Goal: Task Accomplishment & Management: Complete application form

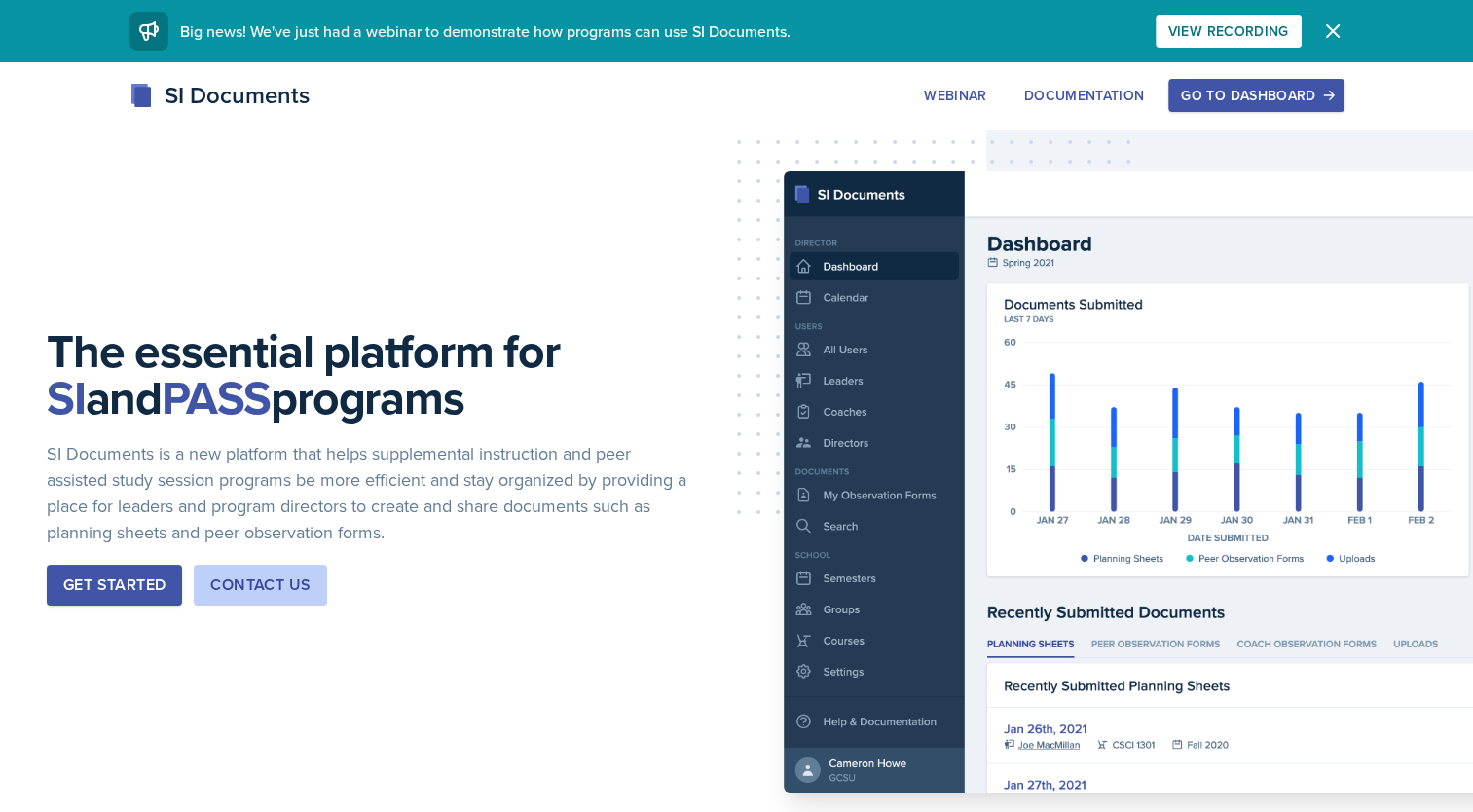
click at [1271, 93] on div "Go to Dashboard" at bounding box center [1256, 96] width 150 height 16
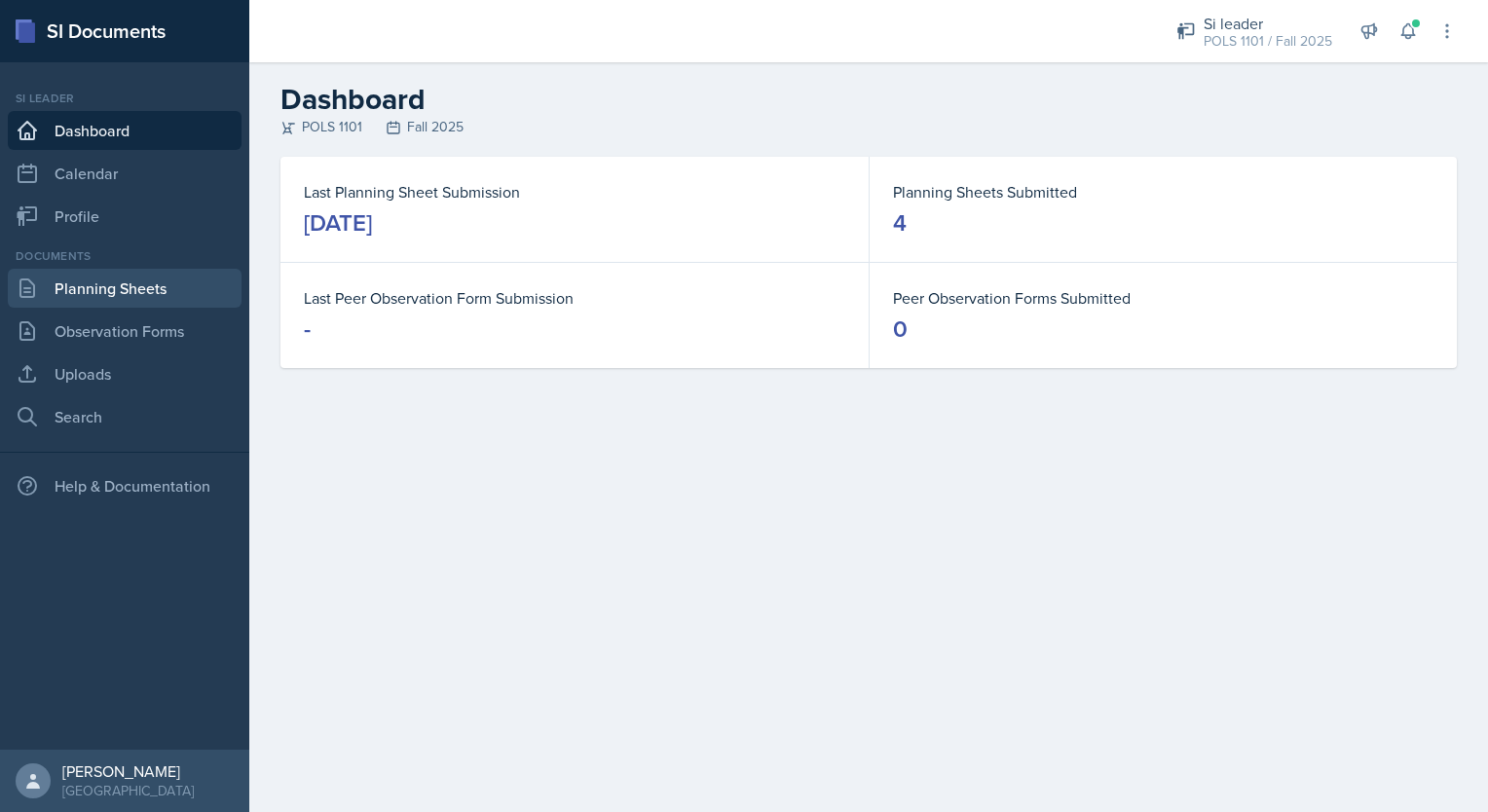
click at [148, 291] on link "Planning Sheets" at bounding box center [124, 287] width 234 height 38
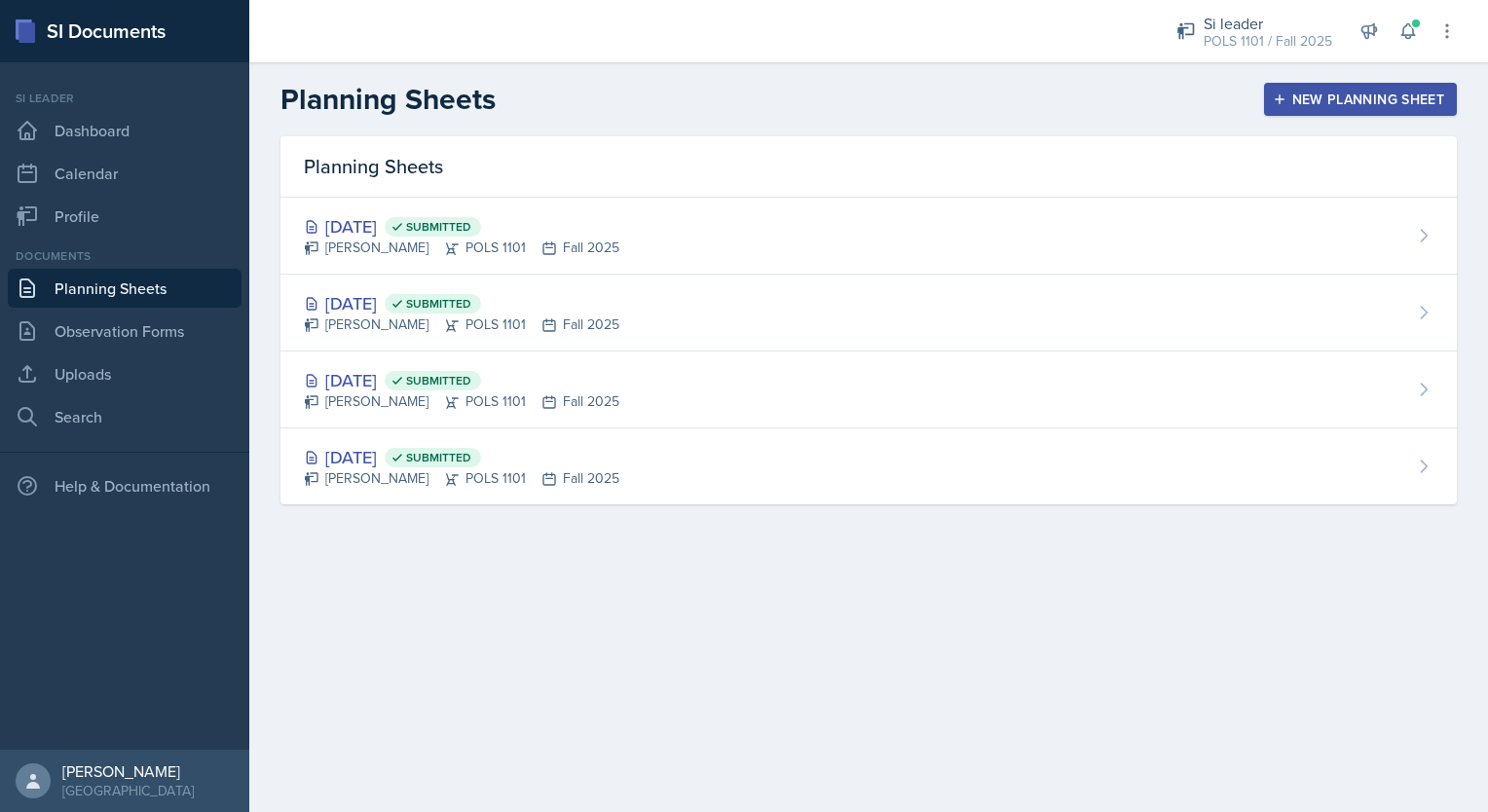
click at [1400, 104] on div "New Planning Sheet" at bounding box center [1361, 100] width 168 height 16
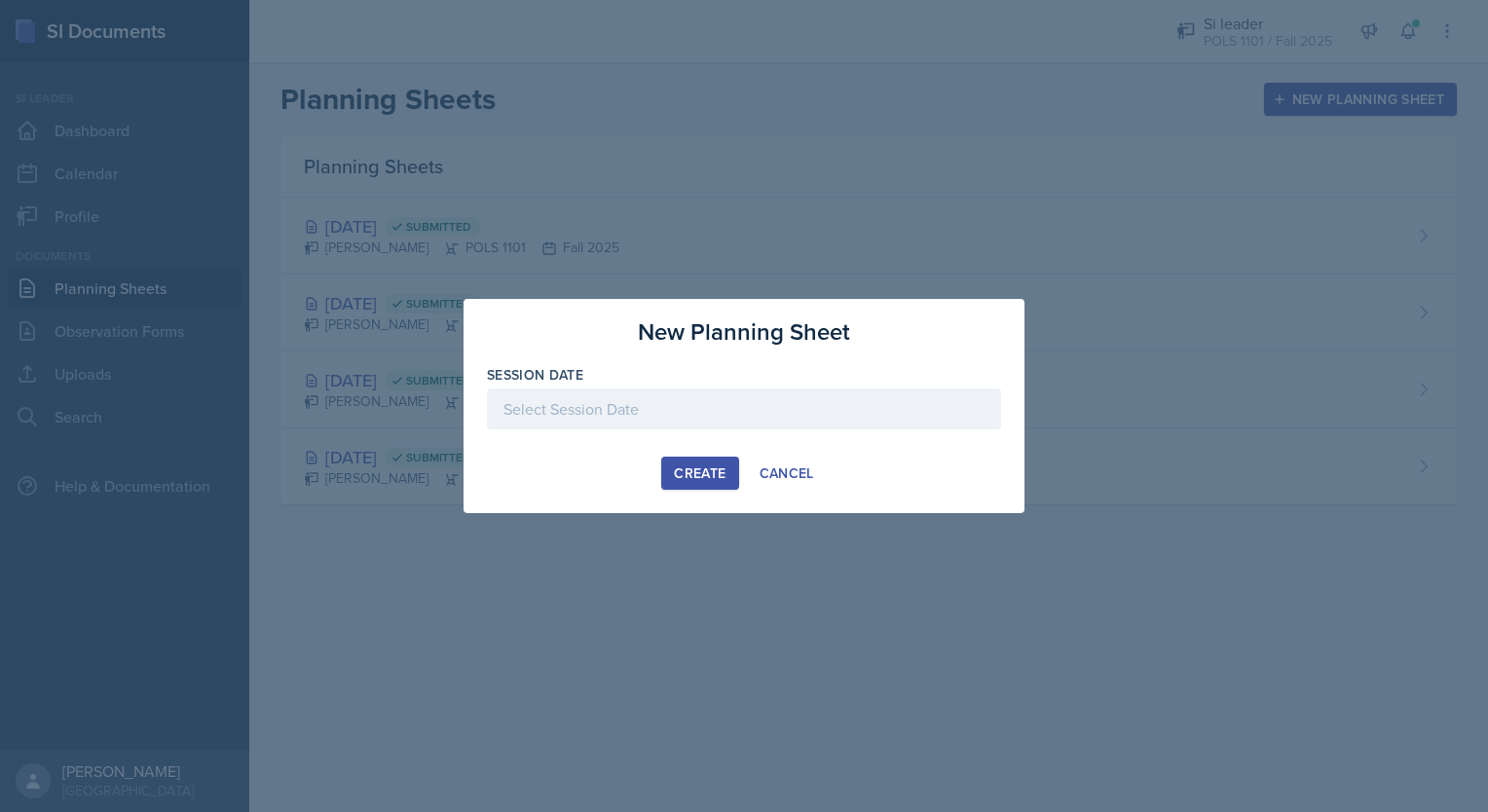
click at [780, 419] on div at bounding box center [744, 408] width 514 height 40
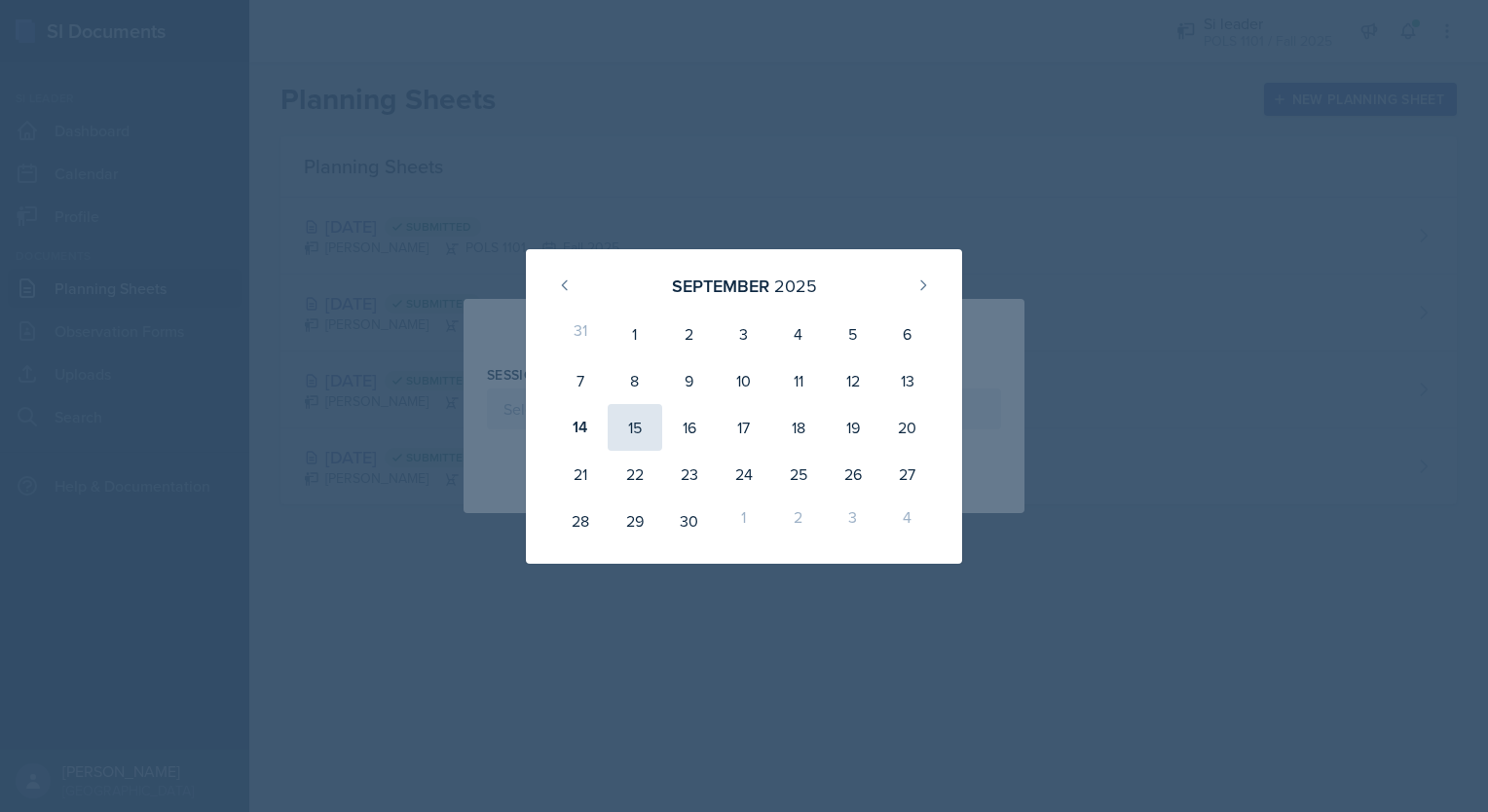
click at [638, 419] on div "15" at bounding box center [634, 427] width 54 height 46
type input "[DATE]"
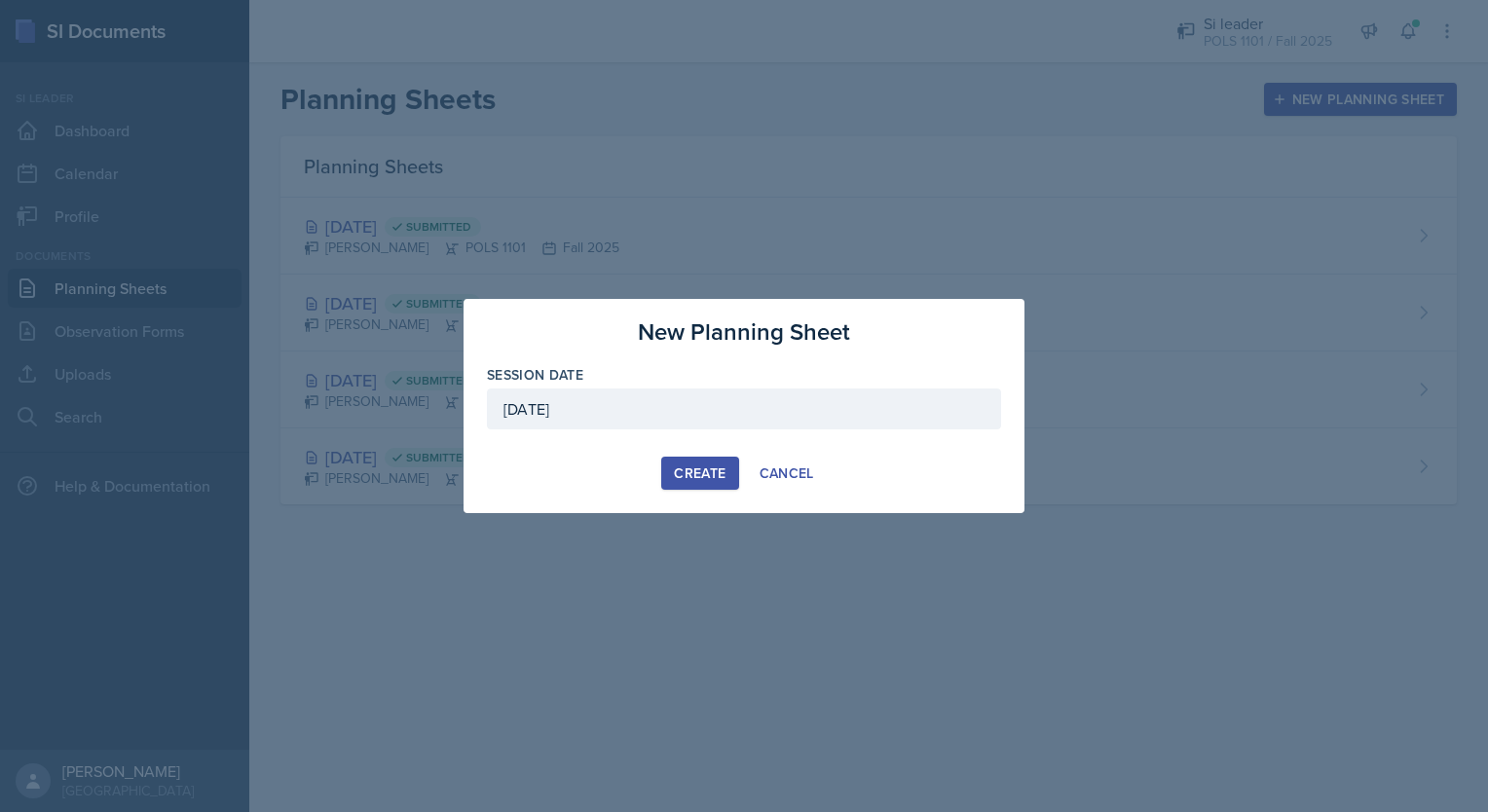
click at [687, 470] on div "Create" at bounding box center [700, 474] width 51 height 16
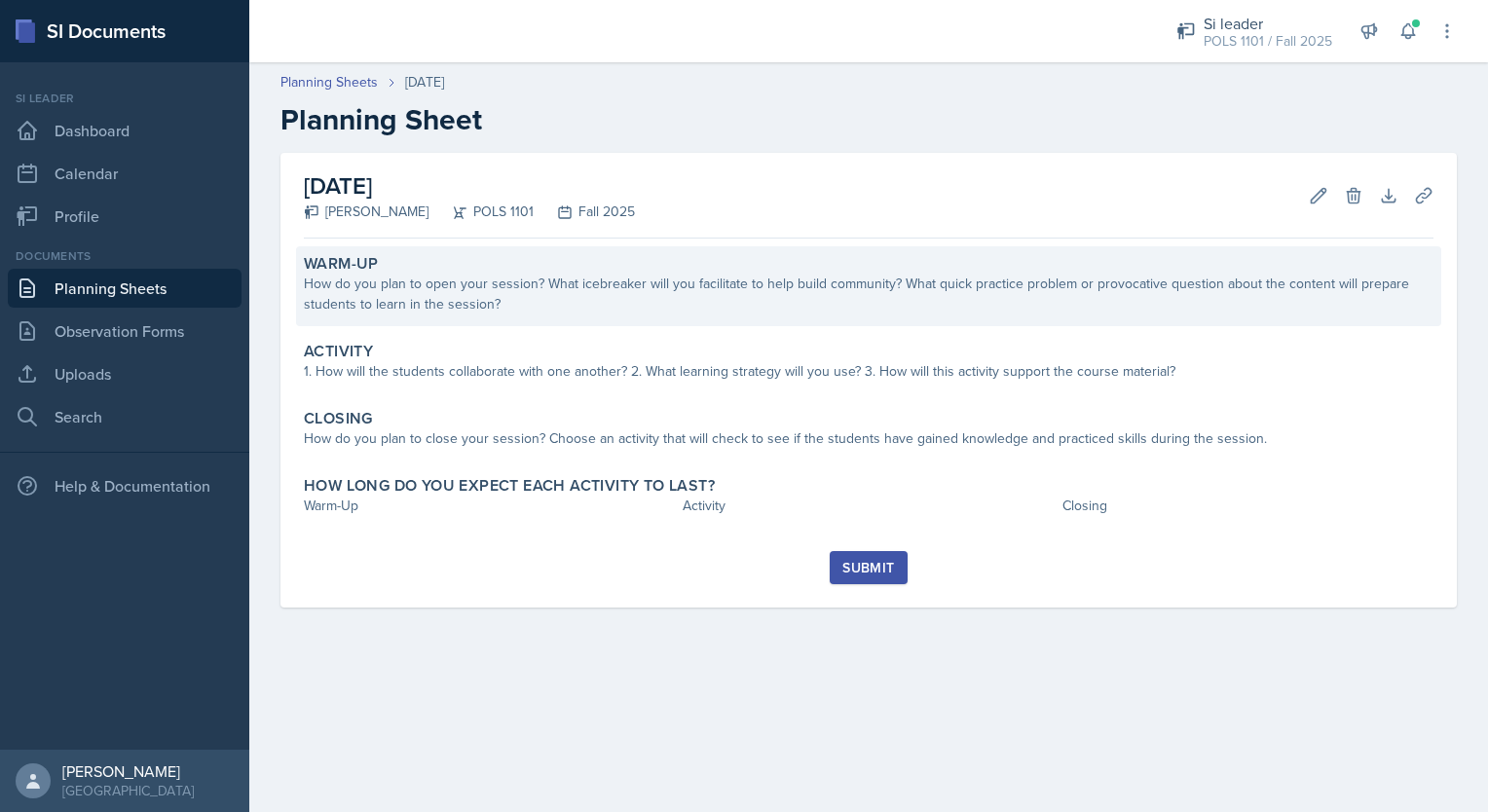
click at [639, 313] on div "How do you plan to open your session? What icebreaker will you facilitate to he…" at bounding box center [868, 293] width 1130 height 40
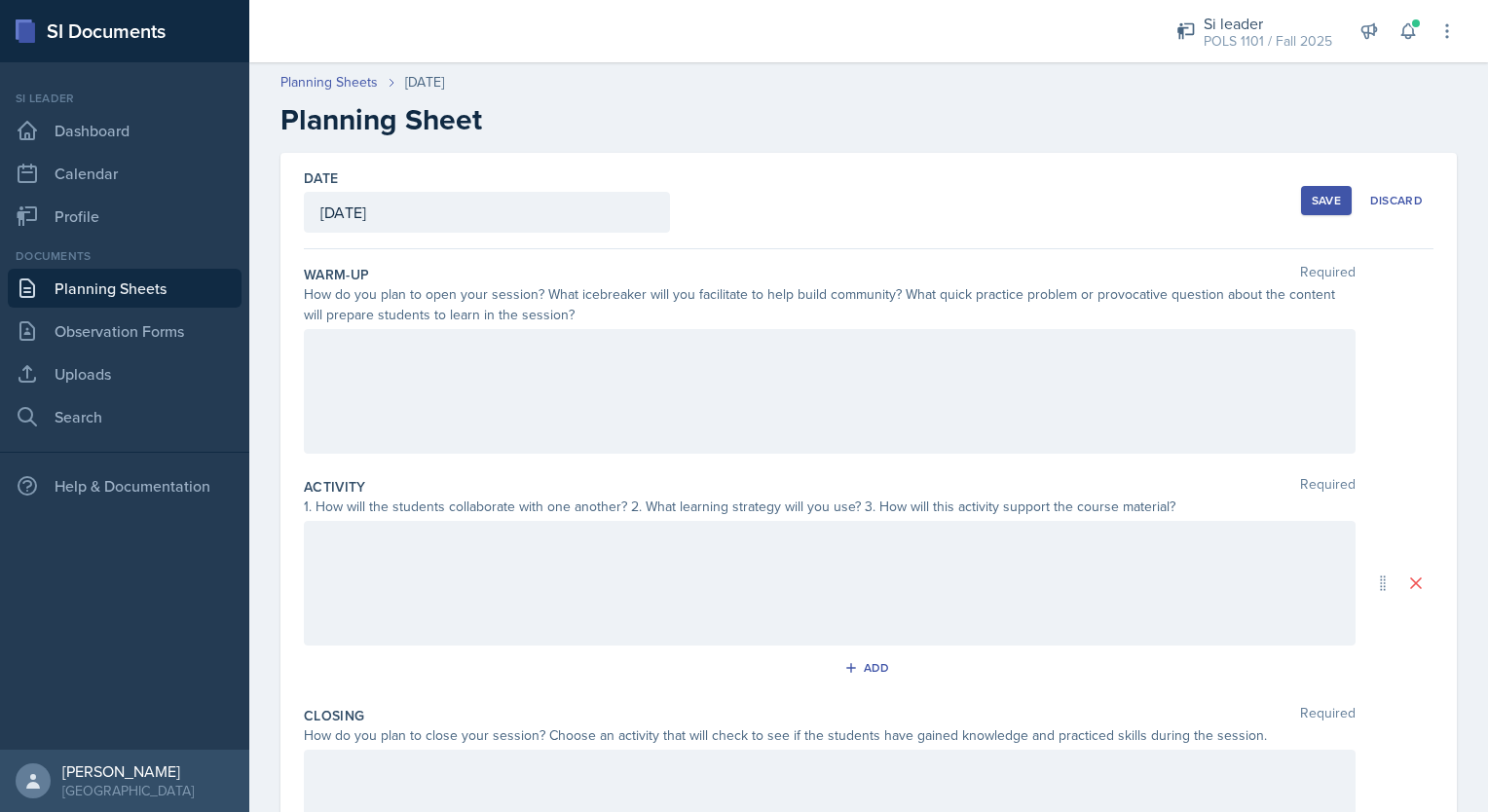
click at [580, 392] on div at bounding box center [830, 392] width 1052 height 124
click at [508, 576] on div at bounding box center [830, 583] width 1052 height 124
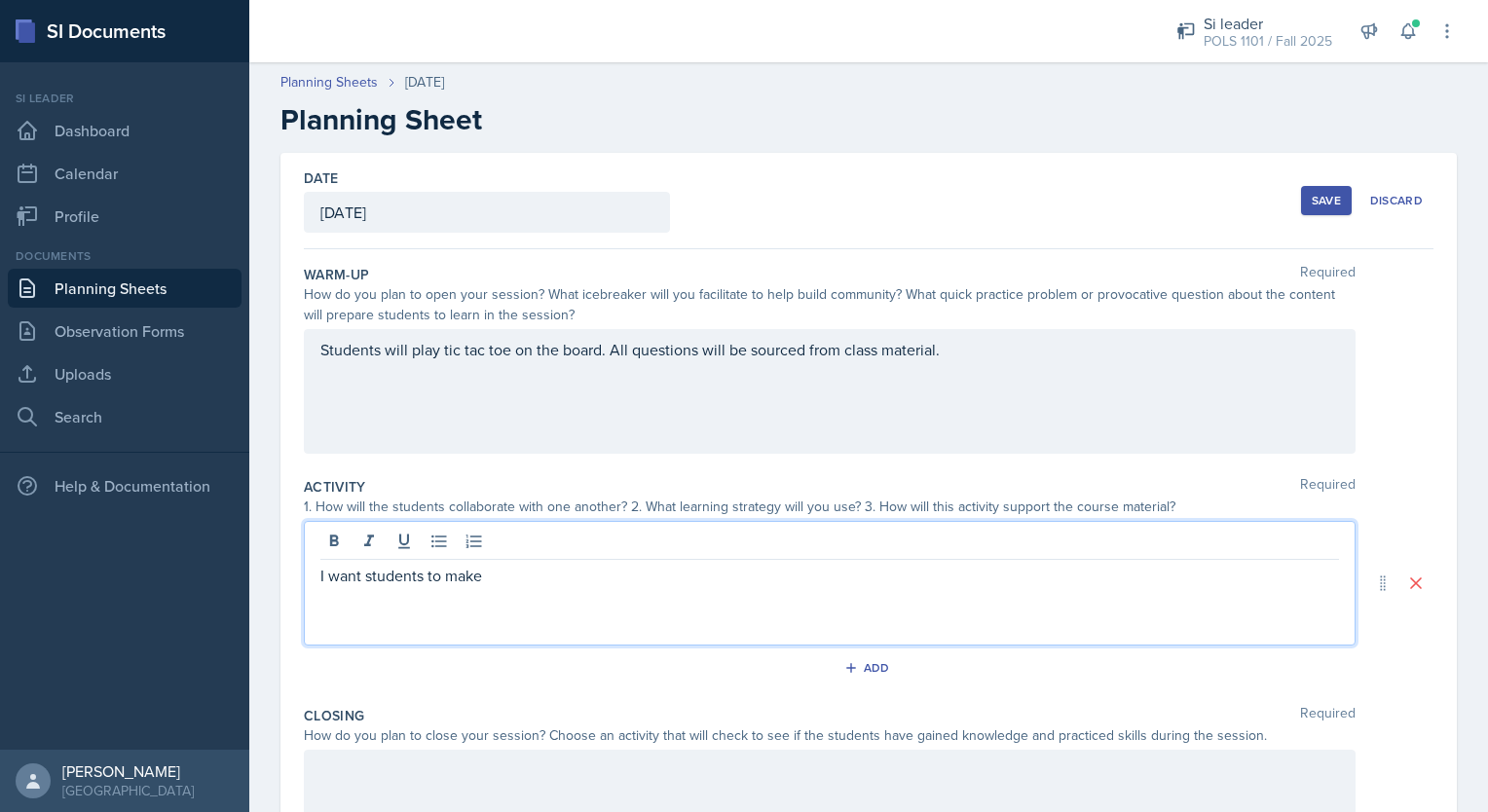
click at [544, 580] on p "I want students to make" at bounding box center [830, 576] width 1018 height 24
click at [1411, 18] on button at bounding box center [1409, 32] width 36 height 36
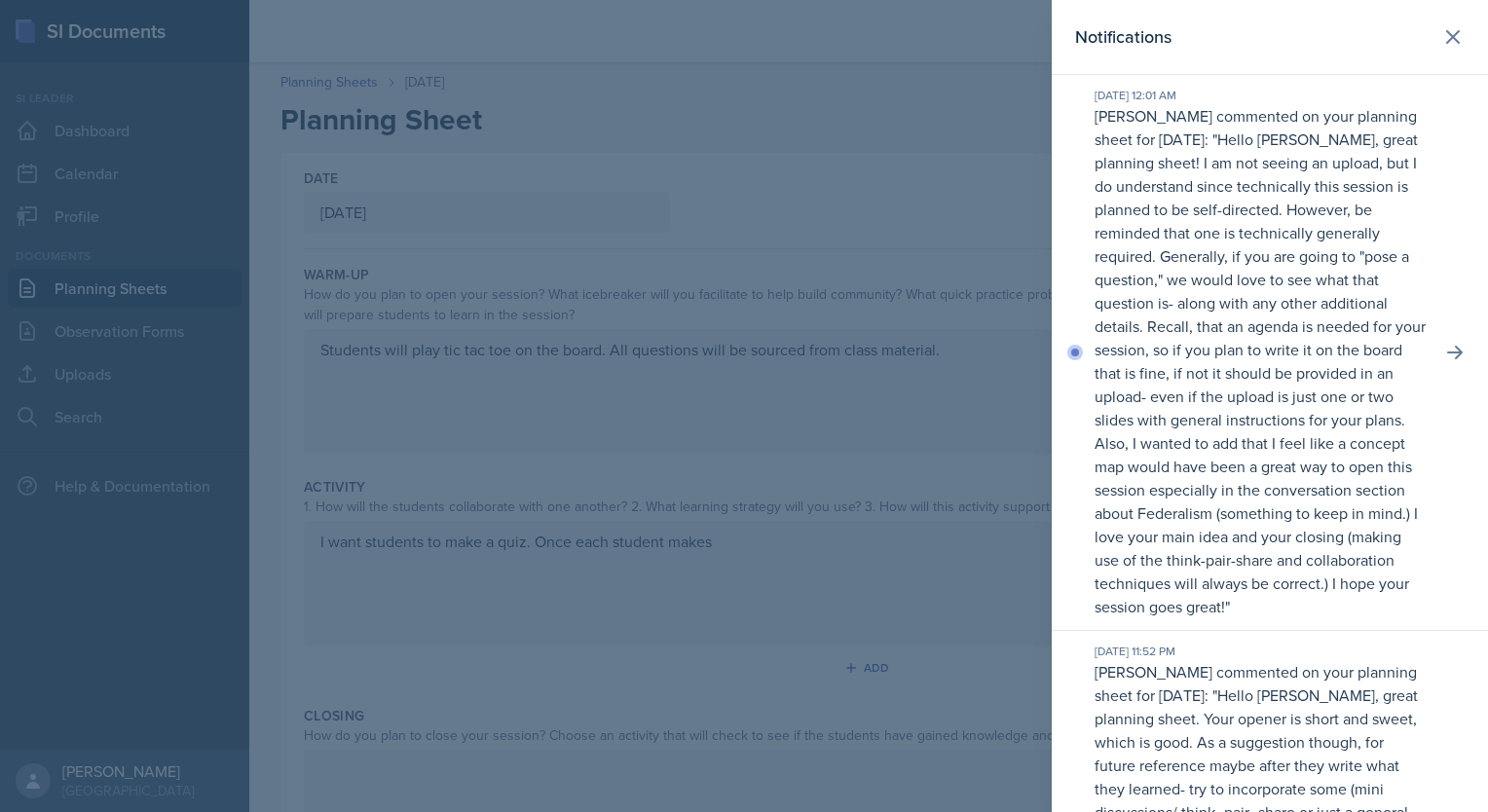
click at [930, 100] on div at bounding box center [744, 406] width 1488 height 812
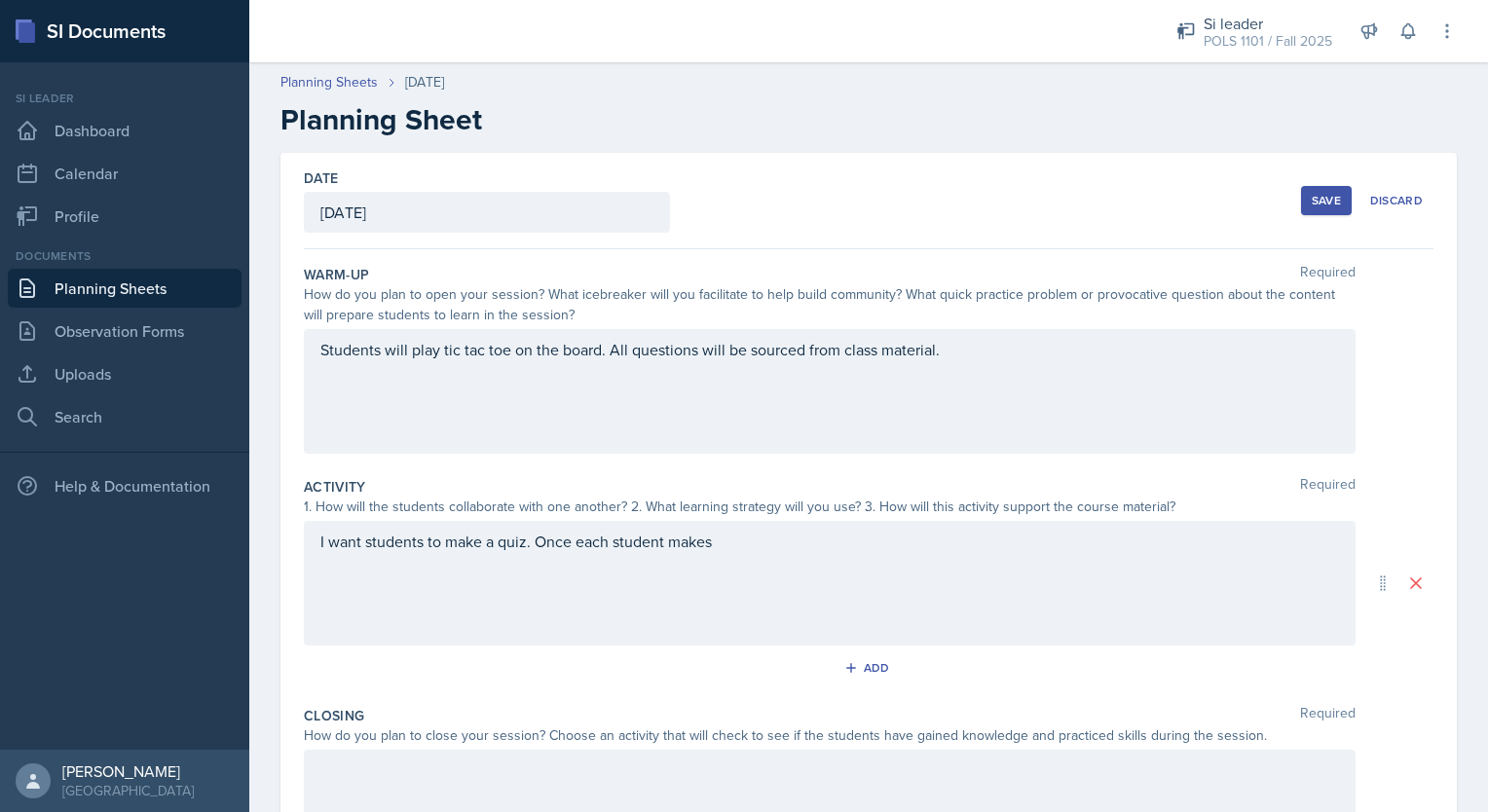
click at [921, 554] on div "I want students to make a quiz. Once each student makes" at bounding box center [830, 583] width 1052 height 124
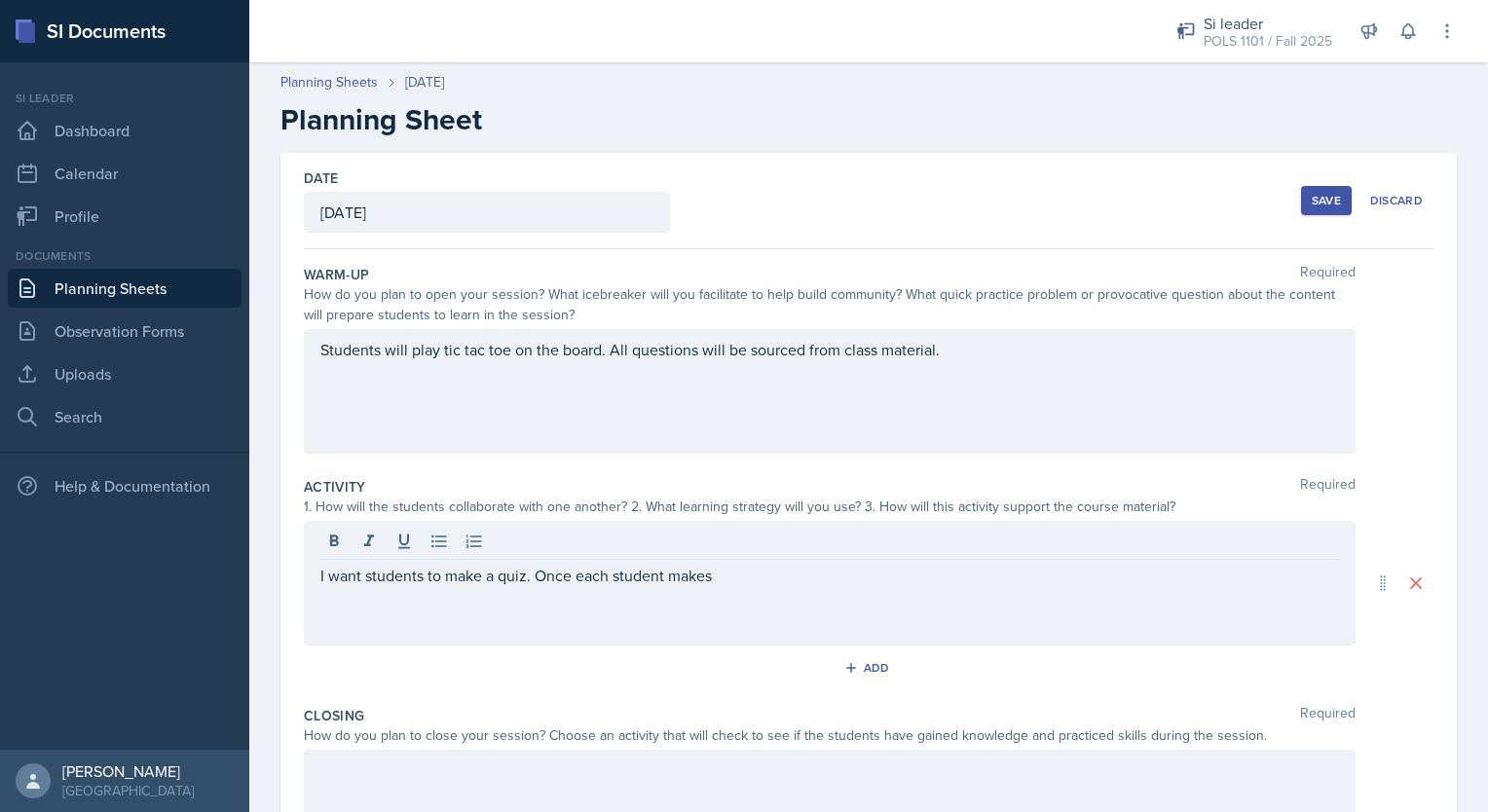
click at [1056, 376] on div "Students will play tic tac toe on the board. All questions will be sourced from…" at bounding box center [830, 392] width 1052 height 124
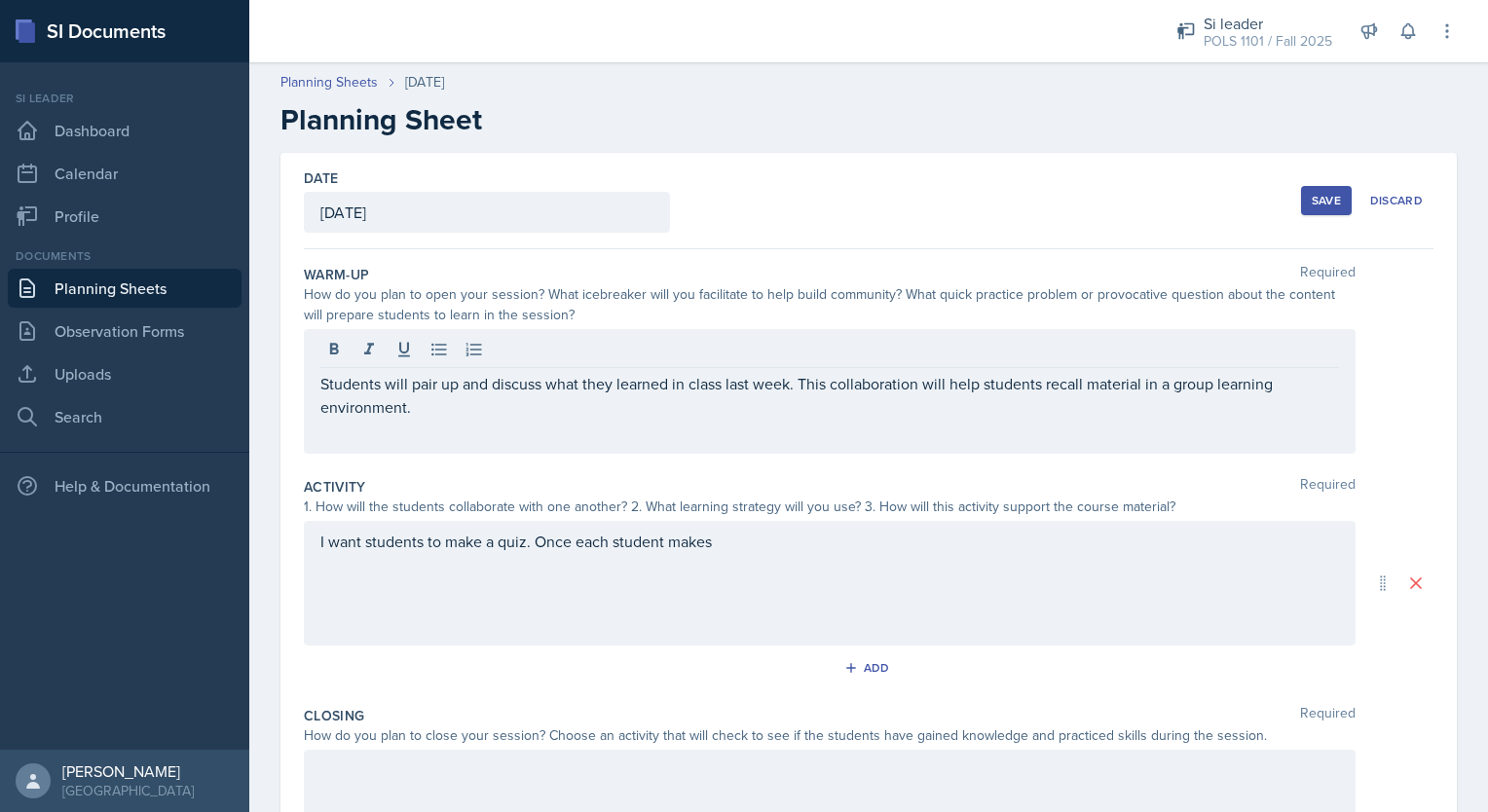
click at [797, 568] on div "I want students to make a quiz. Once each student makes" at bounding box center [830, 583] width 1052 height 124
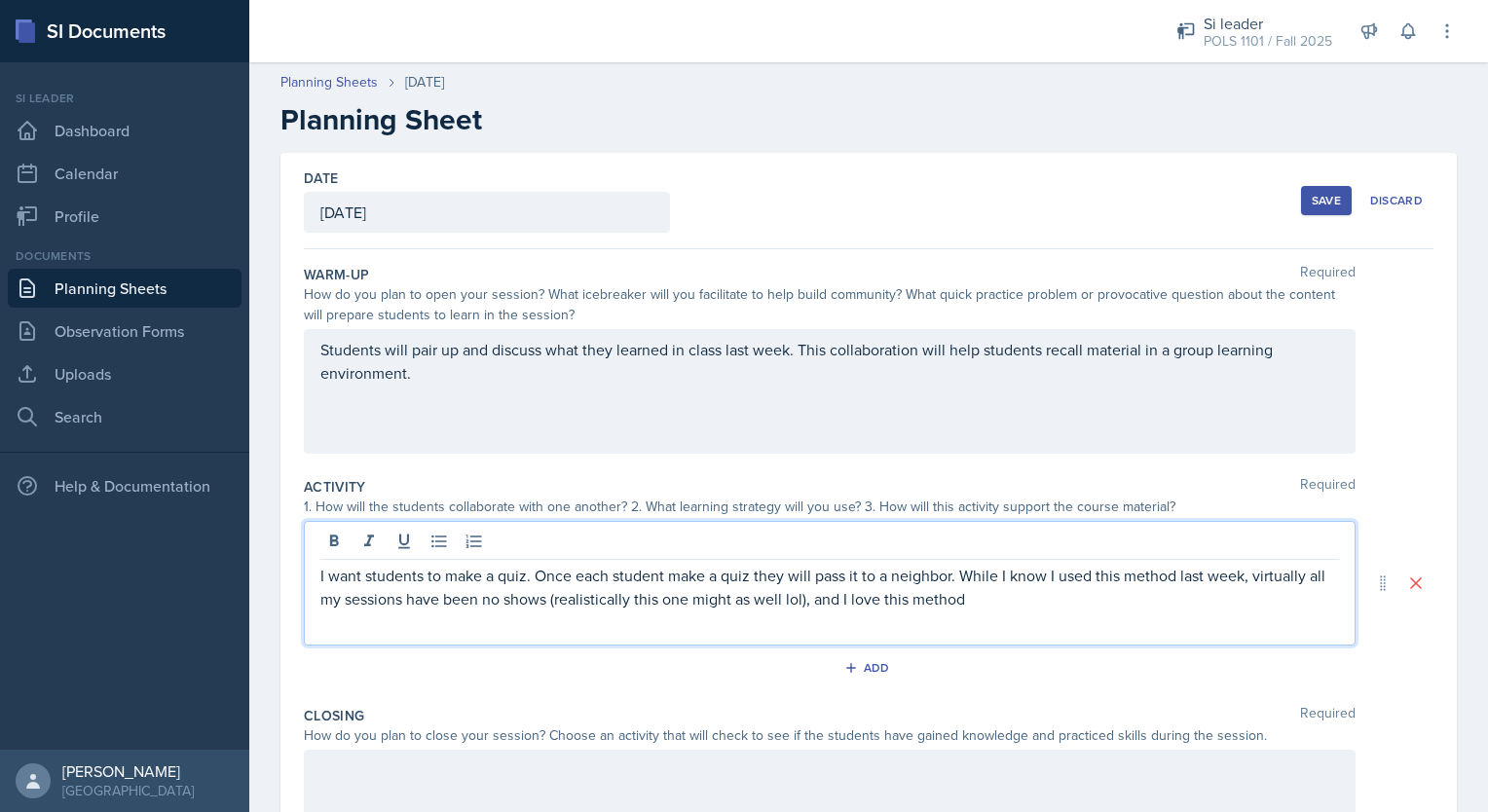
click at [1011, 585] on p "I want students to make a quiz. Once each student make a quiz they will pass it…" at bounding box center [830, 587] width 1018 height 46
click at [961, 597] on p "I want students to make a quiz. Once each student make a quiz they will pass it…" at bounding box center [830, 587] width 1018 height 46
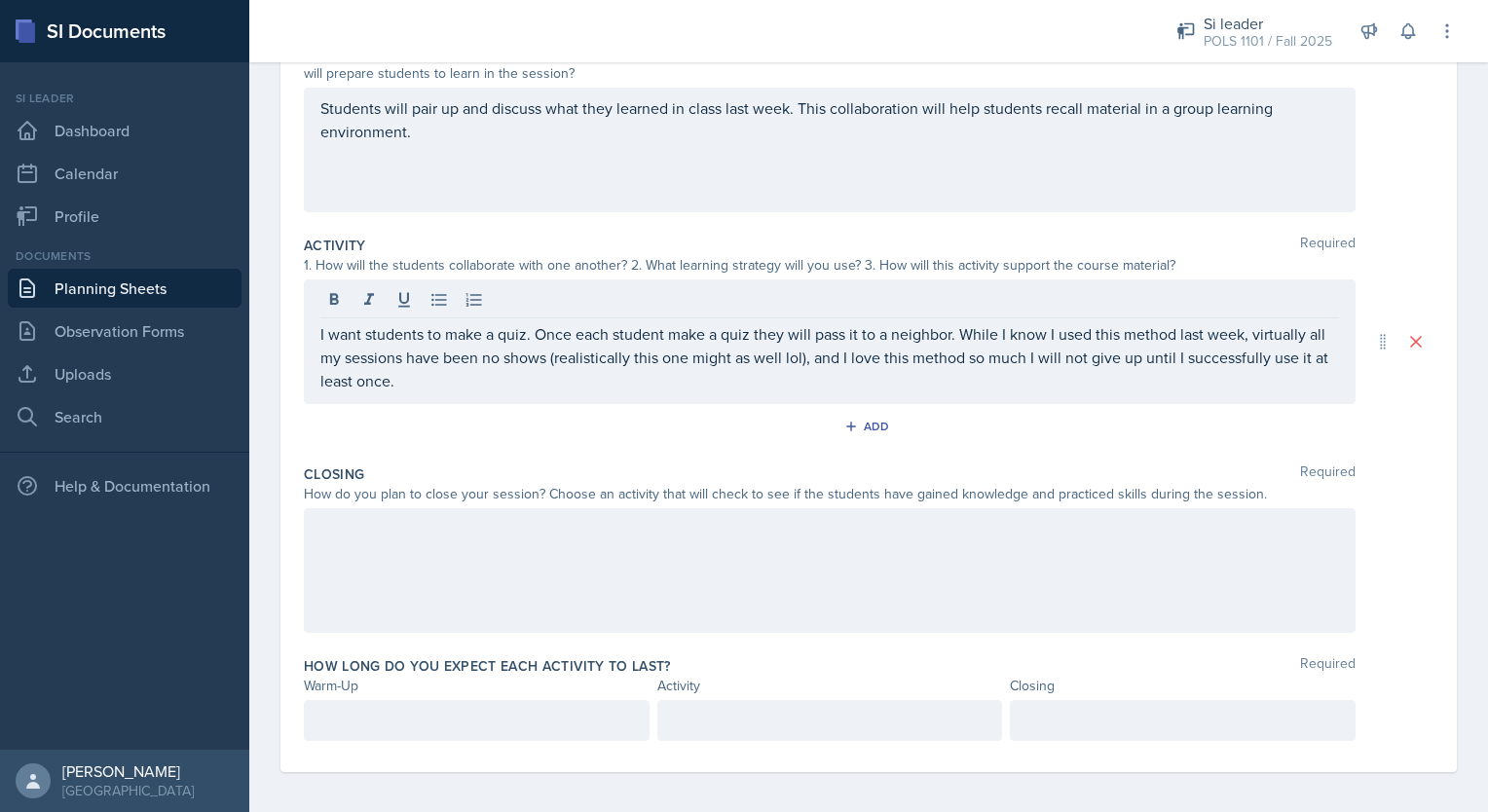
scroll to position [242, 0]
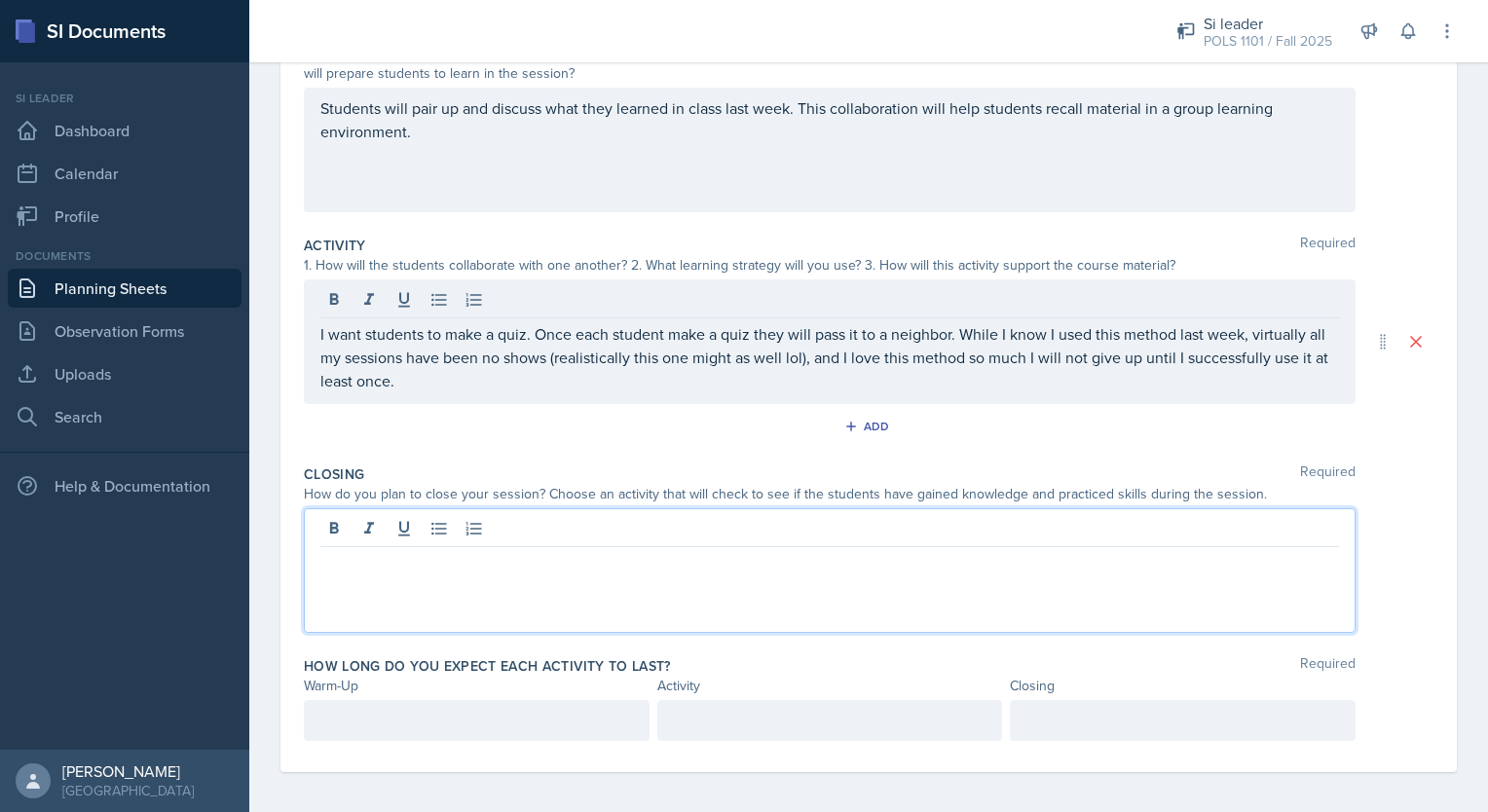
click at [704, 533] on div at bounding box center [830, 570] width 1052 height 124
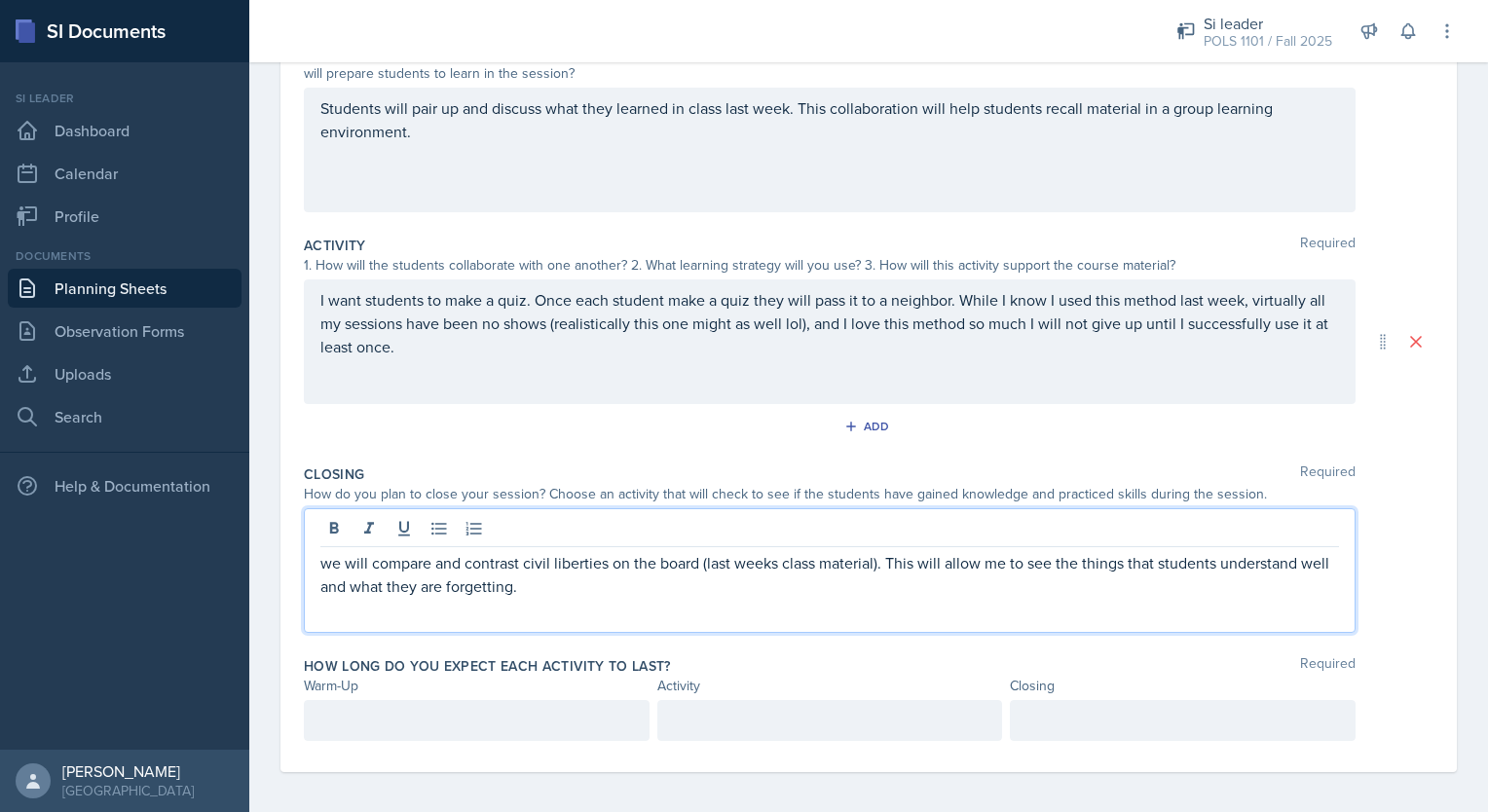
click at [510, 718] on div at bounding box center [477, 720] width 345 height 40
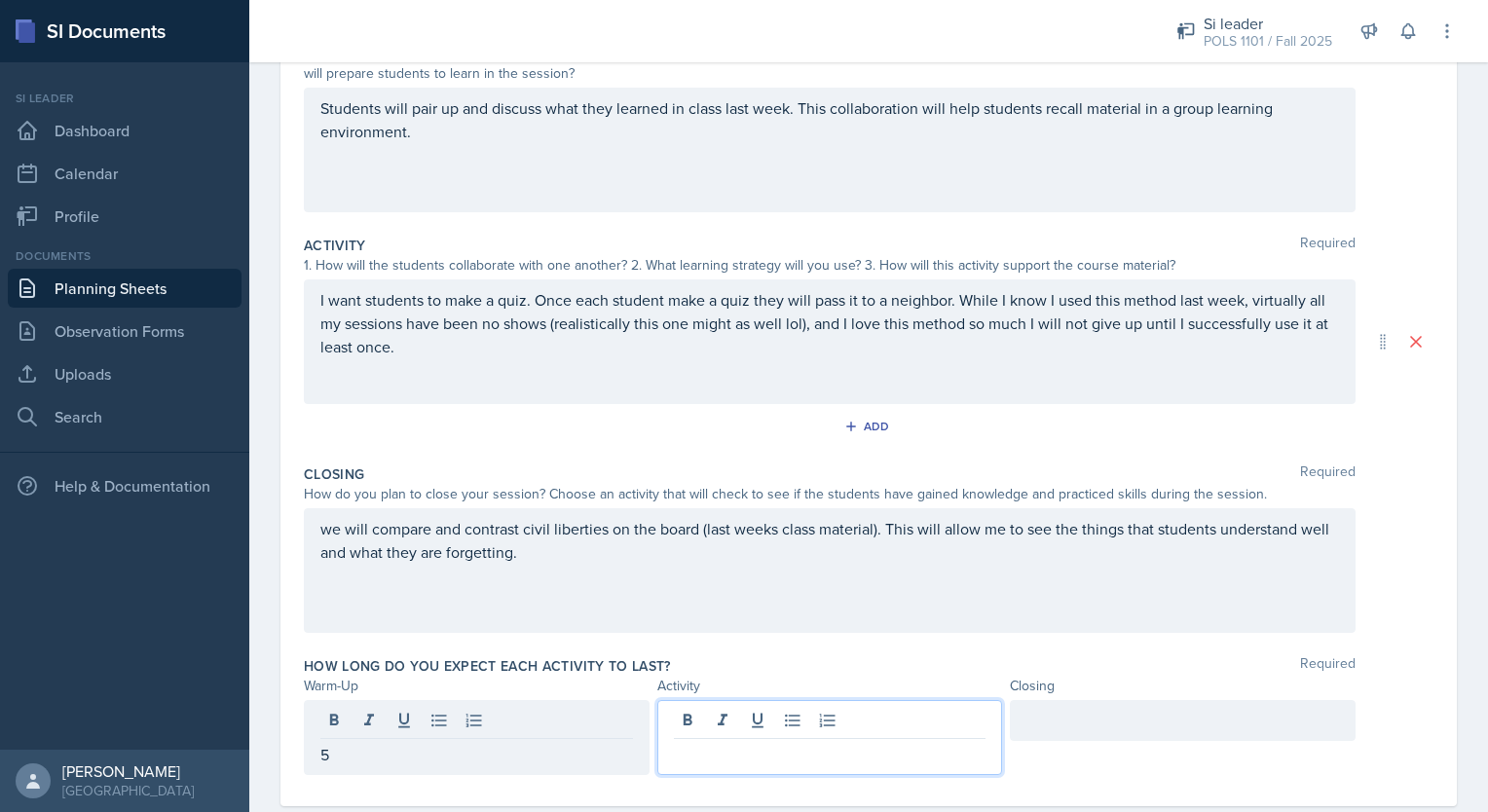
click at [763, 714] on div at bounding box center [830, 738] width 345 height 75
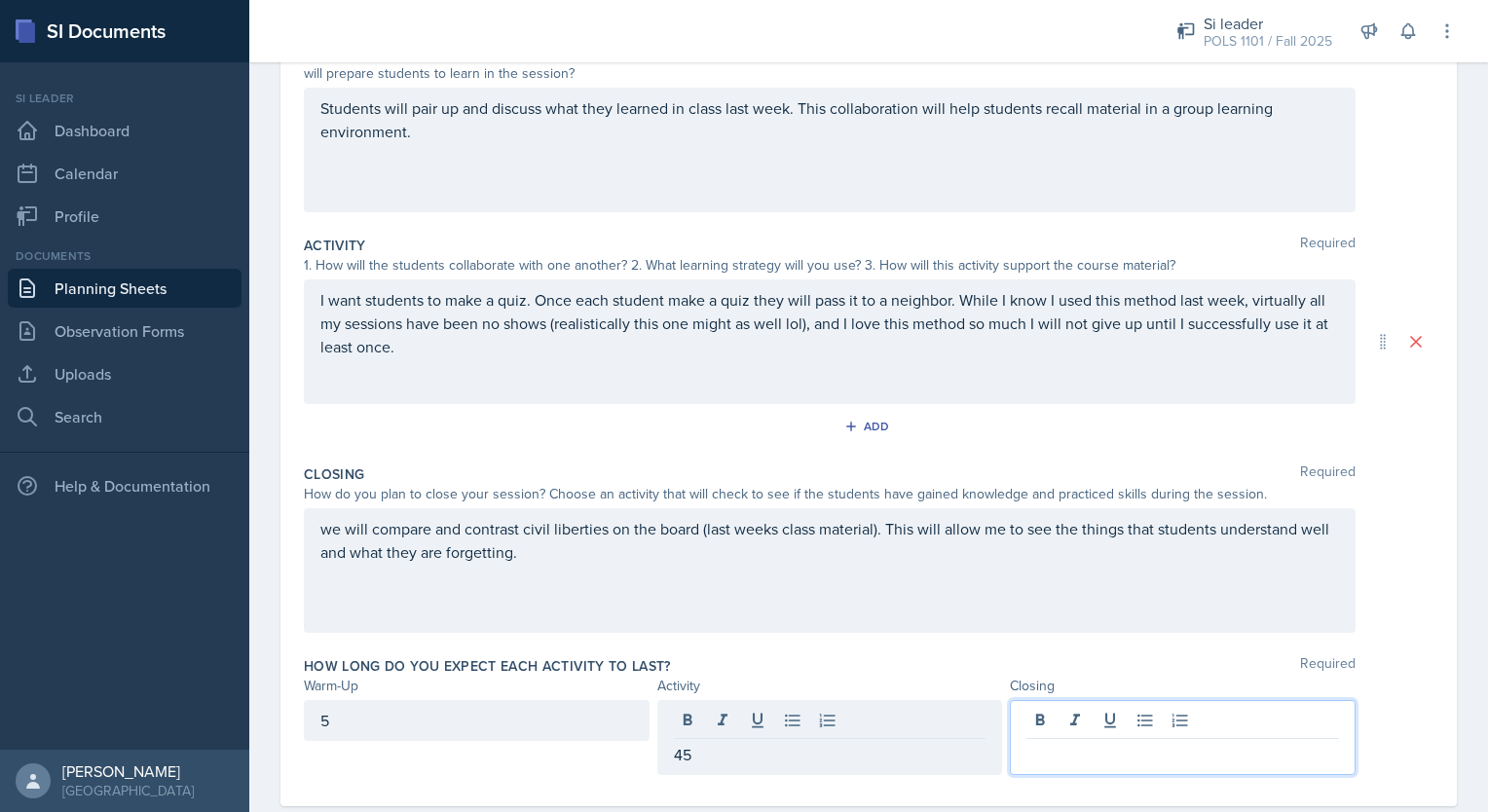
click at [1092, 722] on div at bounding box center [1183, 738] width 345 height 75
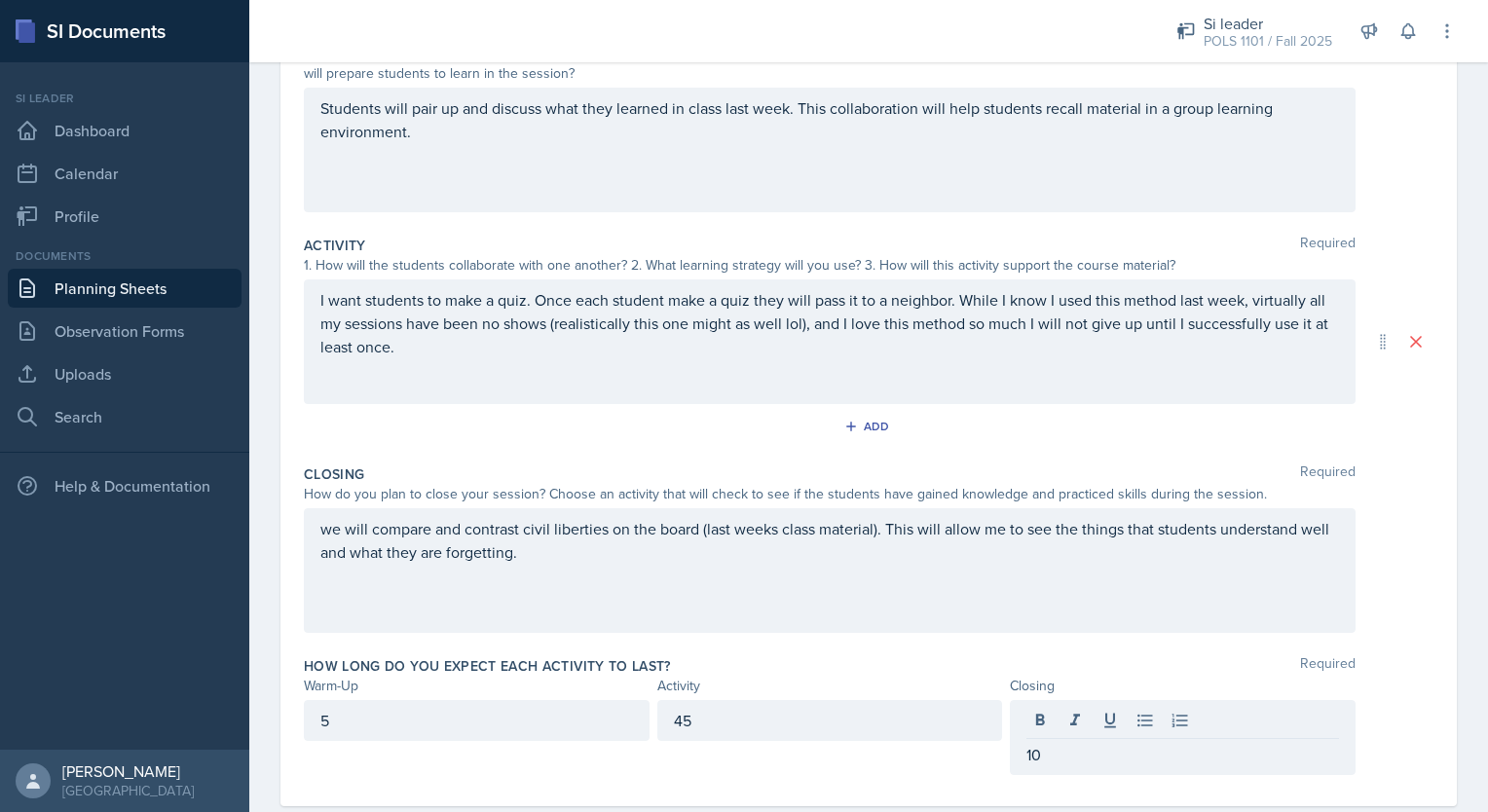
scroll to position [280, 0]
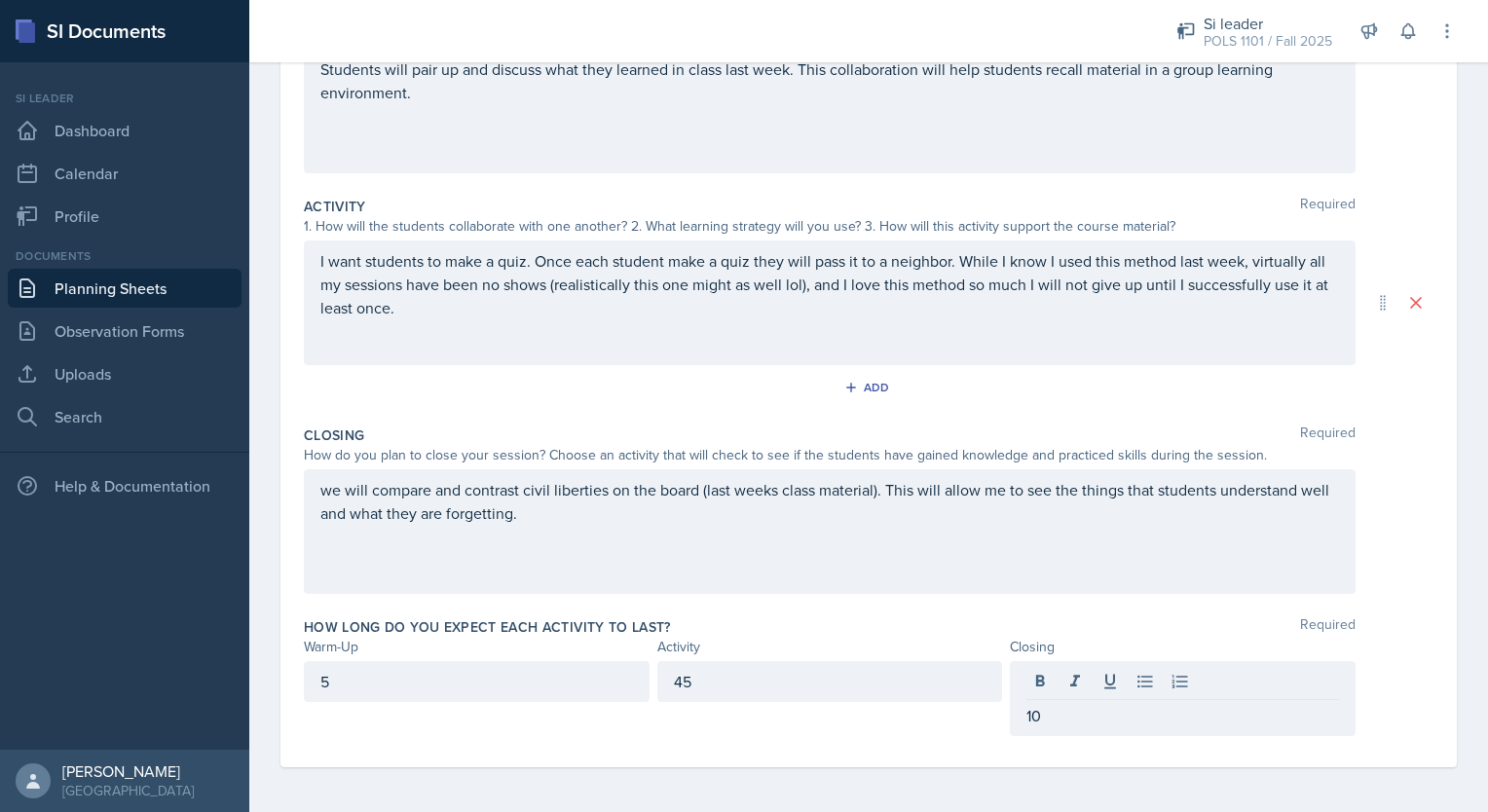
drag, startPoint x: 1470, startPoint y: 776, endPoint x: 1487, endPoint y: 445, distance: 331.4
click at [1487, 445] on html "SI Documents Si leader Dashboard Calendar Profile Documents Planning Sheets Obs…" at bounding box center [744, 406] width 1488 height 812
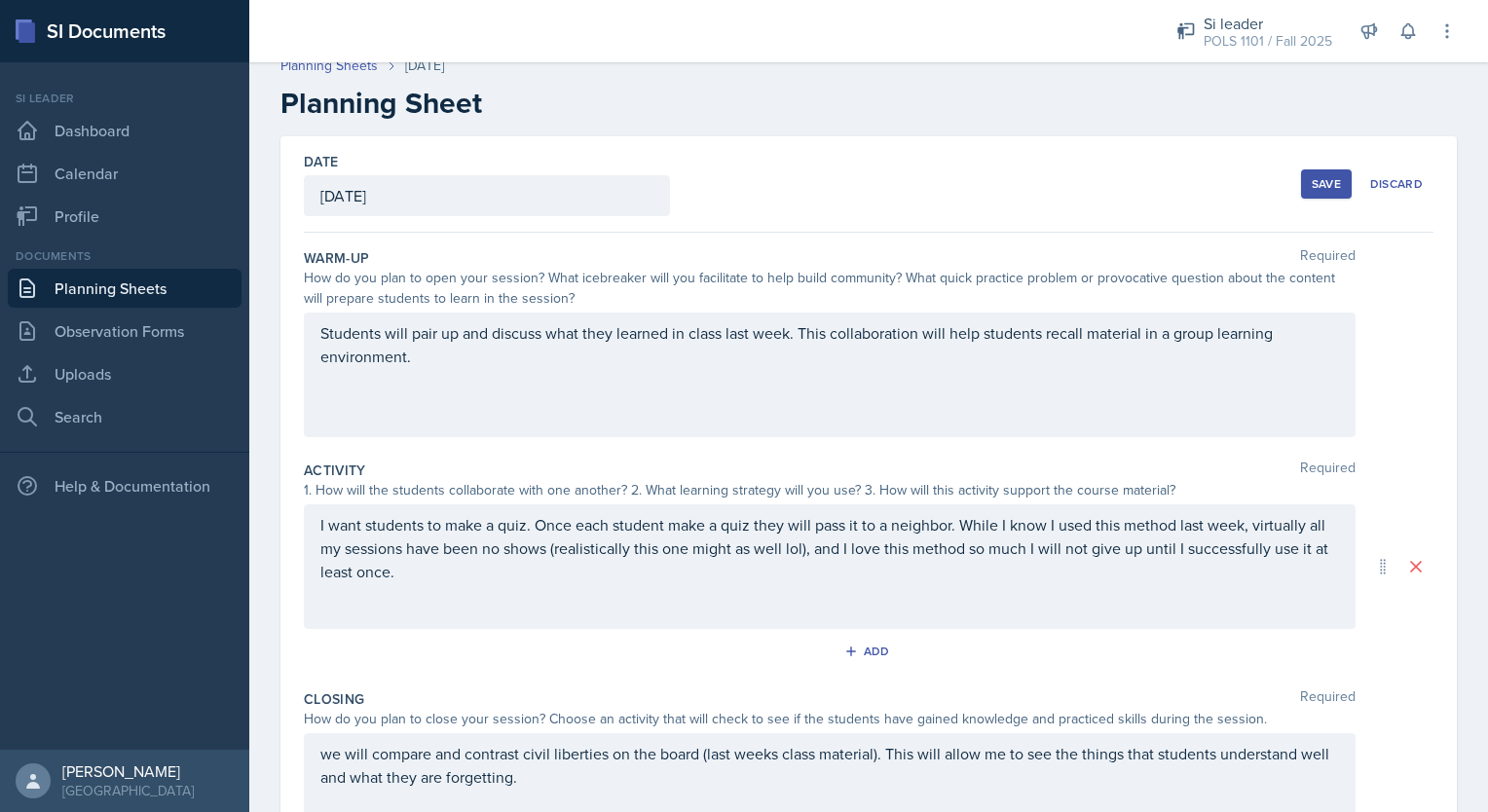
scroll to position [0, 0]
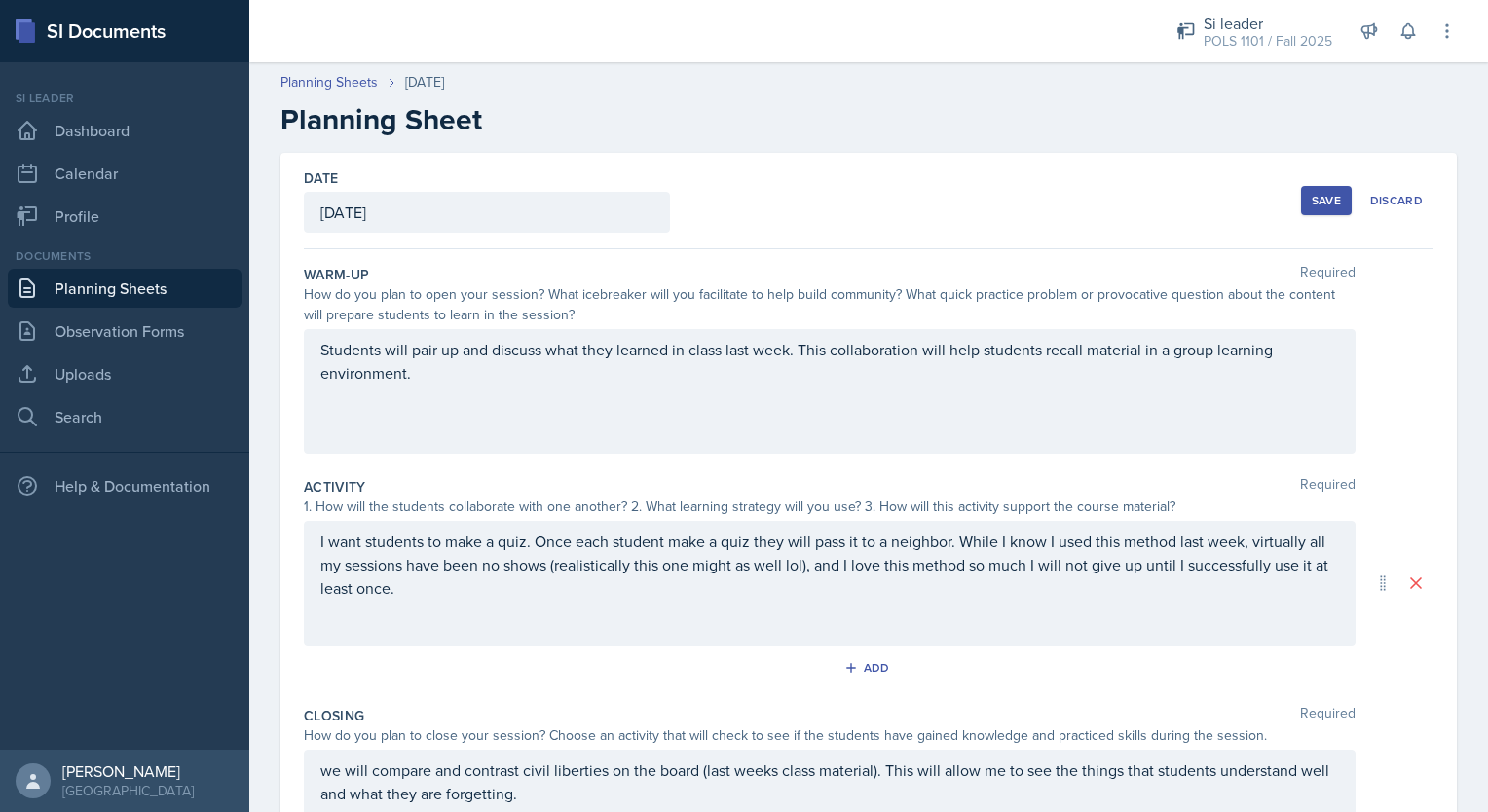
click at [1320, 197] on div "Save" at bounding box center [1327, 200] width 30 height 16
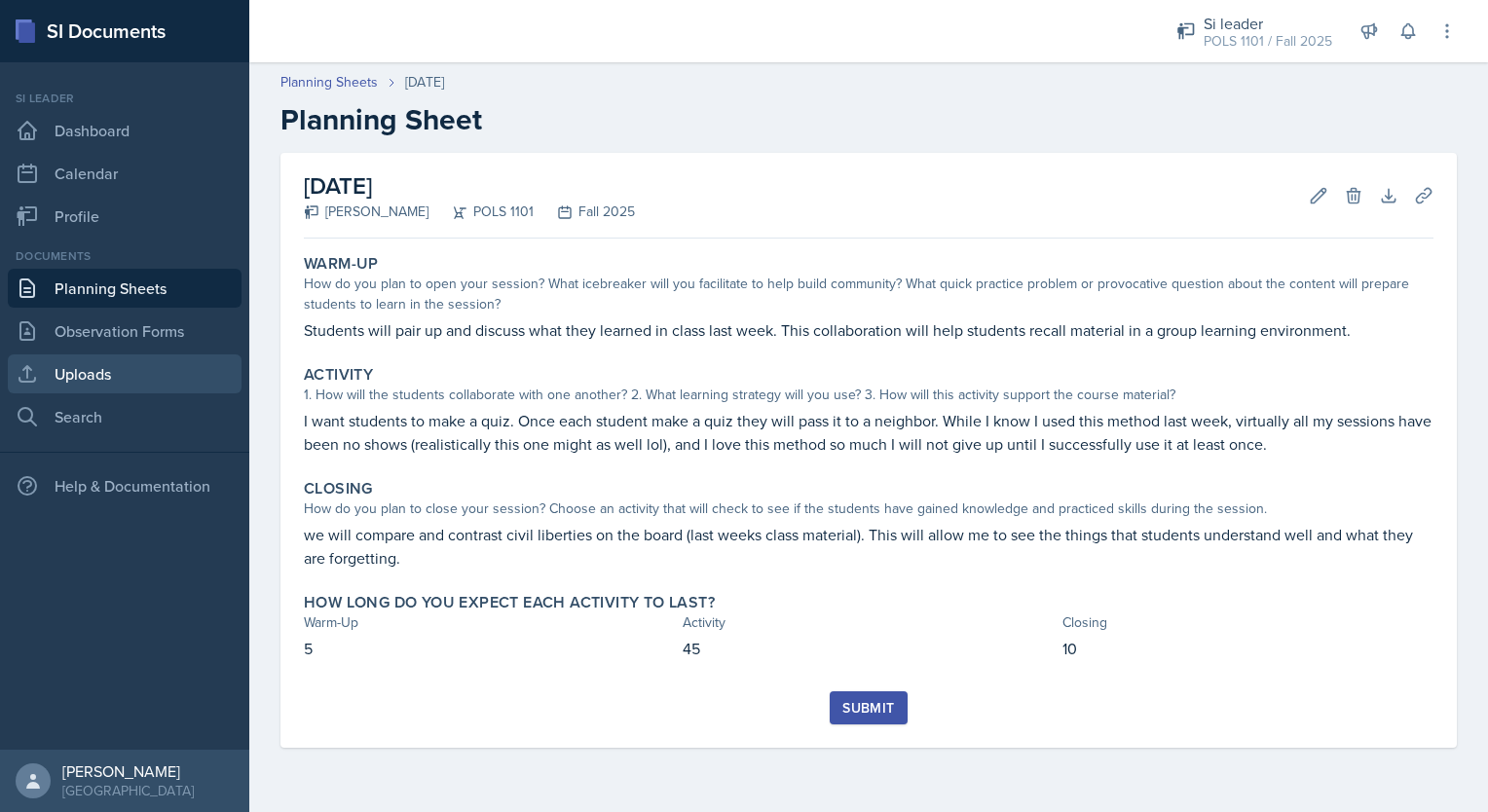
click at [132, 368] on link "Uploads" at bounding box center [124, 373] width 234 height 38
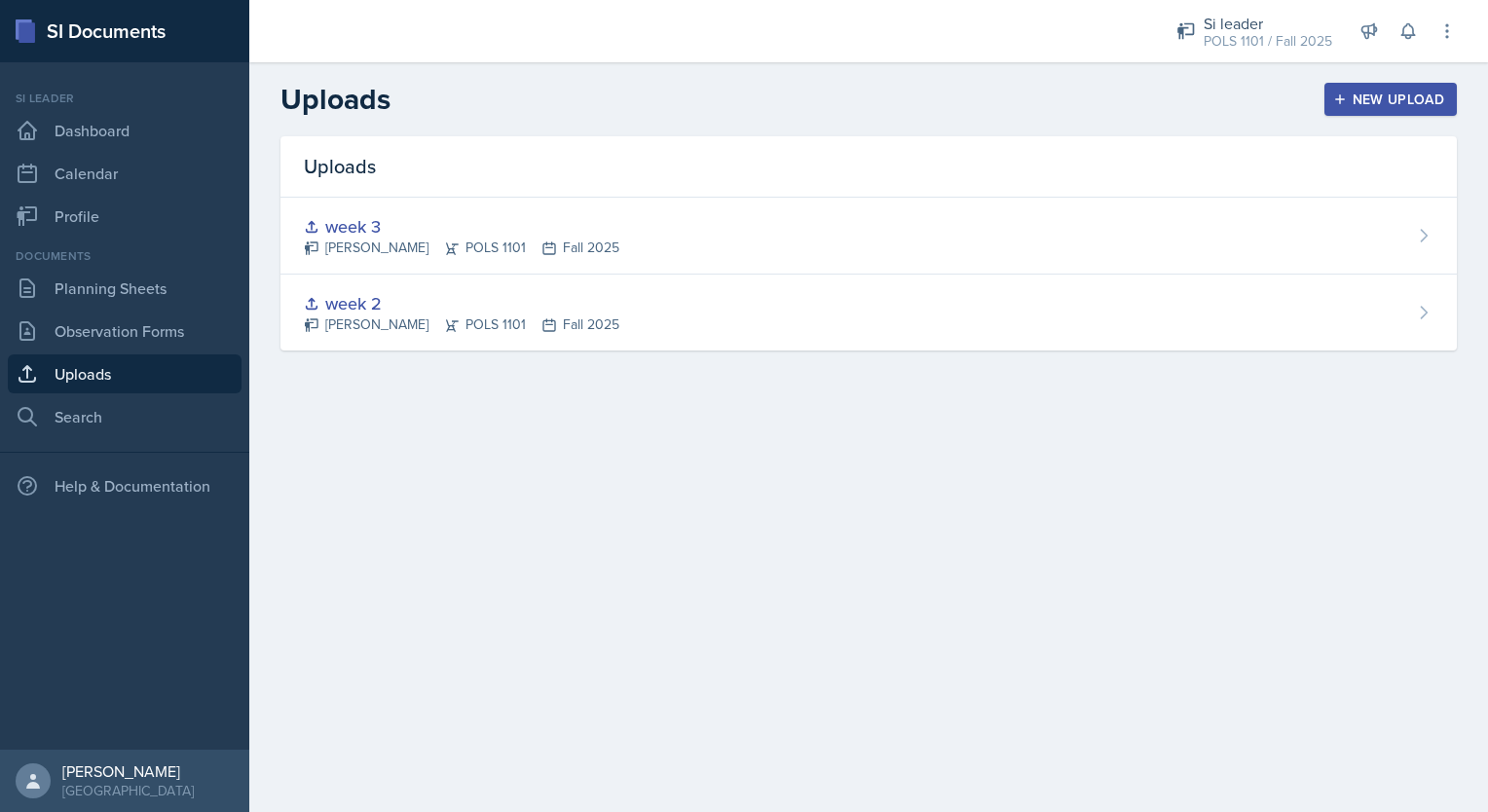
click at [1364, 96] on div "New Upload" at bounding box center [1391, 100] width 109 height 16
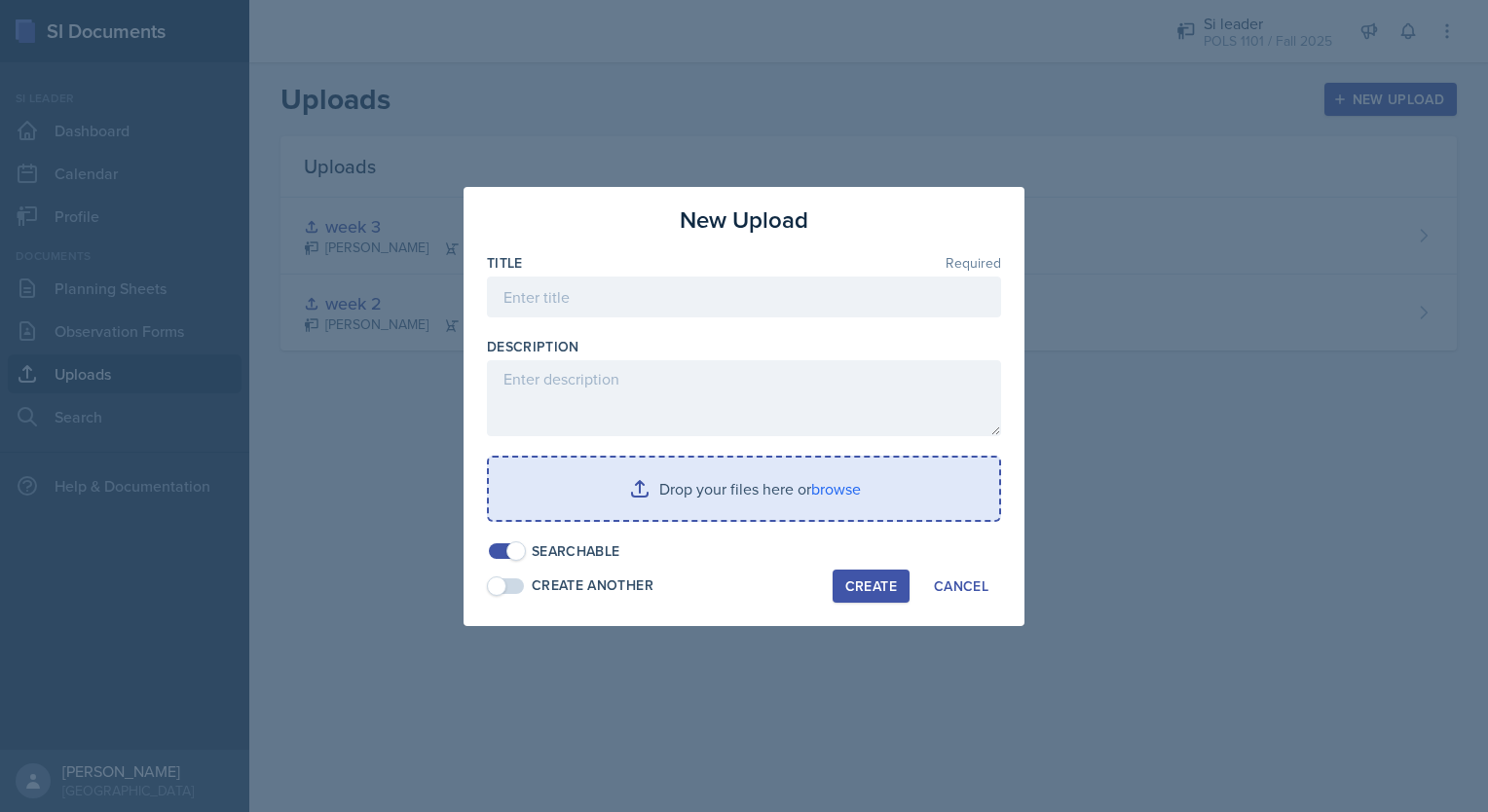
click at [832, 495] on input "file" at bounding box center [744, 488] width 510 height 62
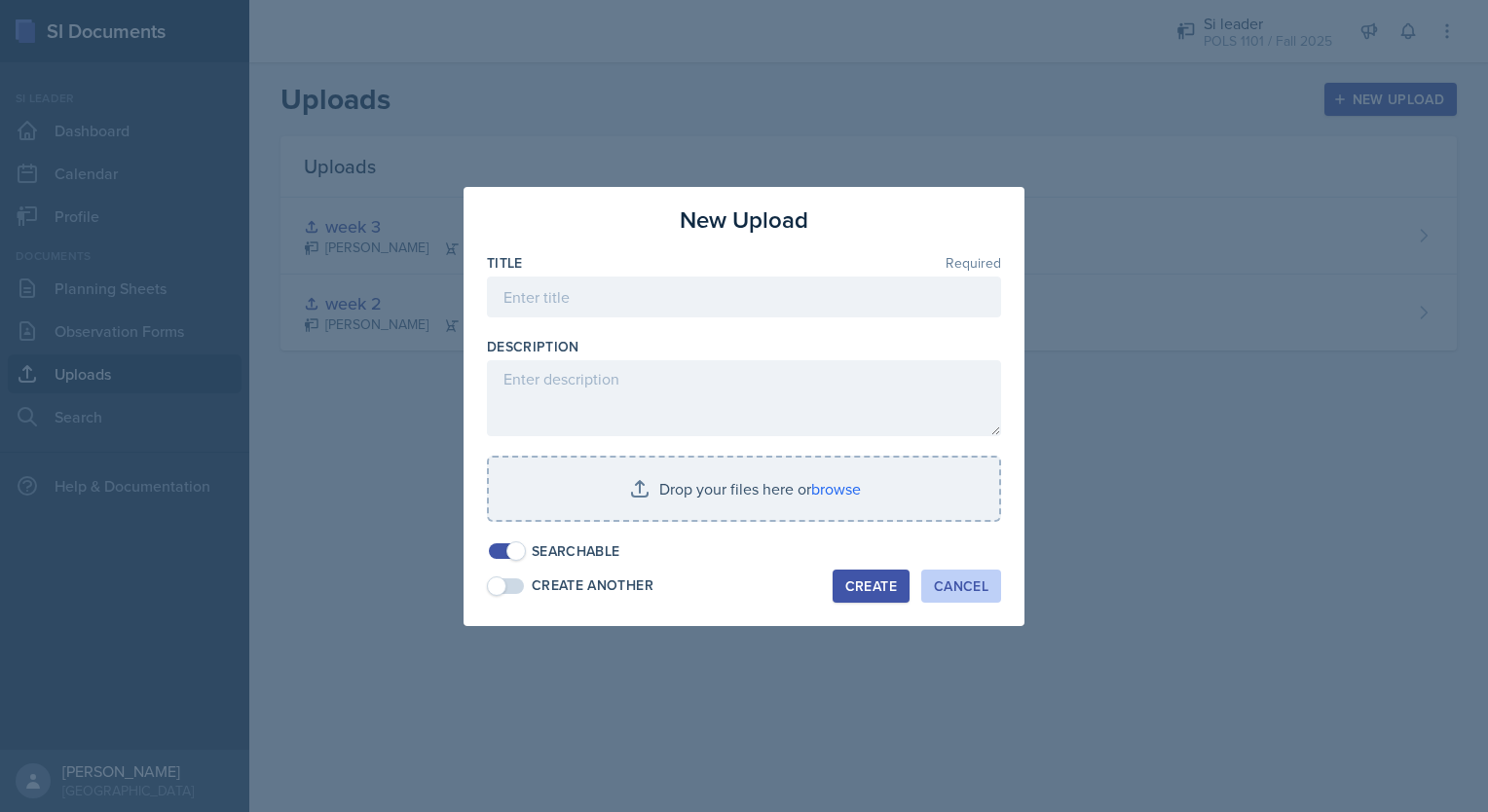
click at [962, 601] on button "Cancel" at bounding box center [961, 586] width 80 height 34
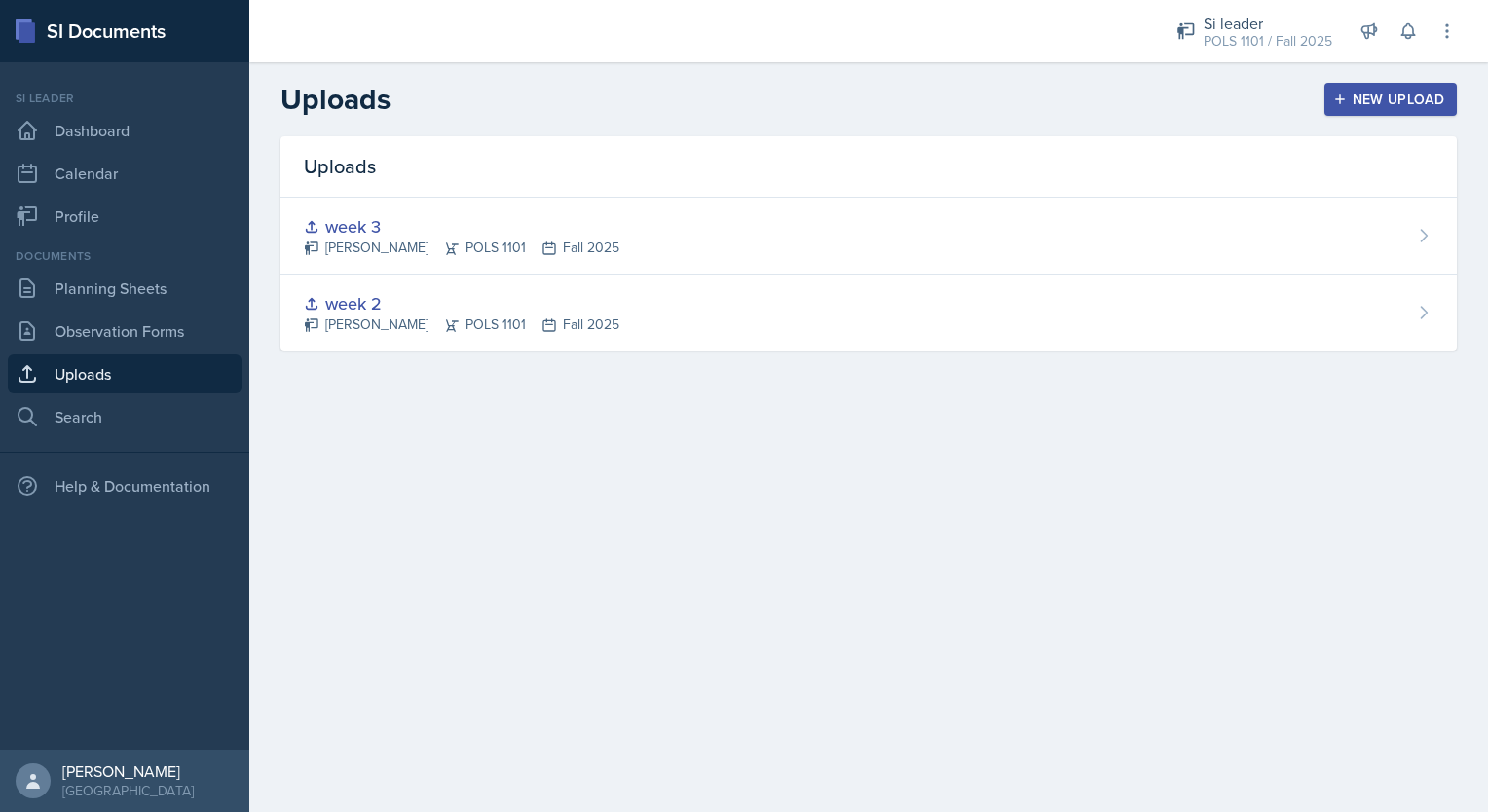
click at [1406, 86] on button "New Upload" at bounding box center [1390, 100] width 133 height 34
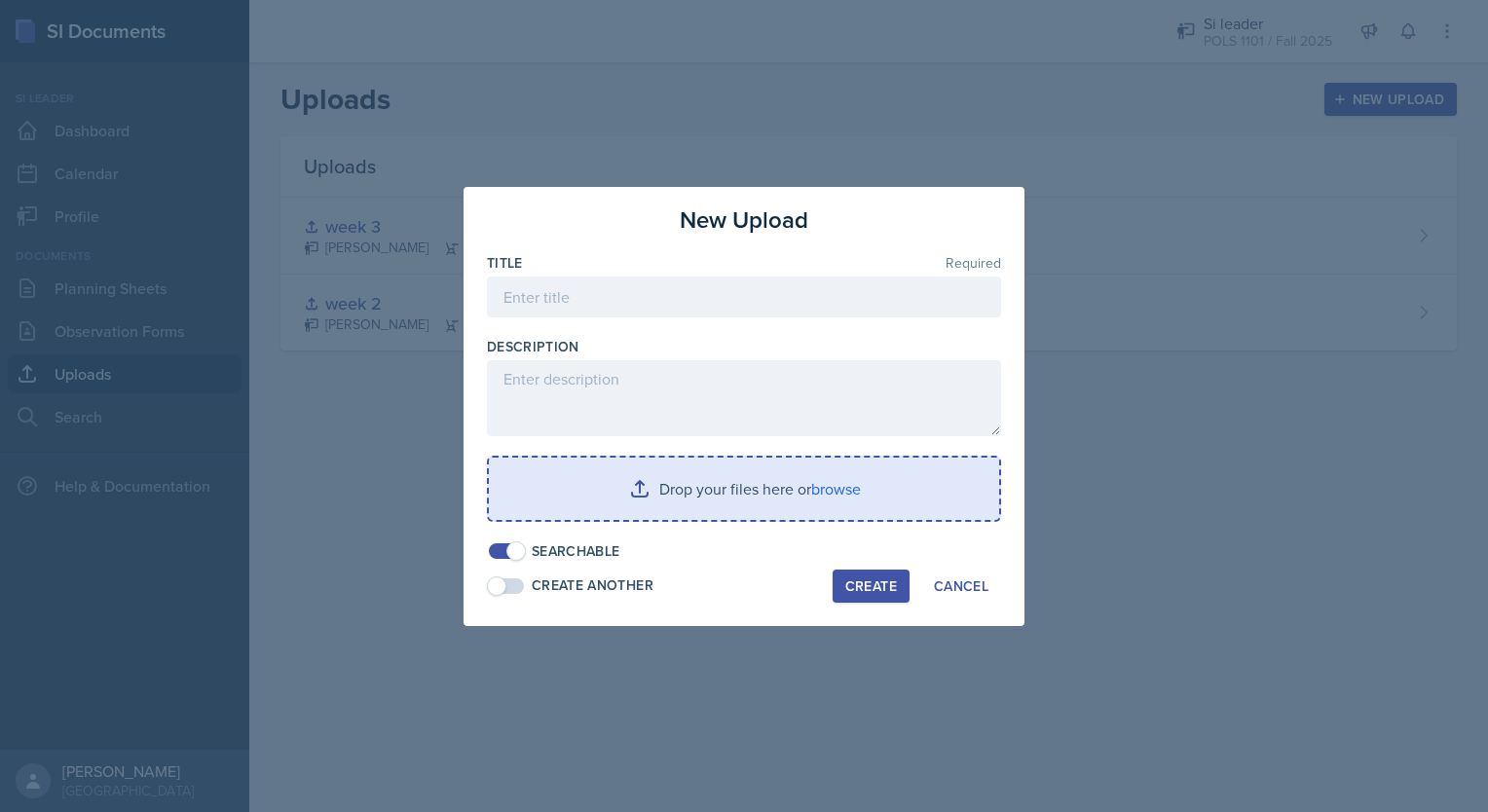
click at [864, 479] on input "file" at bounding box center [744, 488] width 510 height 62
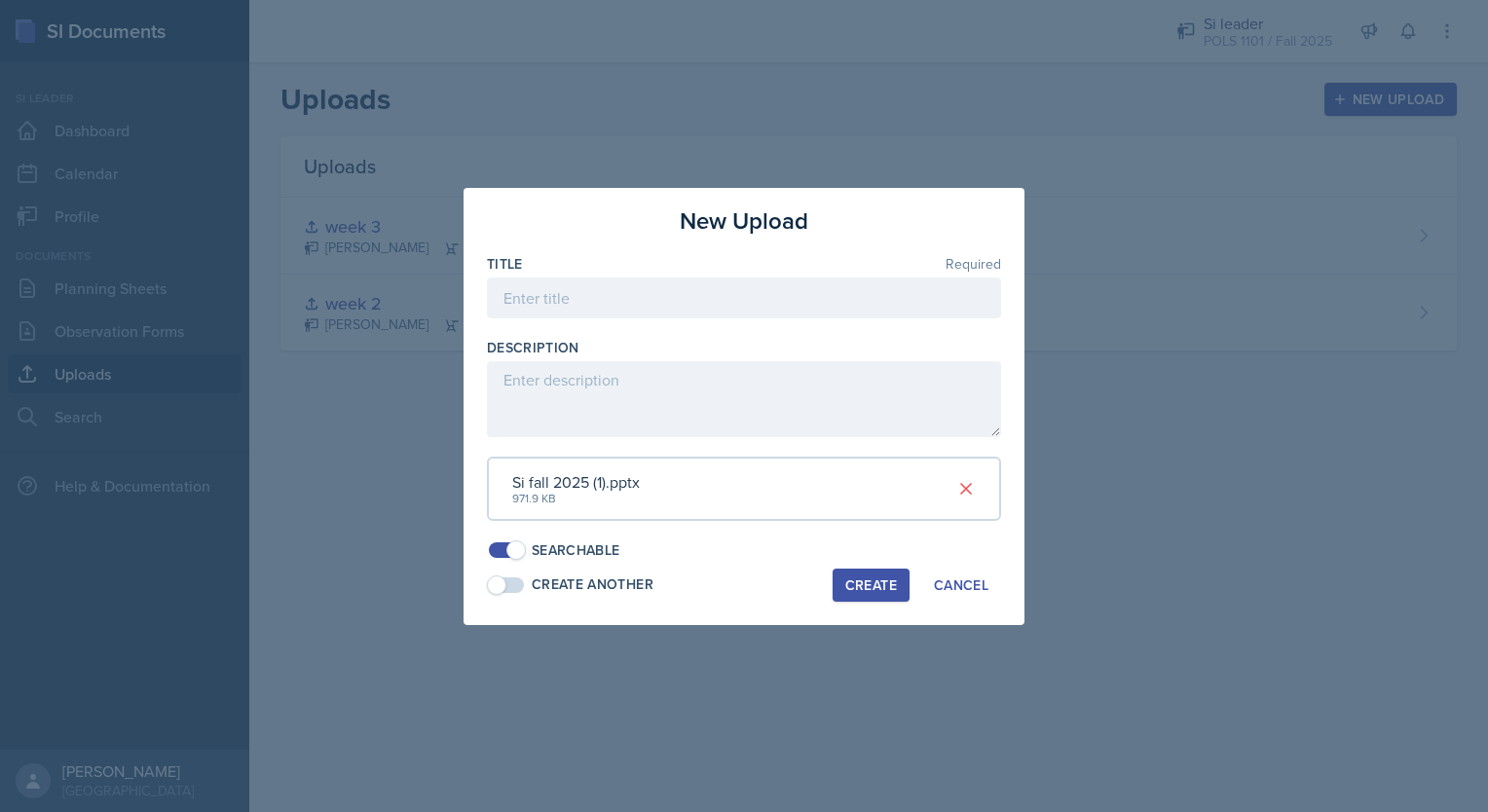
click at [883, 580] on div "Create" at bounding box center [871, 585] width 51 height 16
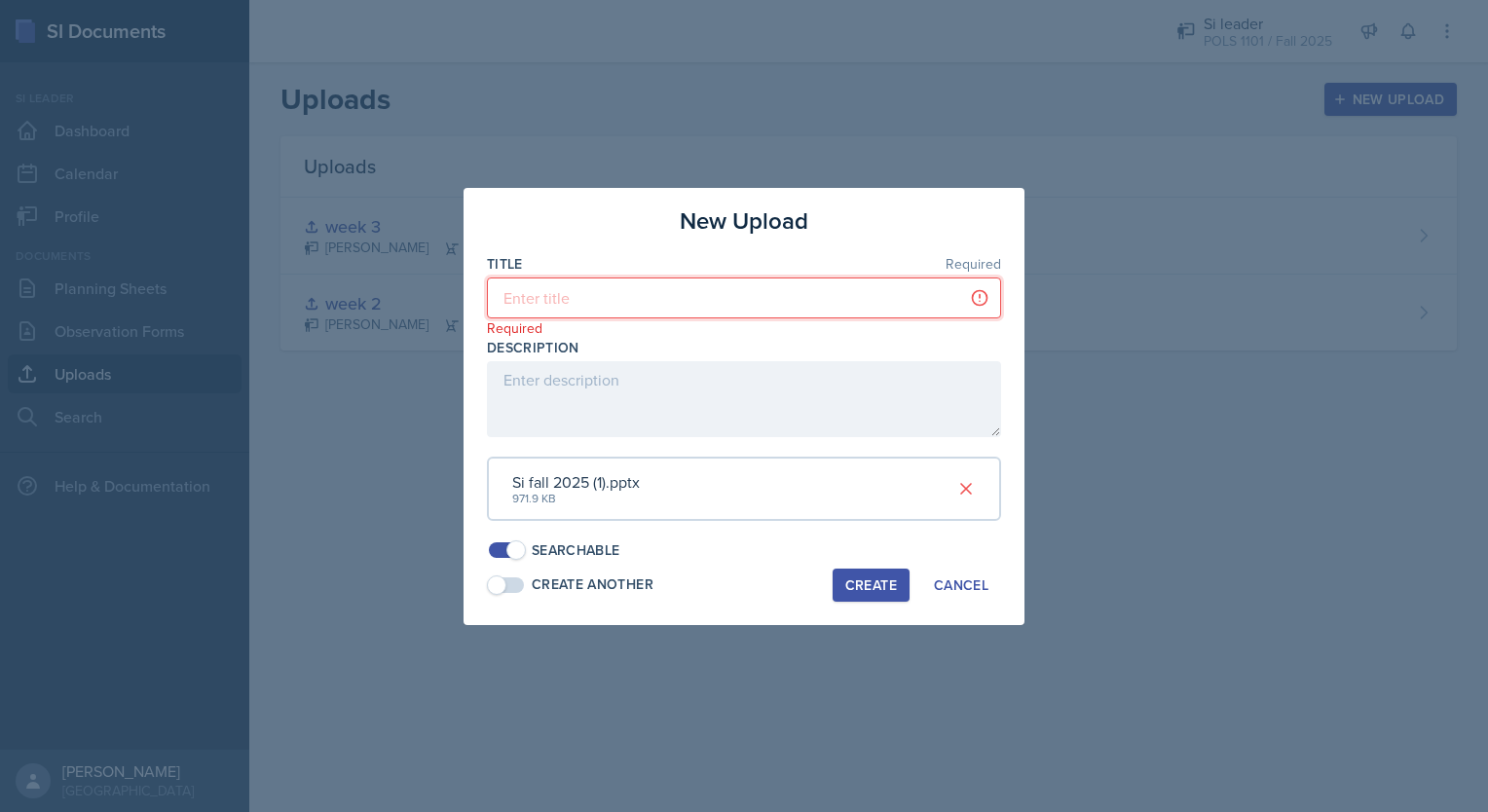
click at [720, 286] on input at bounding box center [744, 297] width 514 height 40
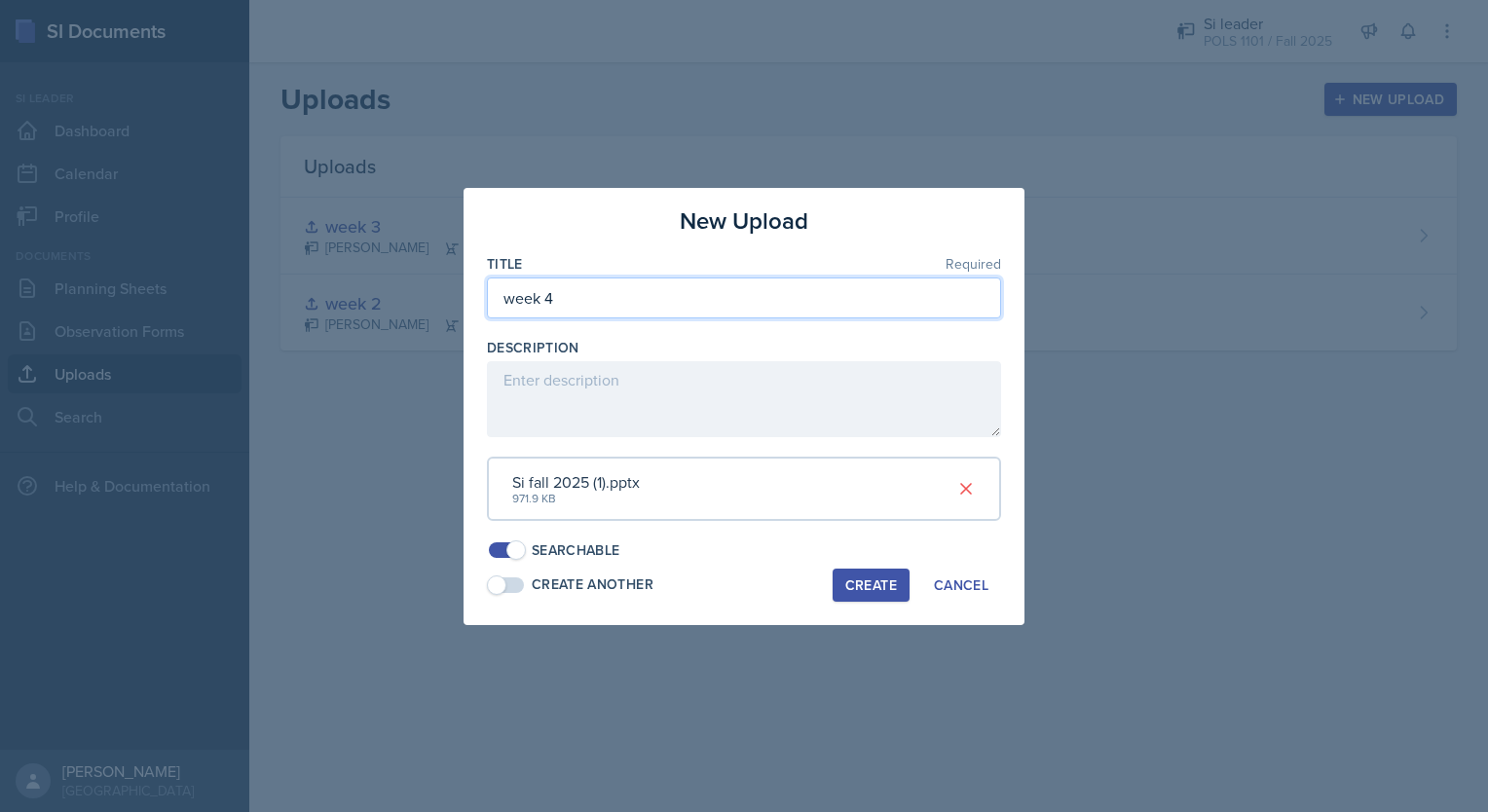
type input "week 4"
click at [872, 584] on div "Create" at bounding box center [871, 585] width 51 height 16
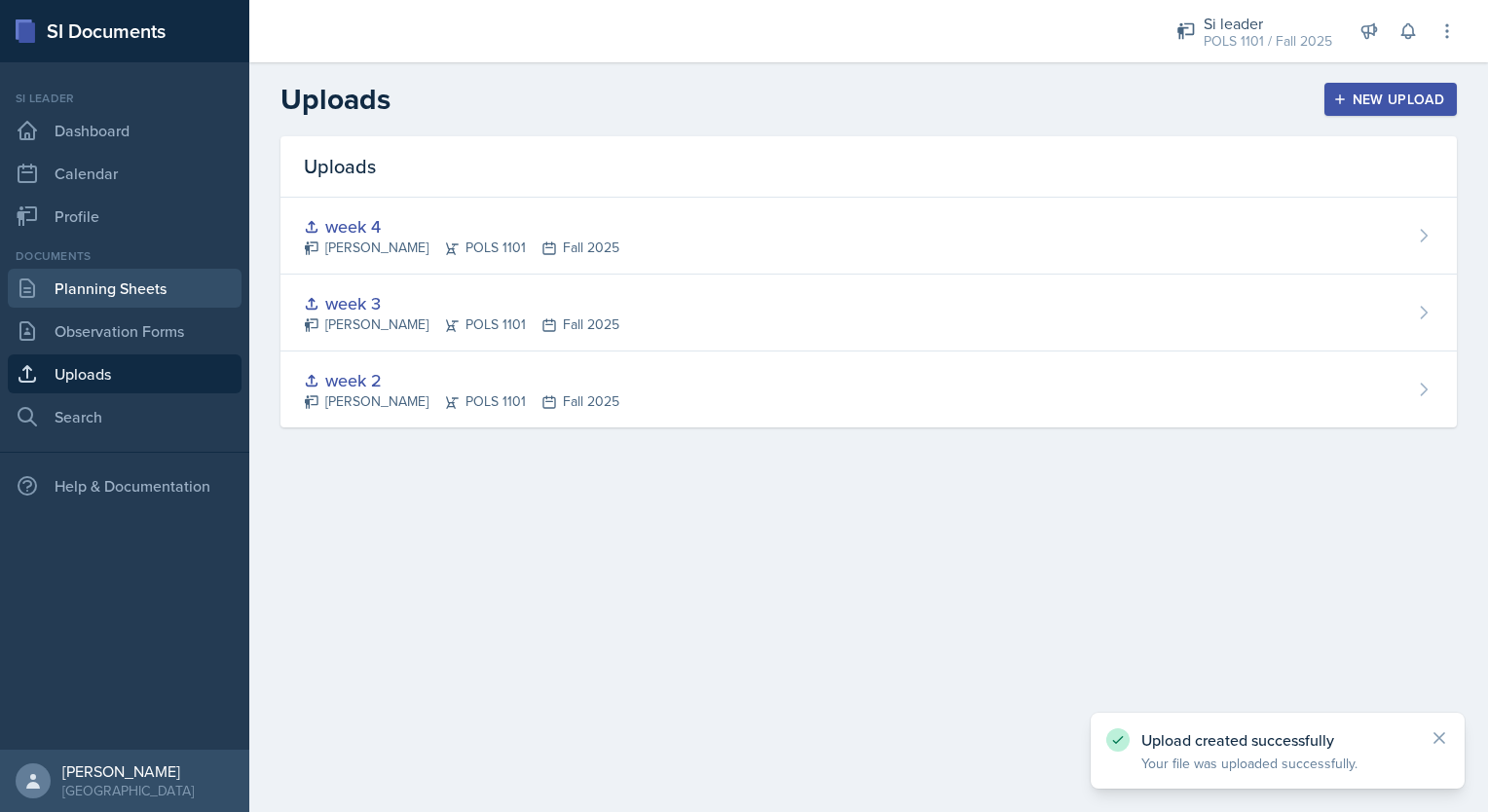
click at [186, 286] on link "Planning Sheets" at bounding box center [124, 287] width 234 height 38
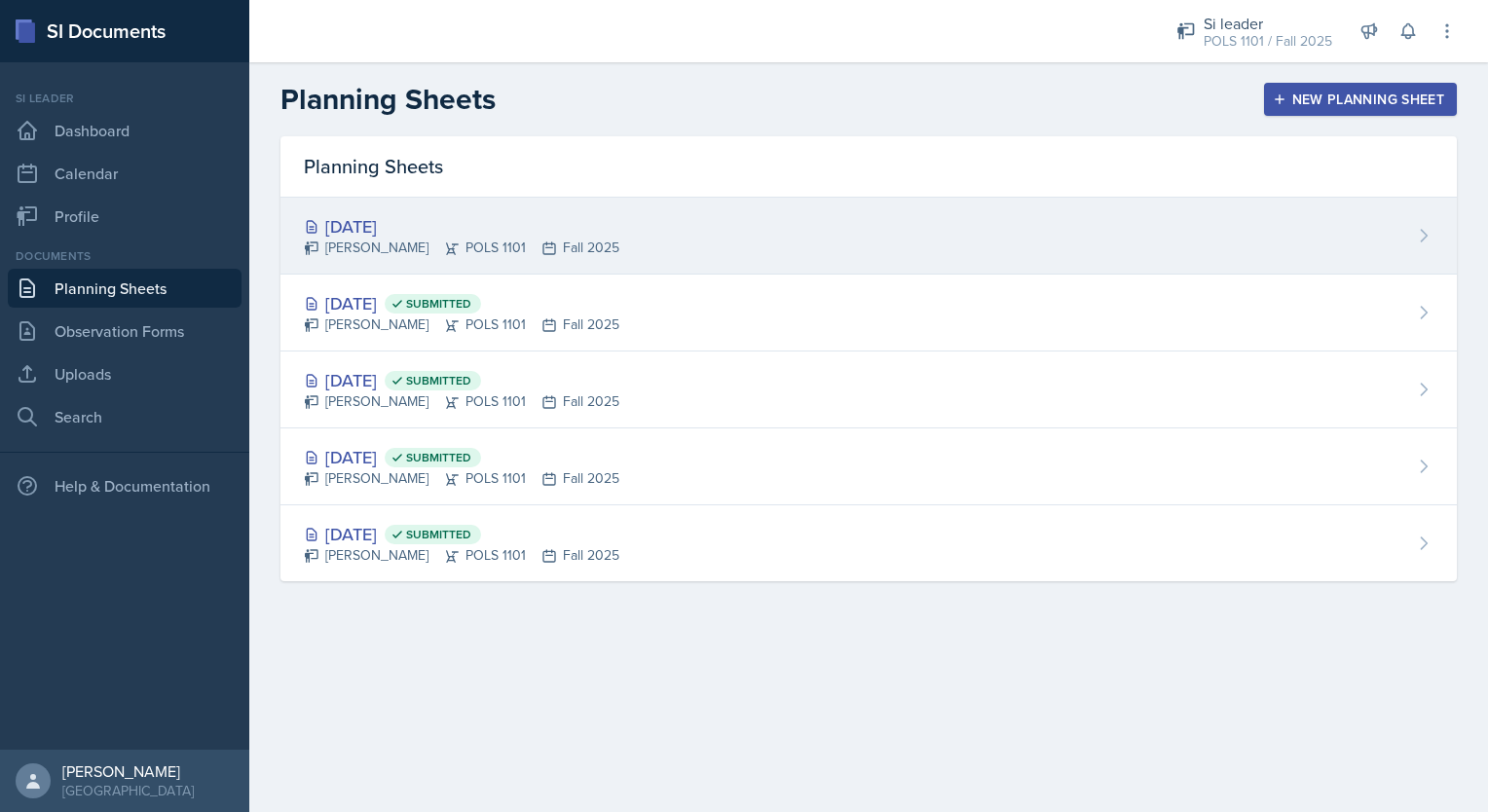
click at [602, 236] on div "[DATE]" at bounding box center [462, 226] width 316 height 27
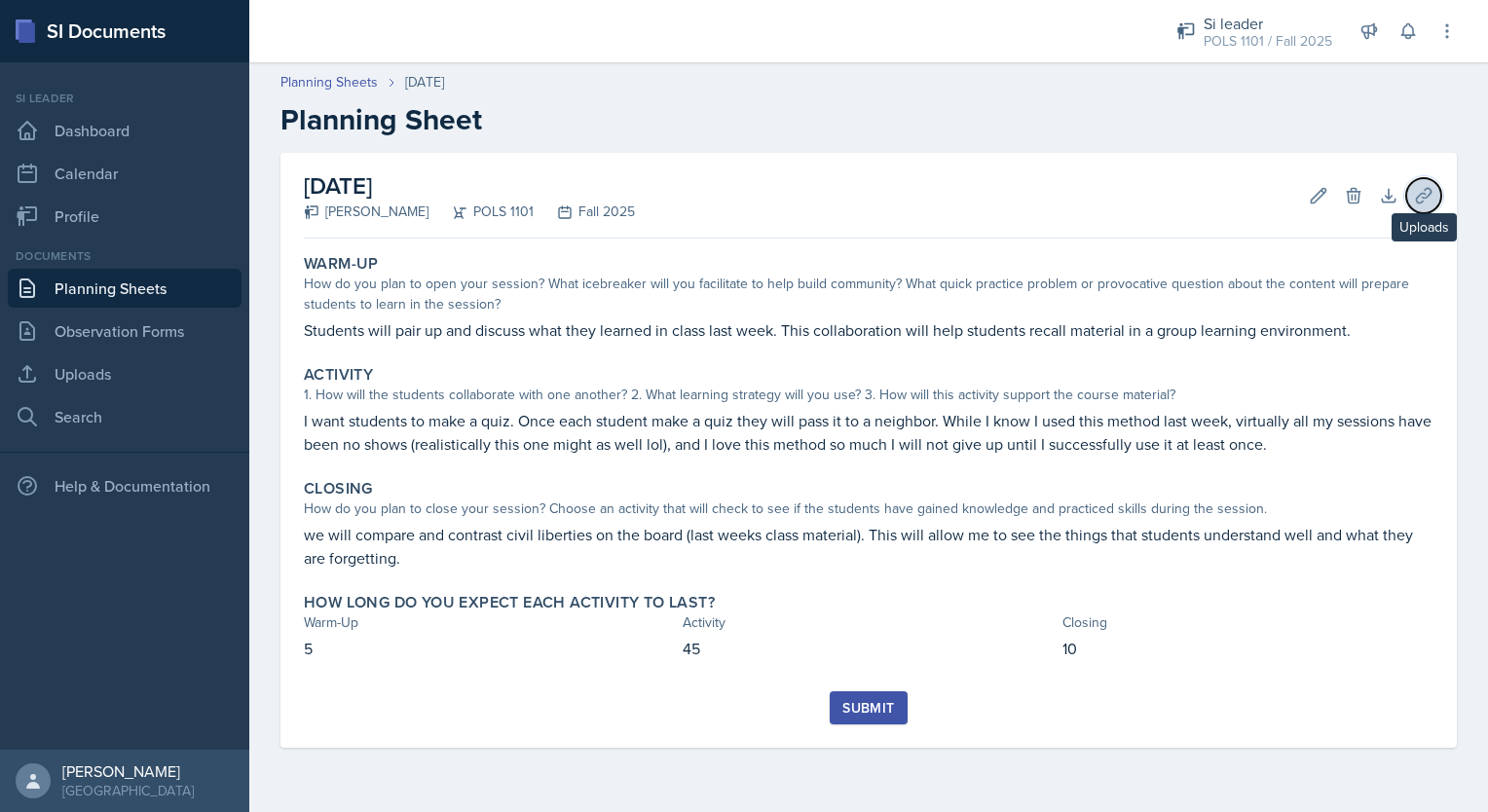
click at [1418, 195] on icon at bounding box center [1423, 195] width 15 height 15
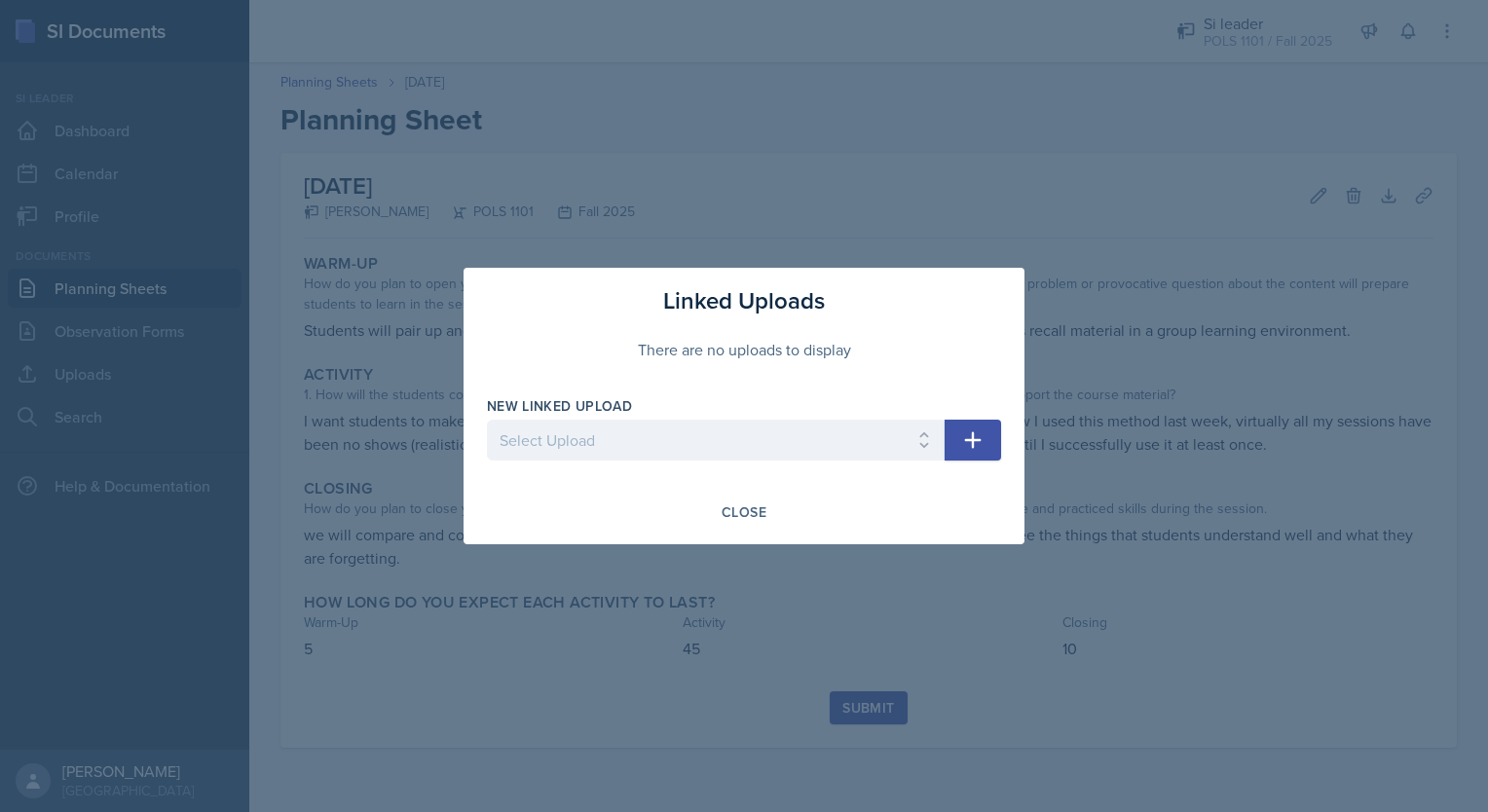
click at [984, 446] on icon "button" at bounding box center [973, 440] width 24 height 24
click at [760, 471] on p "Required" at bounding box center [716, 471] width 458 height 20
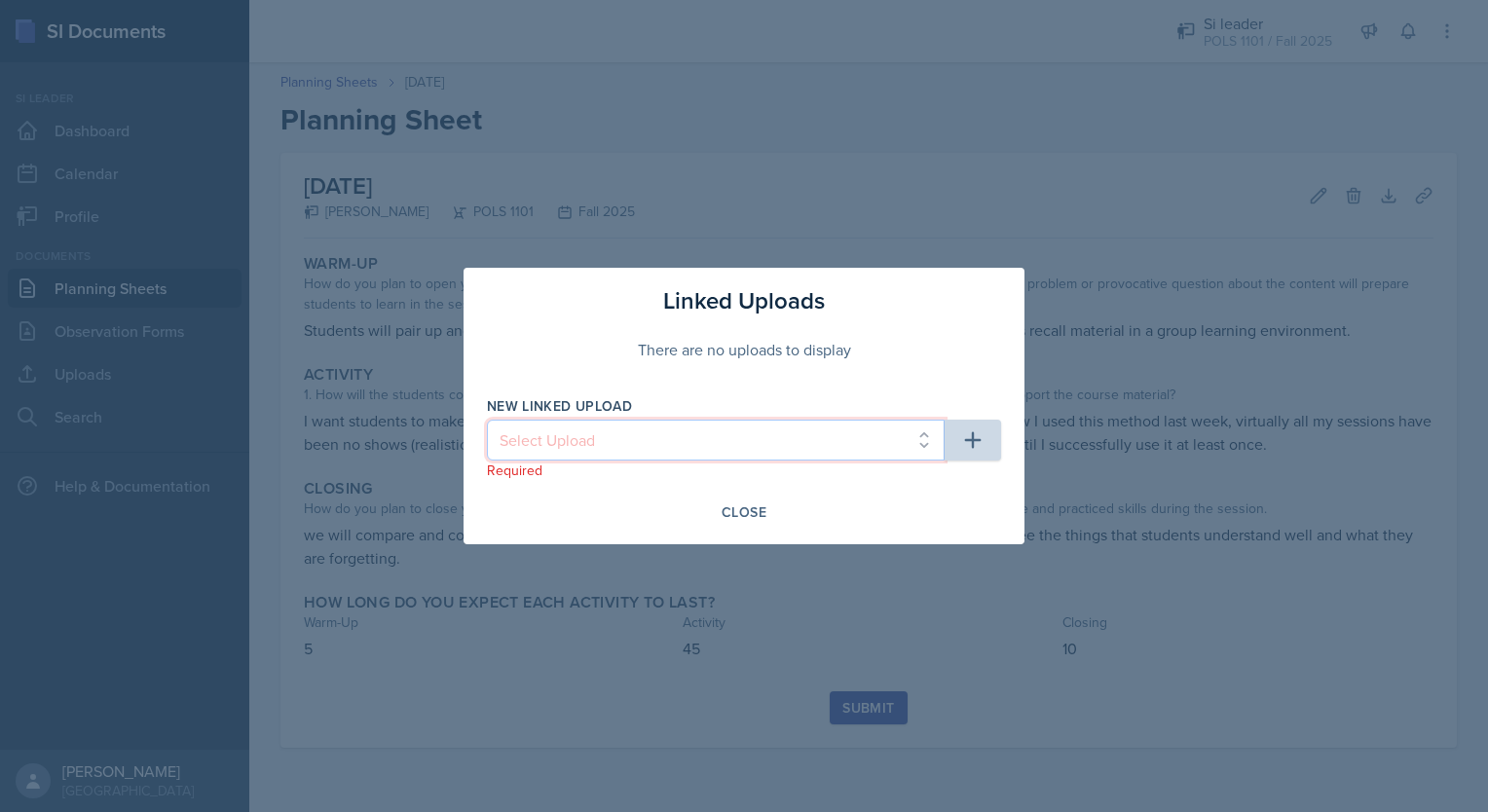
click at [741, 438] on select "Select Upload week 2 week 3 week 4" at bounding box center [716, 439] width 458 height 40
select select "4d92522d-7c72-4114-a416-89324dbda82e"
click at [487, 419] on select "Select Upload week 2 week 3 week 4" at bounding box center [716, 439] width 458 height 40
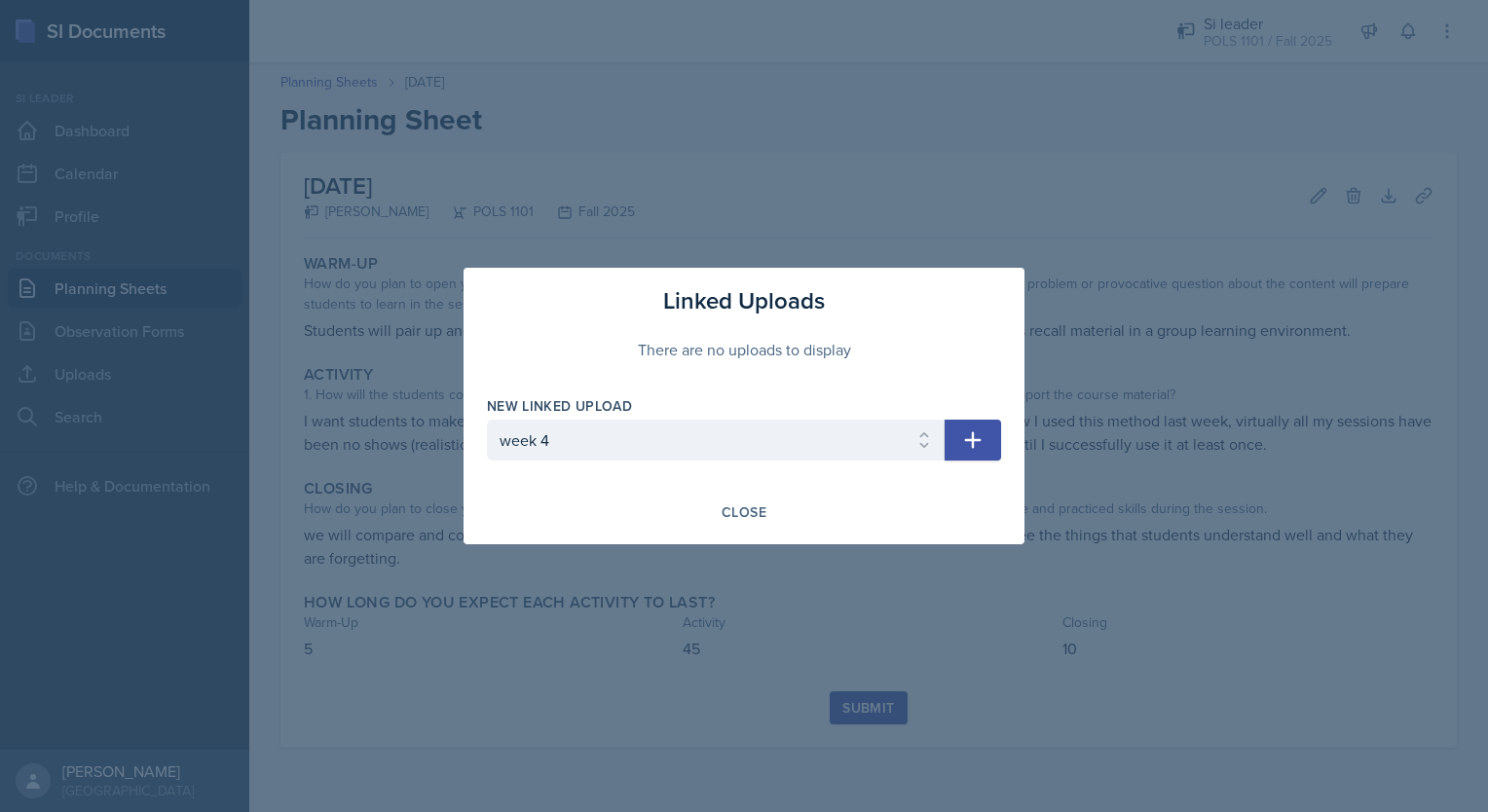
click at [963, 439] on icon "button" at bounding box center [973, 440] width 24 height 24
select select
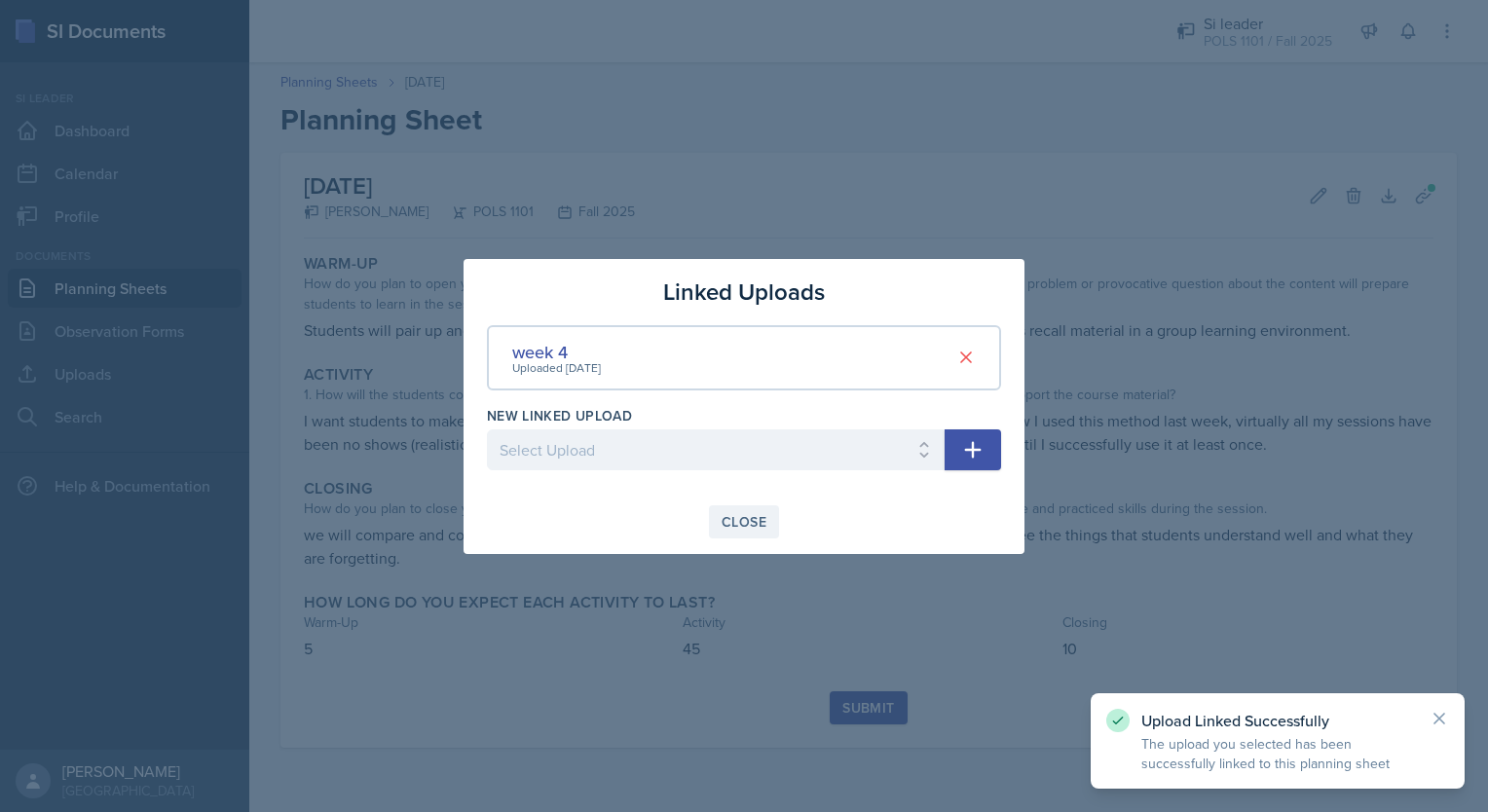
click at [752, 521] on div "Close" at bounding box center [743, 522] width 44 height 16
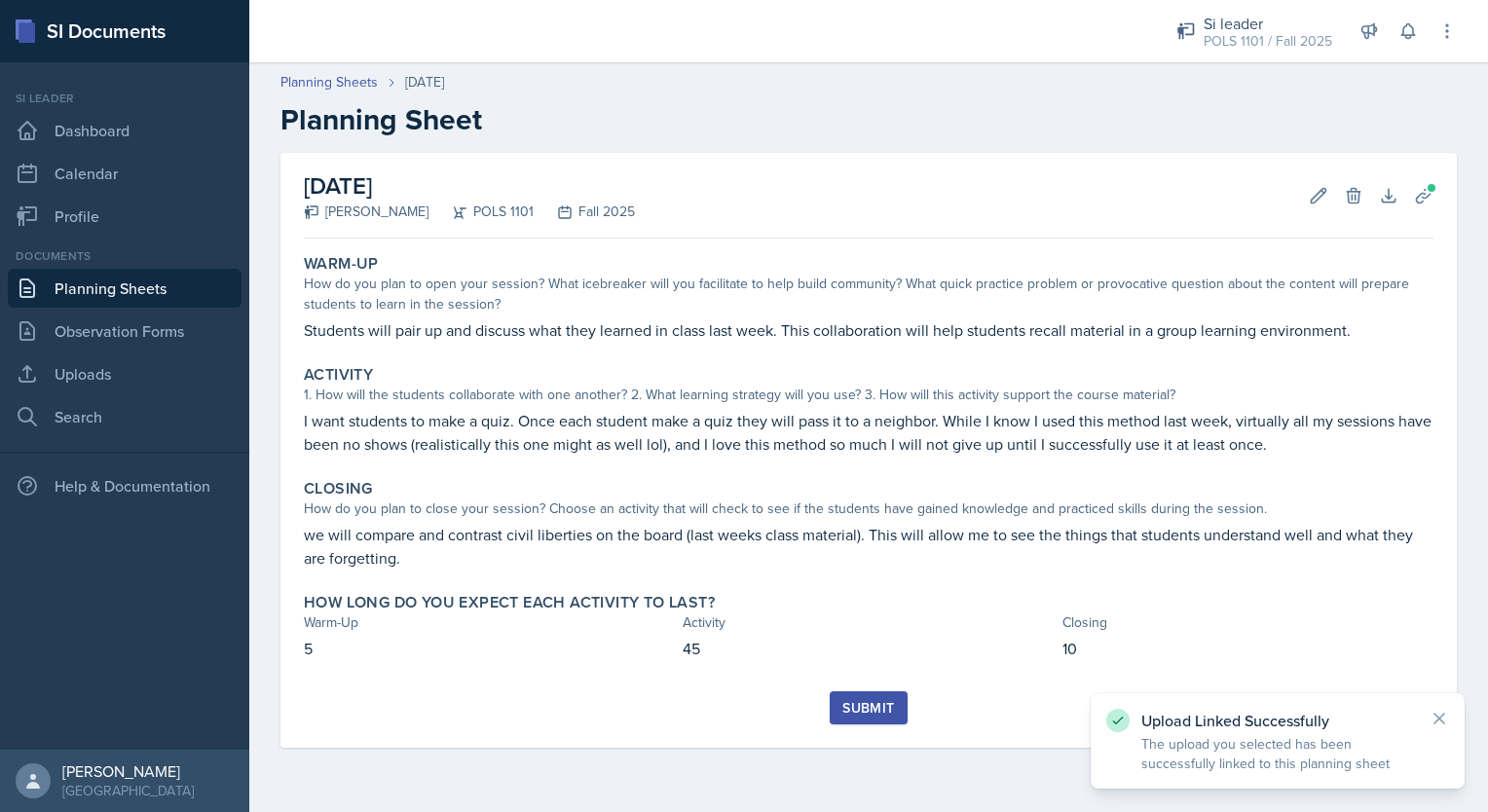
click at [875, 701] on div "Submit" at bounding box center [868, 708] width 51 height 16
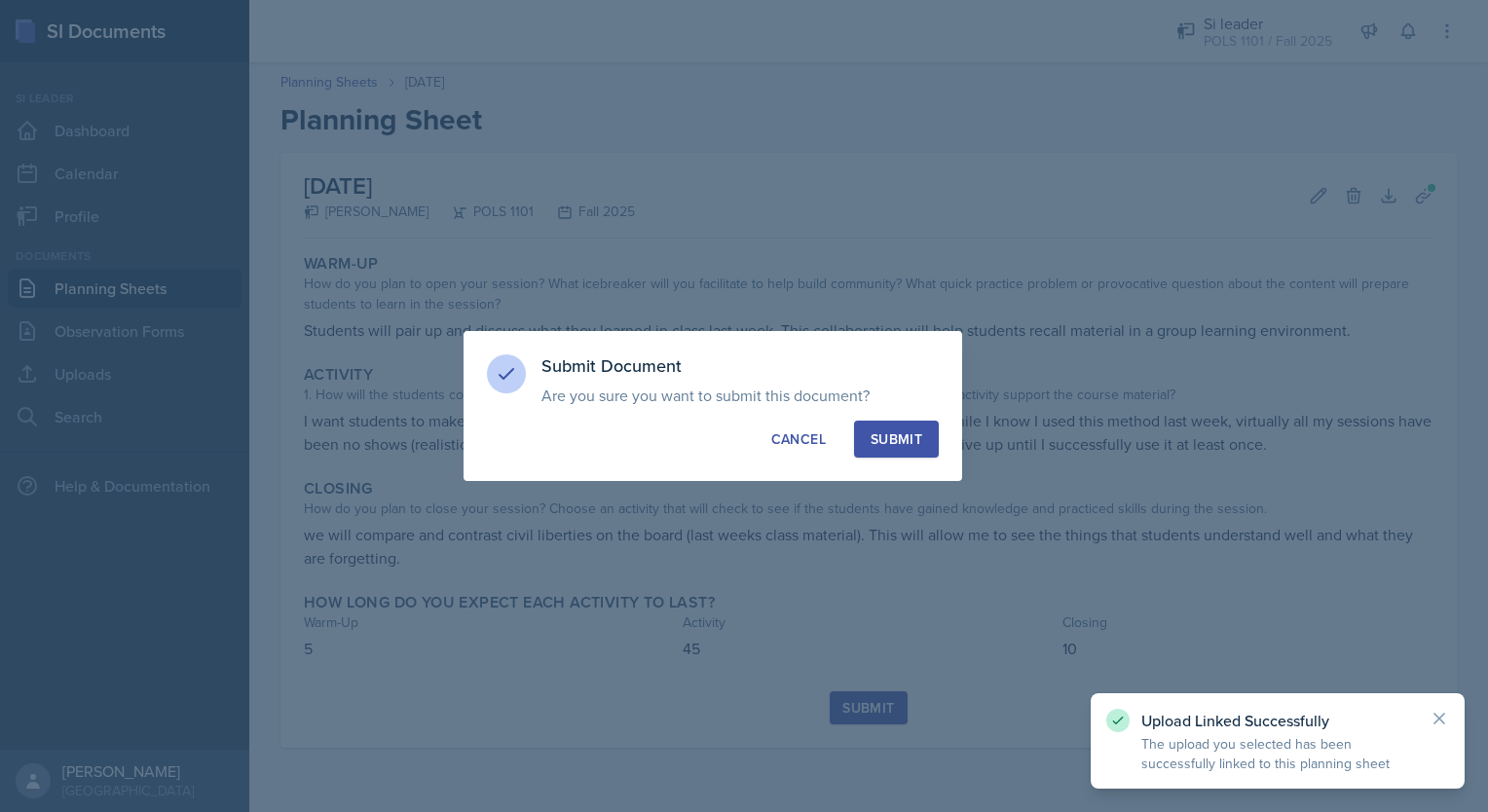
click at [896, 450] on button "Submit" at bounding box center [897, 439] width 85 height 37
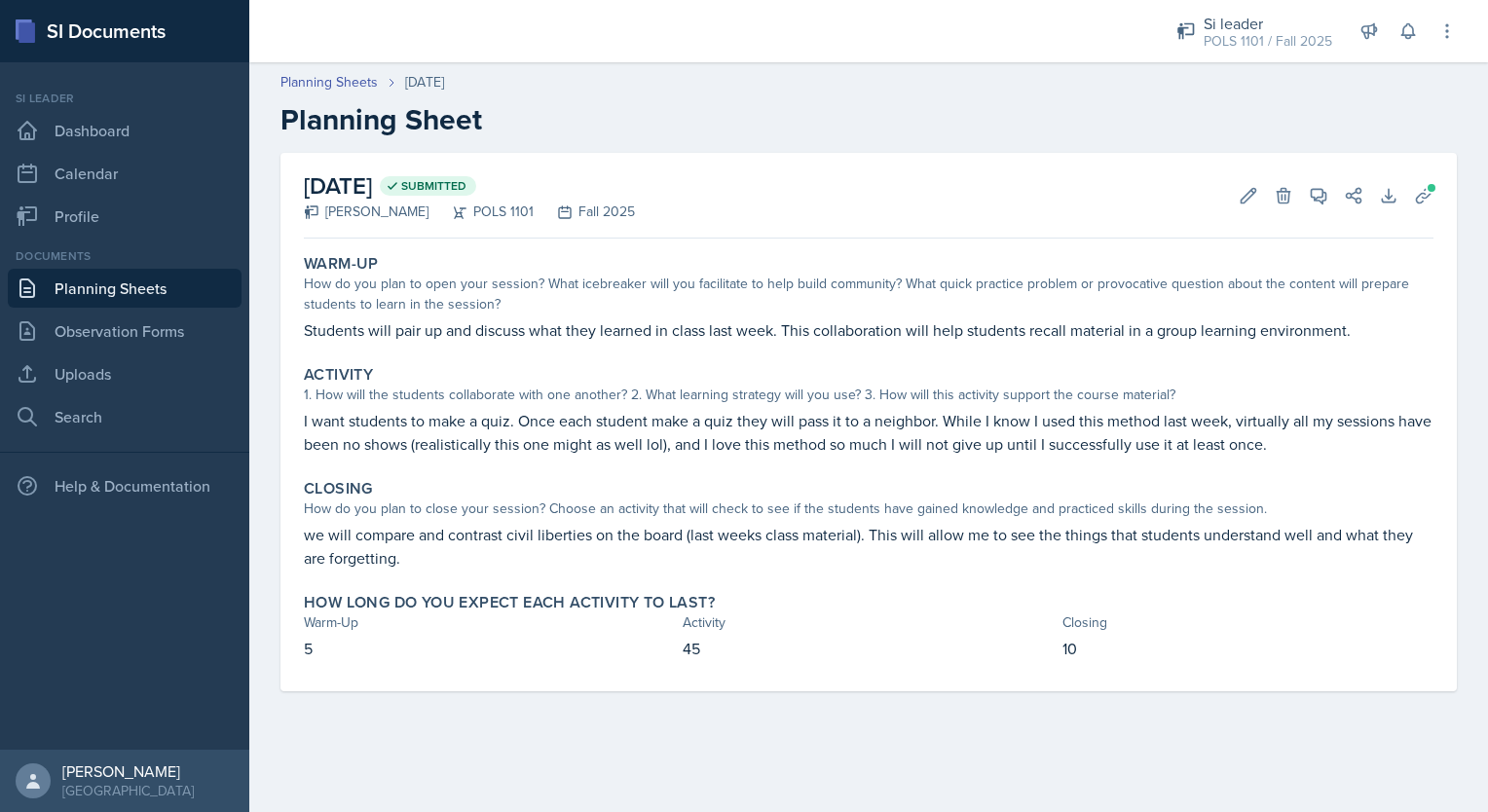
click at [146, 297] on link "Planning Sheets" at bounding box center [124, 287] width 234 height 38
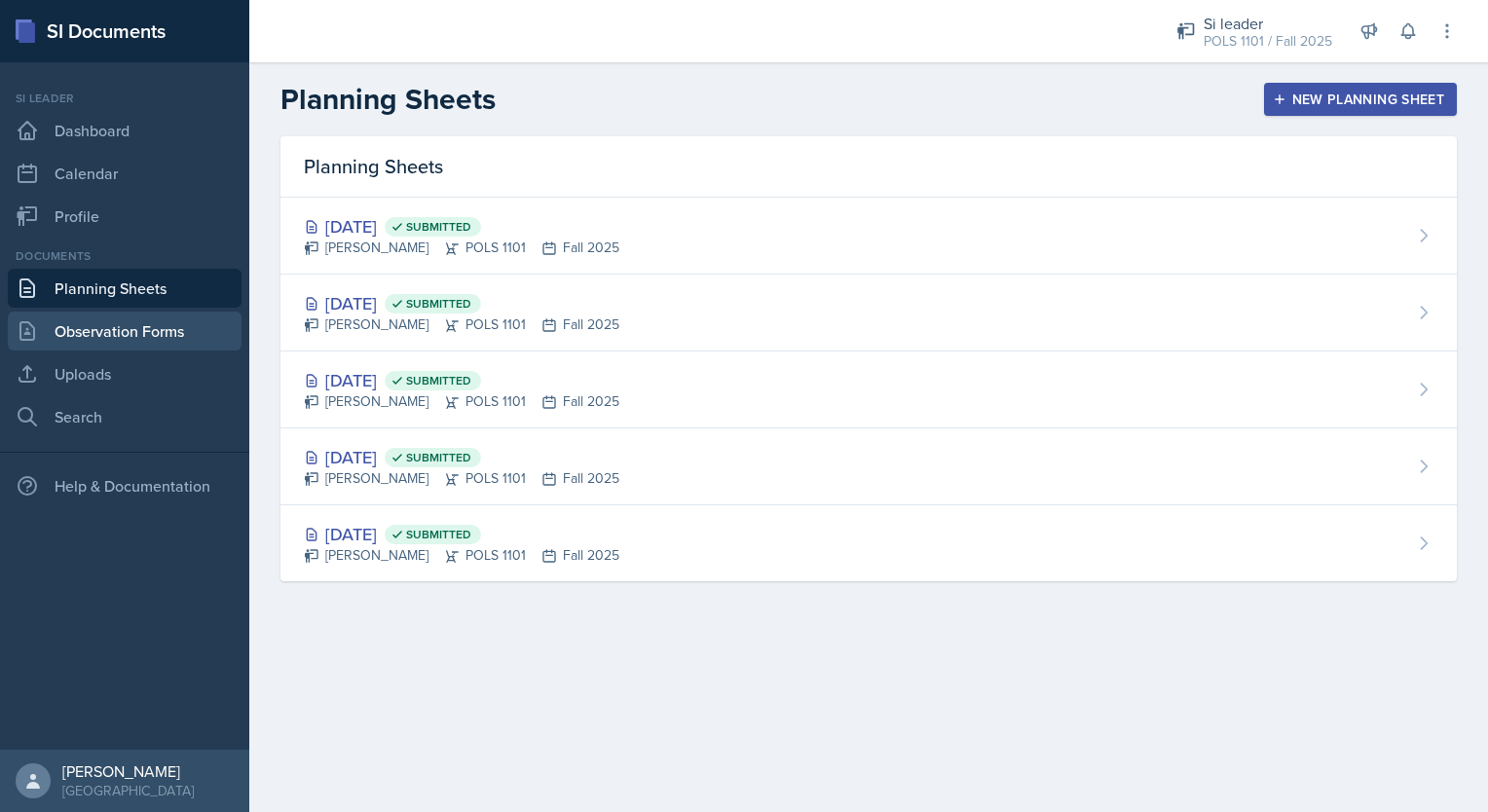
click at [141, 318] on link "Observation Forms" at bounding box center [124, 331] width 234 height 38
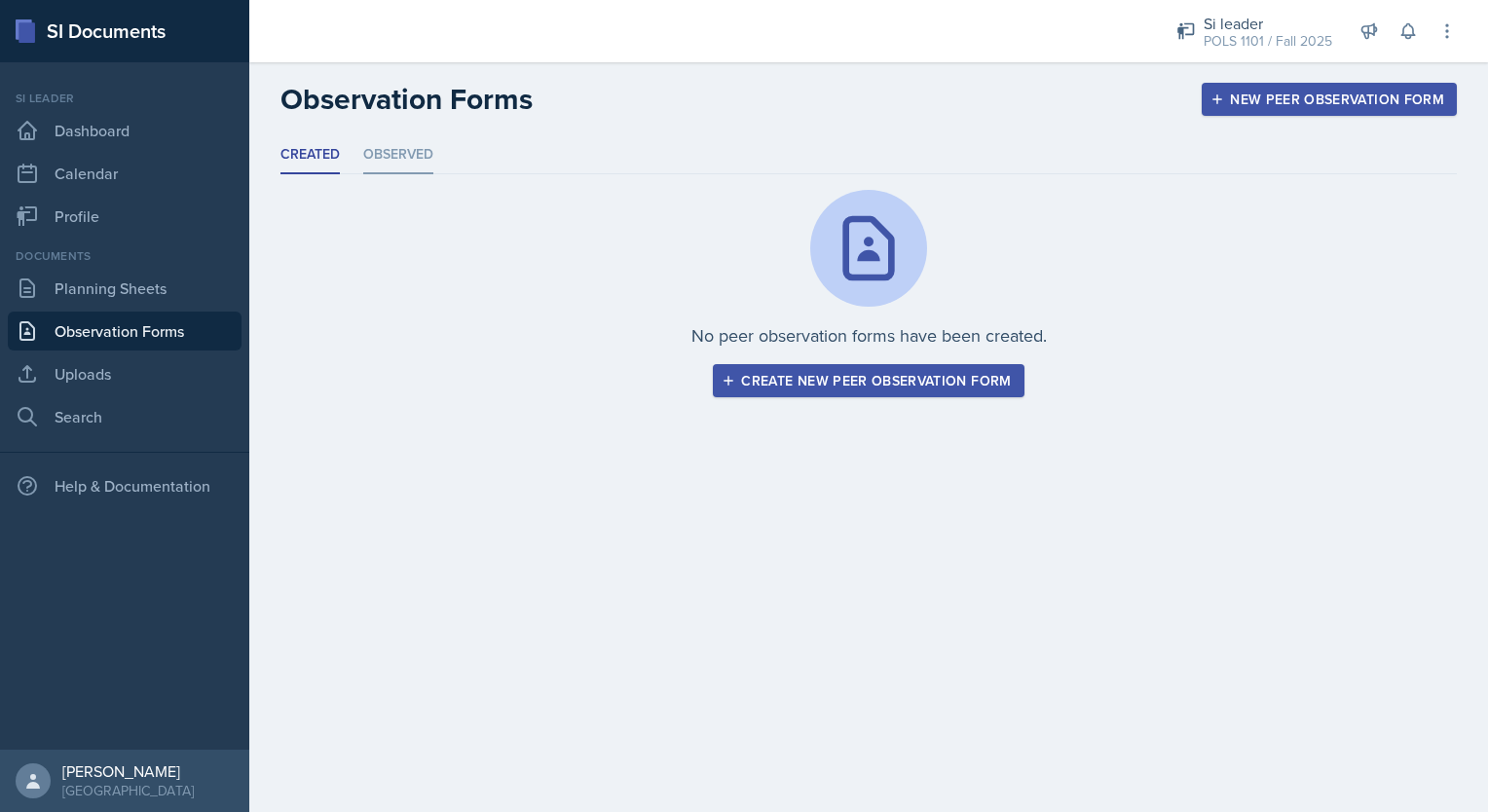
click at [410, 159] on li "Observed" at bounding box center [398, 155] width 70 height 37
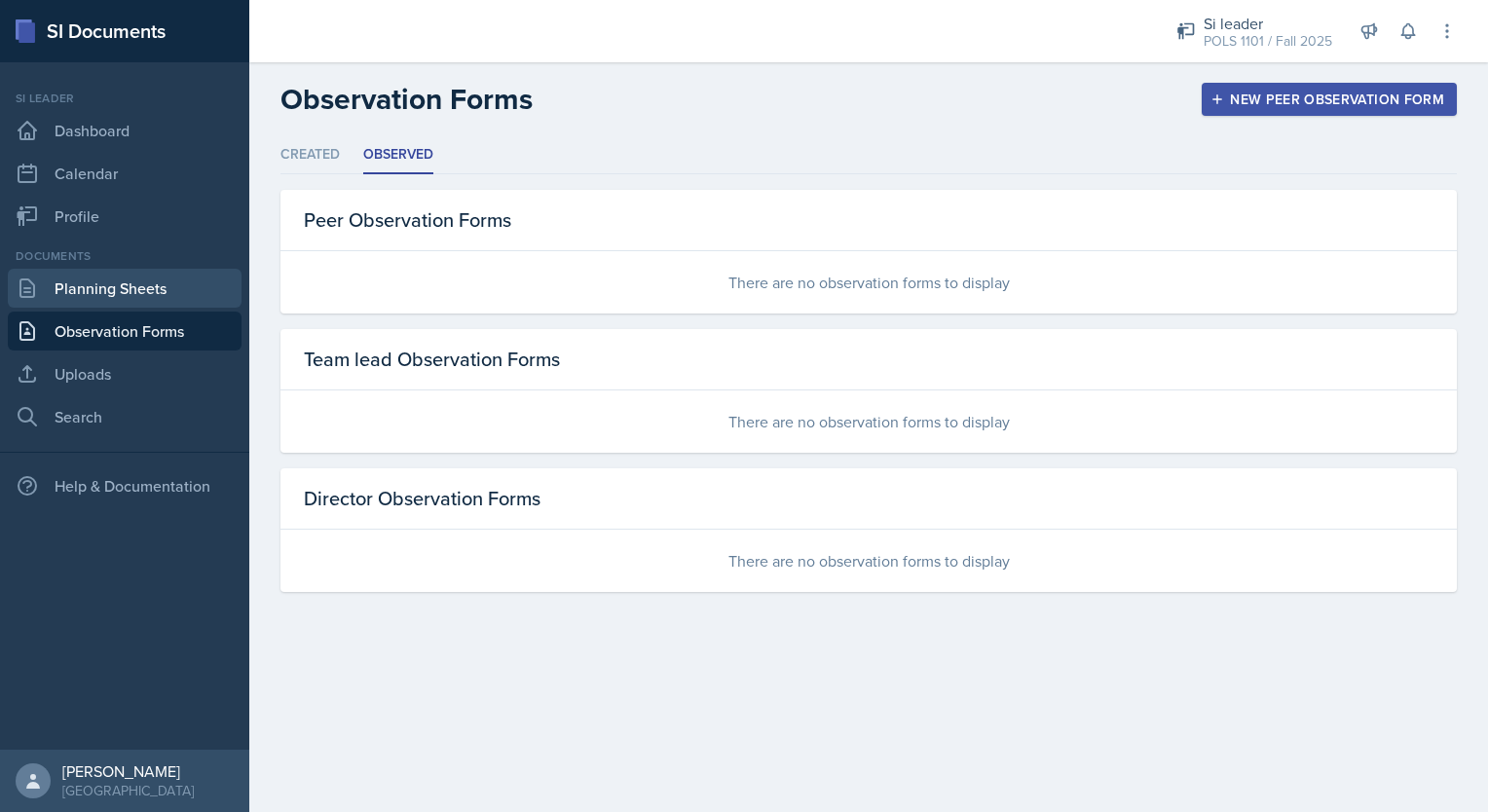
click at [130, 297] on link "Planning Sheets" at bounding box center [124, 287] width 234 height 38
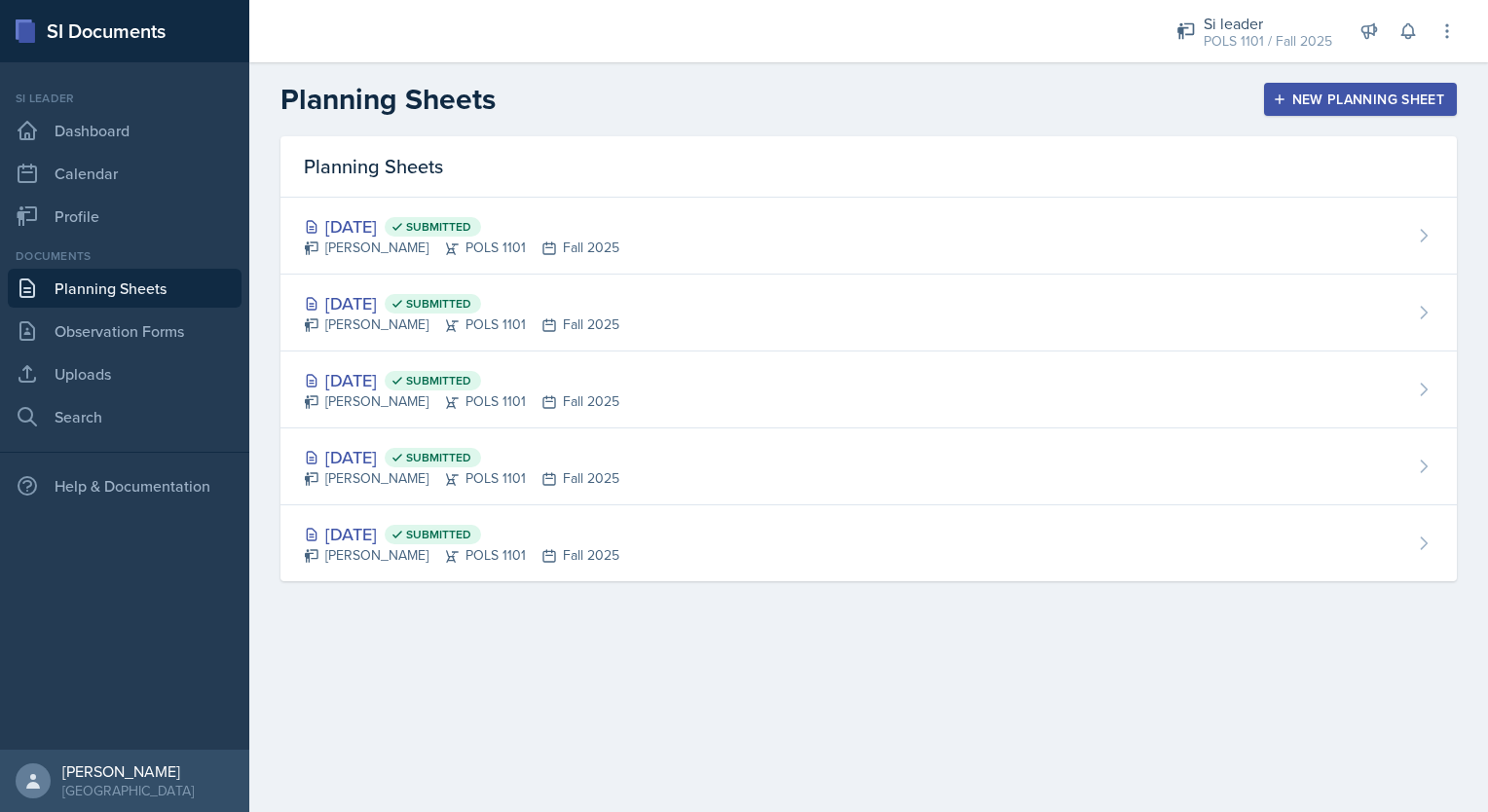
click at [1321, 82] on div "Planning Sheets New Planning Sheet" at bounding box center [869, 100] width 1239 height 36
click at [1318, 93] on div "New Planning Sheet" at bounding box center [1361, 100] width 168 height 16
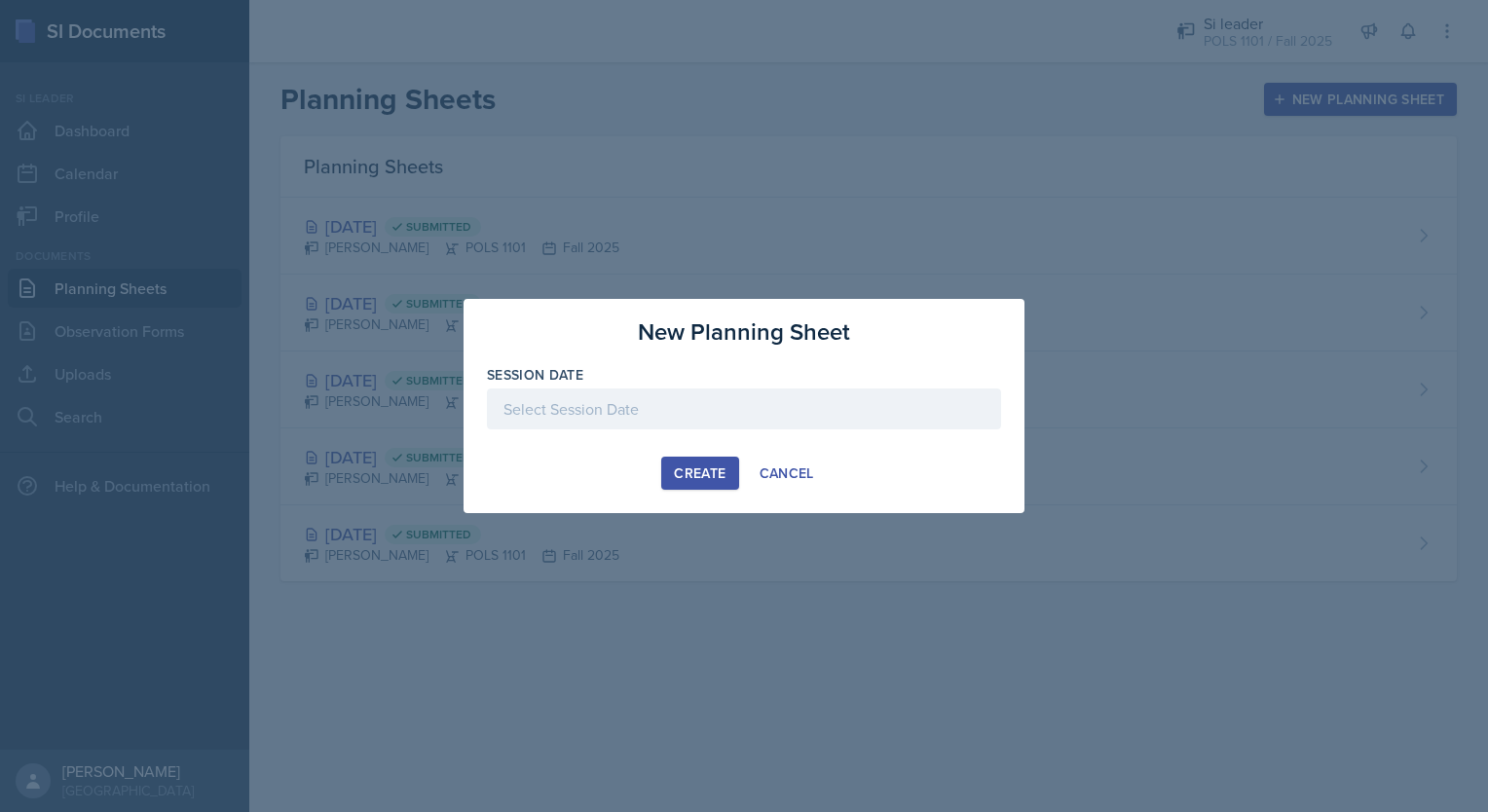
click at [892, 428] on div at bounding box center [744, 408] width 514 height 40
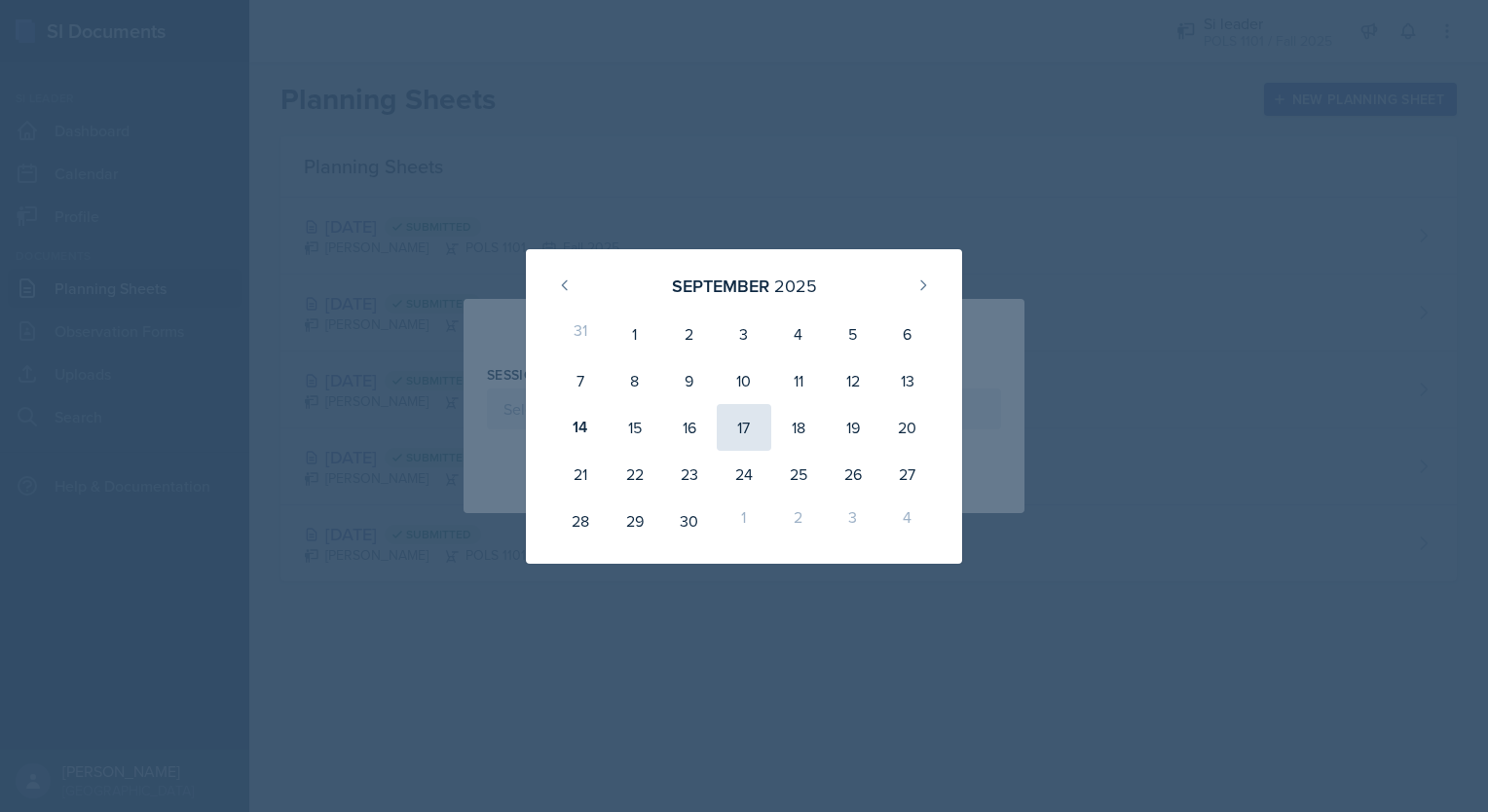
click at [750, 430] on div "17" at bounding box center [743, 427] width 54 height 46
type input "[DATE]"
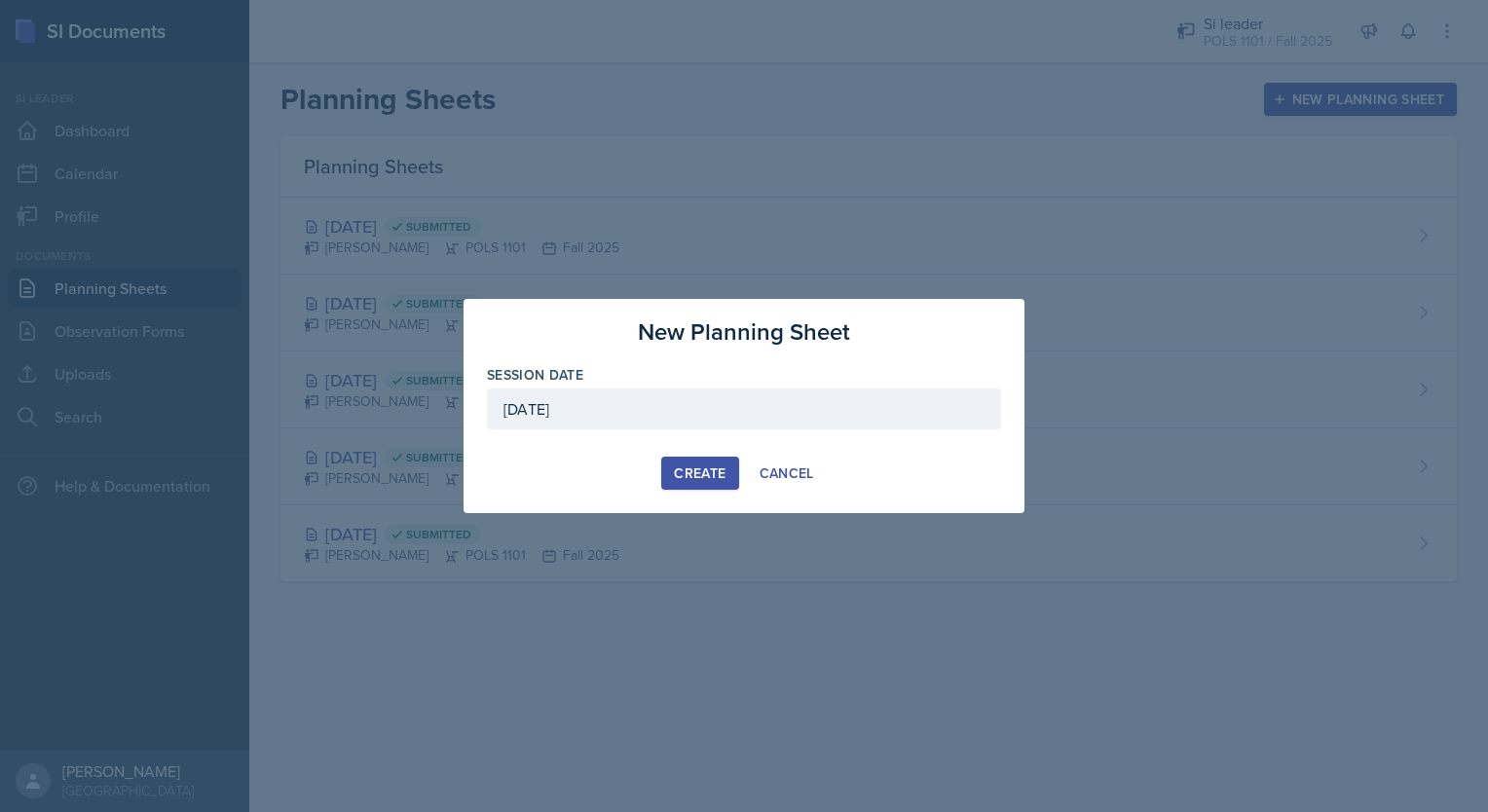
click at [708, 474] on div "Create" at bounding box center [700, 474] width 51 height 16
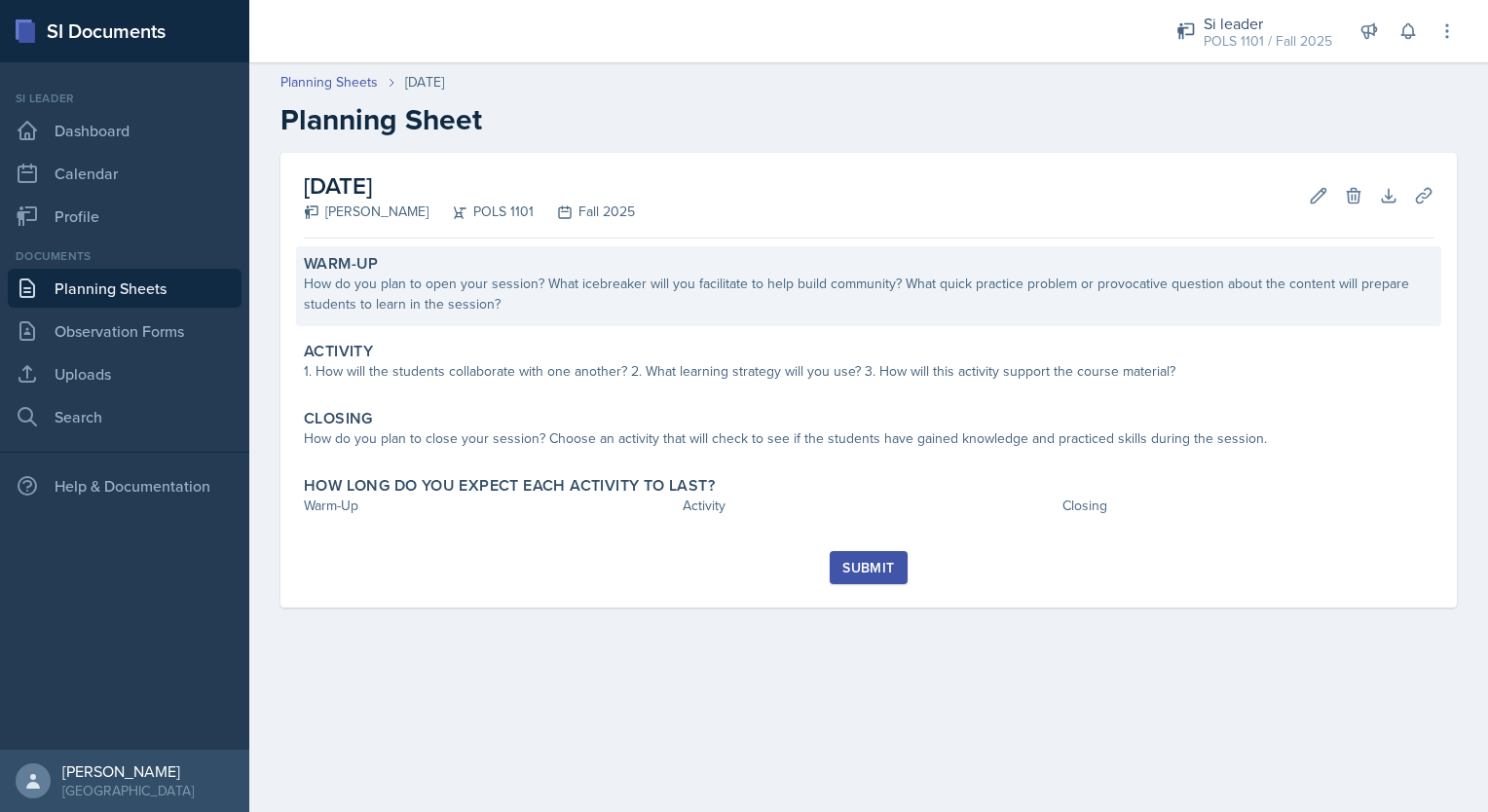
click at [618, 275] on div "How do you plan to open your session? What icebreaker will you facilitate to he…" at bounding box center [868, 293] width 1130 height 40
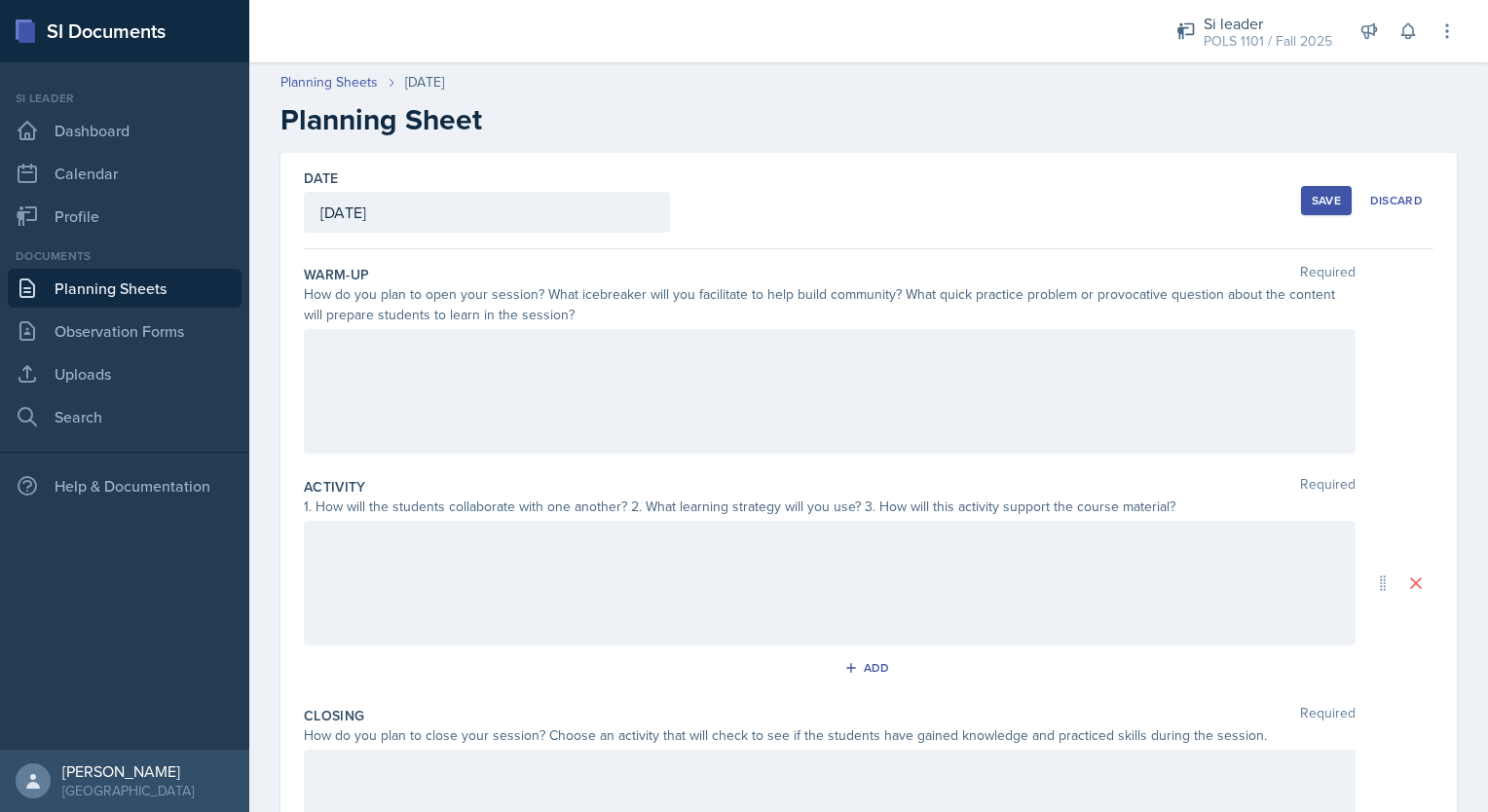
click at [571, 388] on div at bounding box center [830, 392] width 1052 height 124
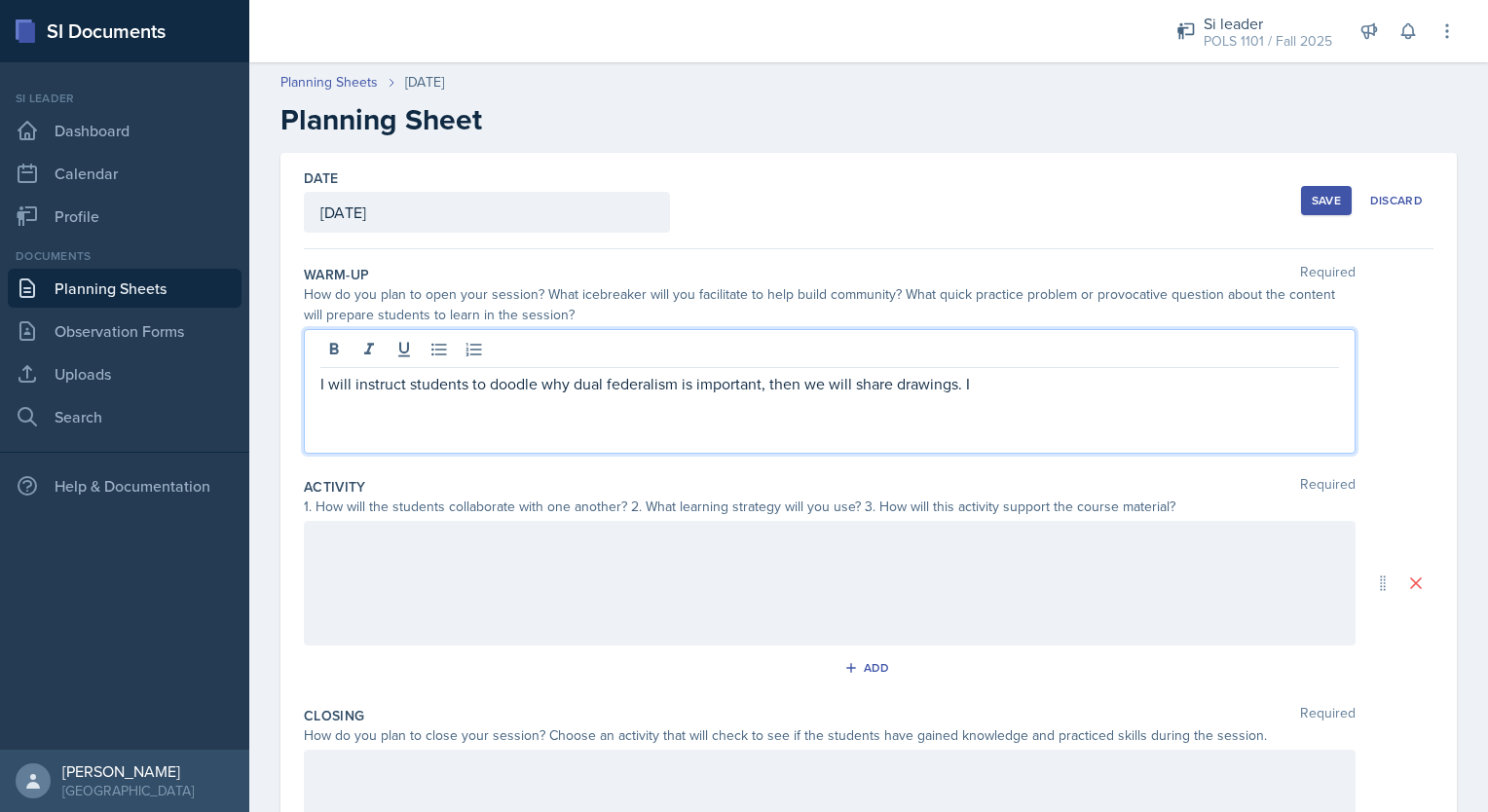
click at [1024, 380] on p "I will instruct students to doodle why dual federalism is important, then we wi…" at bounding box center [830, 384] width 1018 height 24
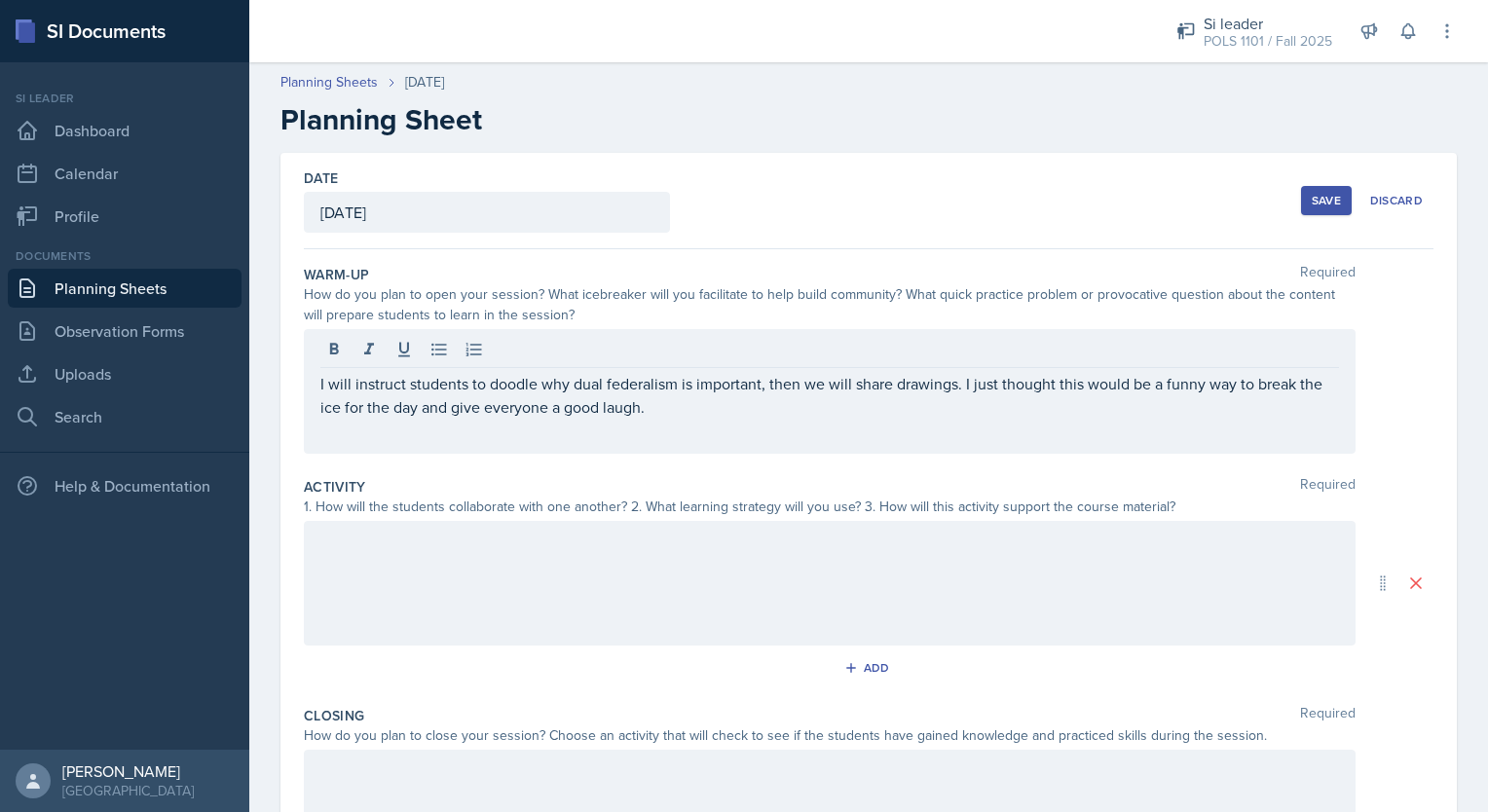
click at [882, 607] on div at bounding box center [830, 583] width 1052 height 124
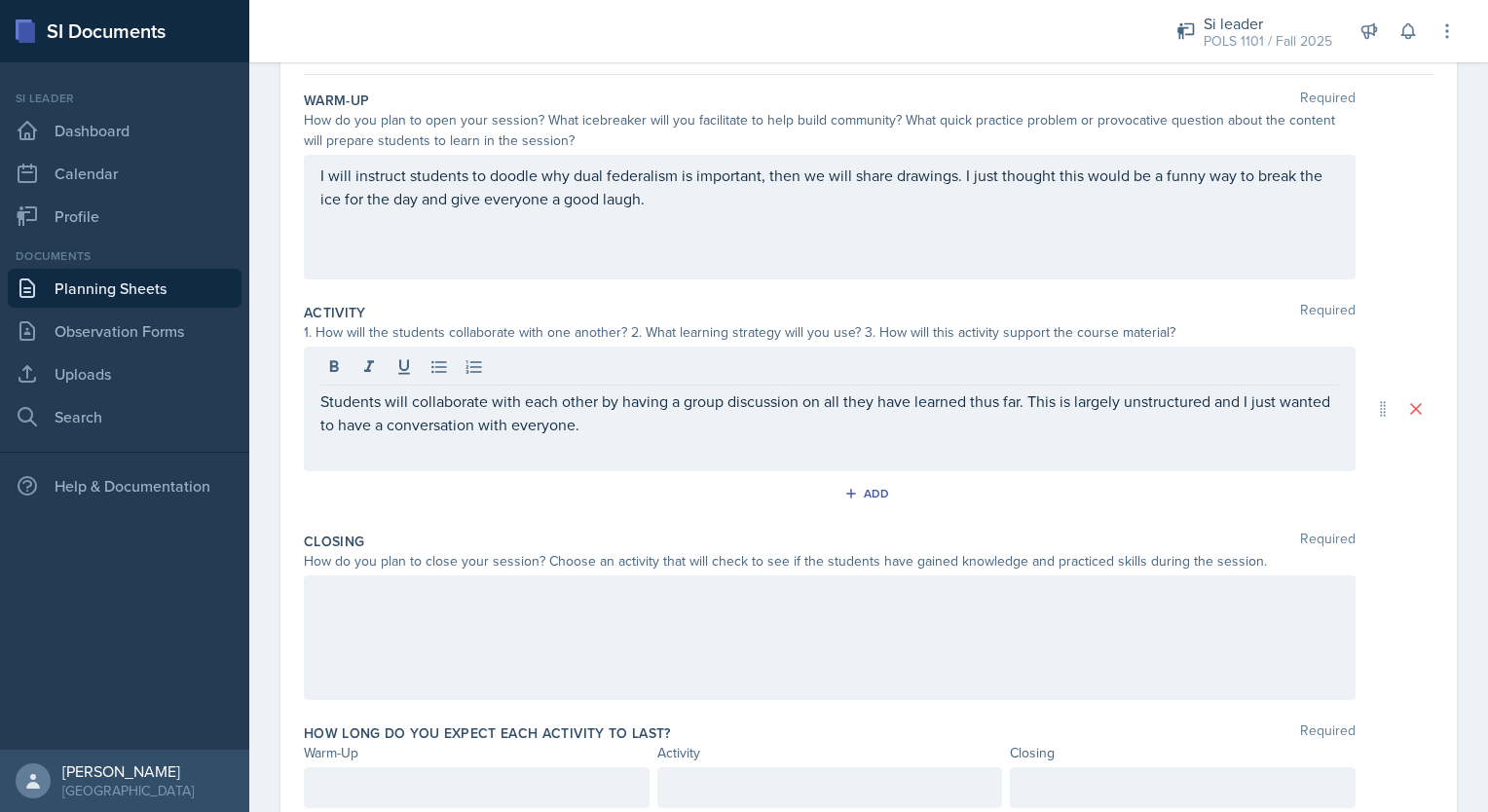
scroll to position [247, 0]
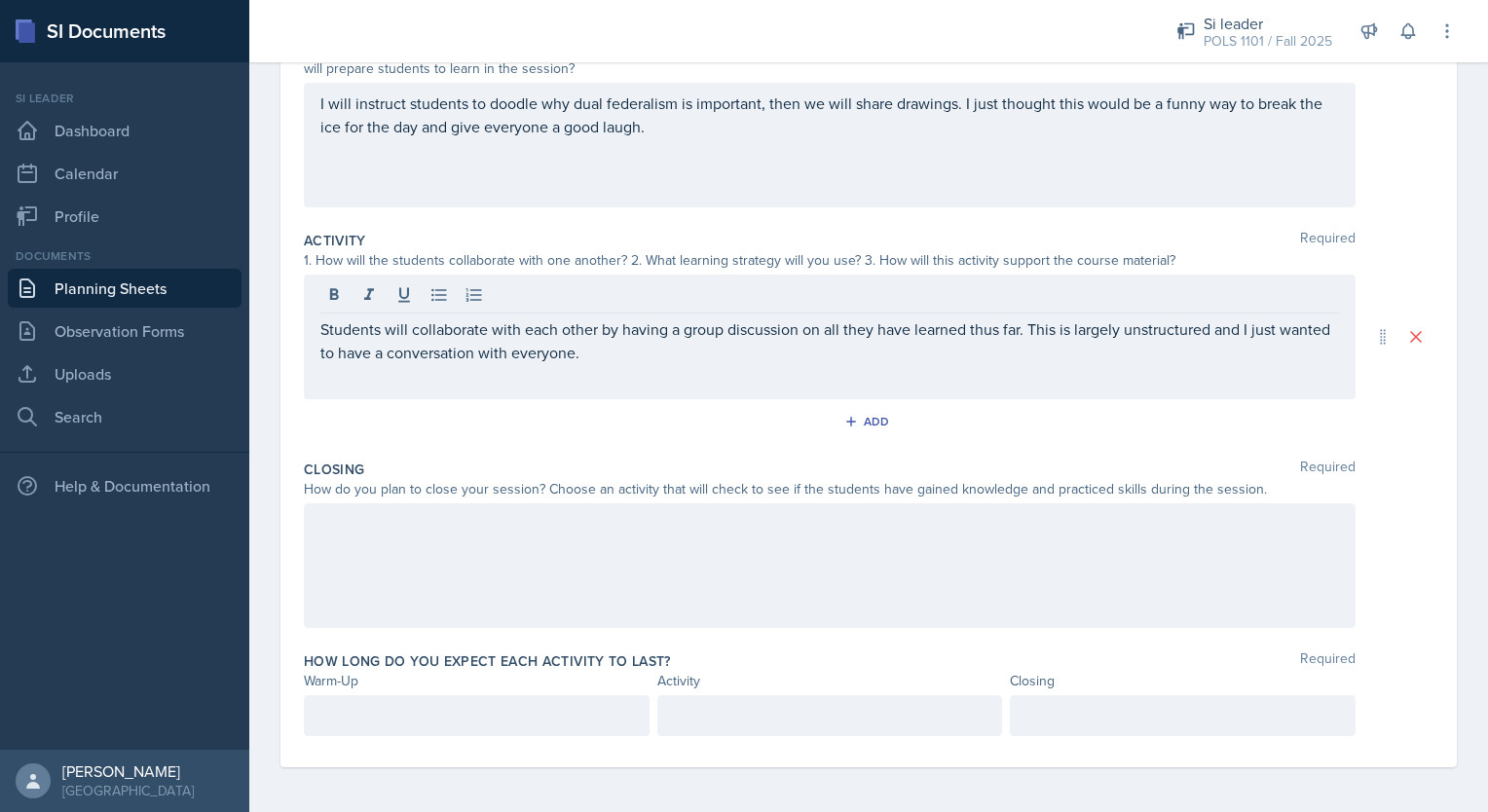
click at [632, 574] on div at bounding box center [830, 565] width 1052 height 124
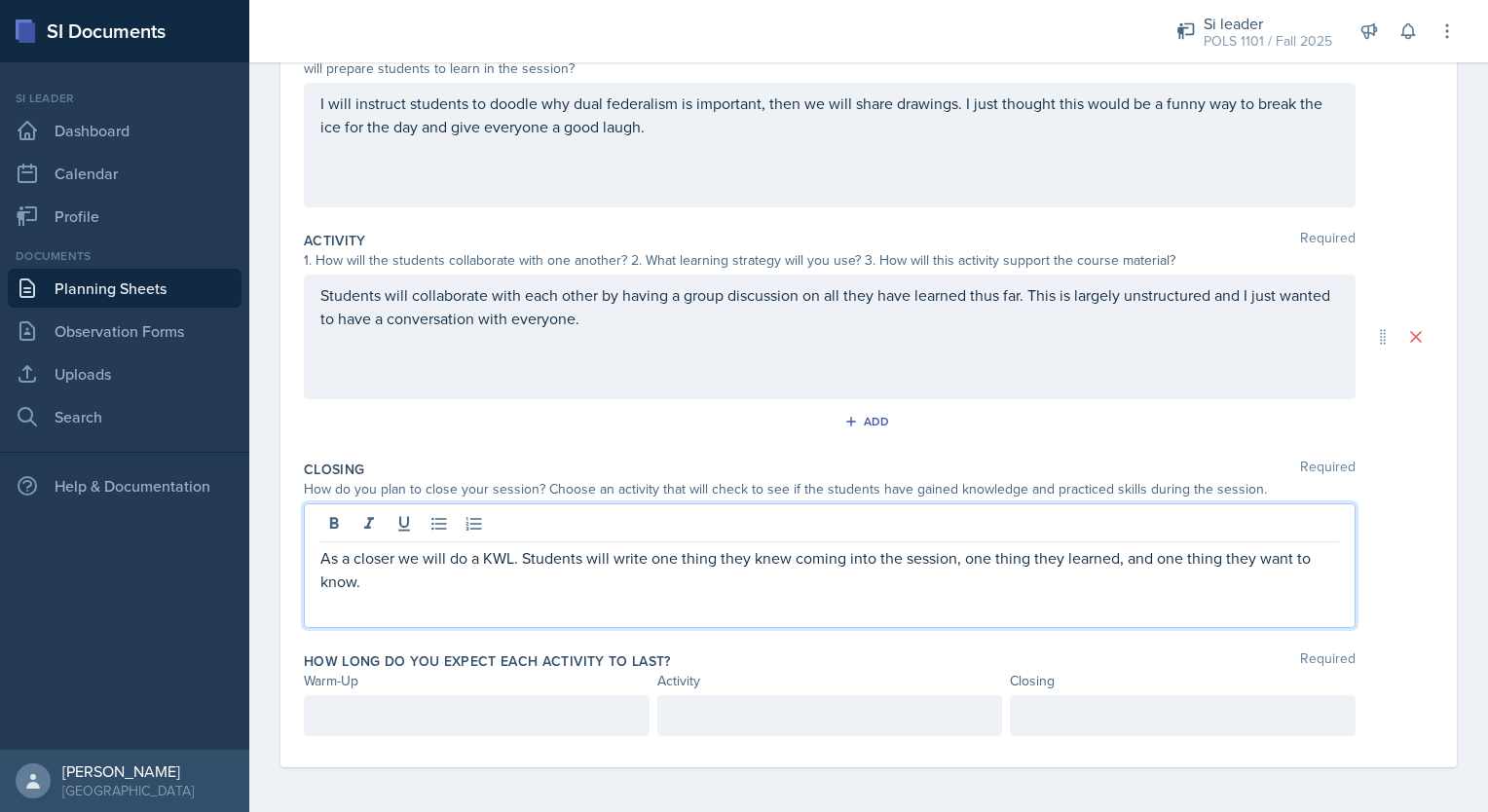
scroll to position [280, 0]
click at [516, 716] on p at bounding box center [477, 714] width 313 height 24
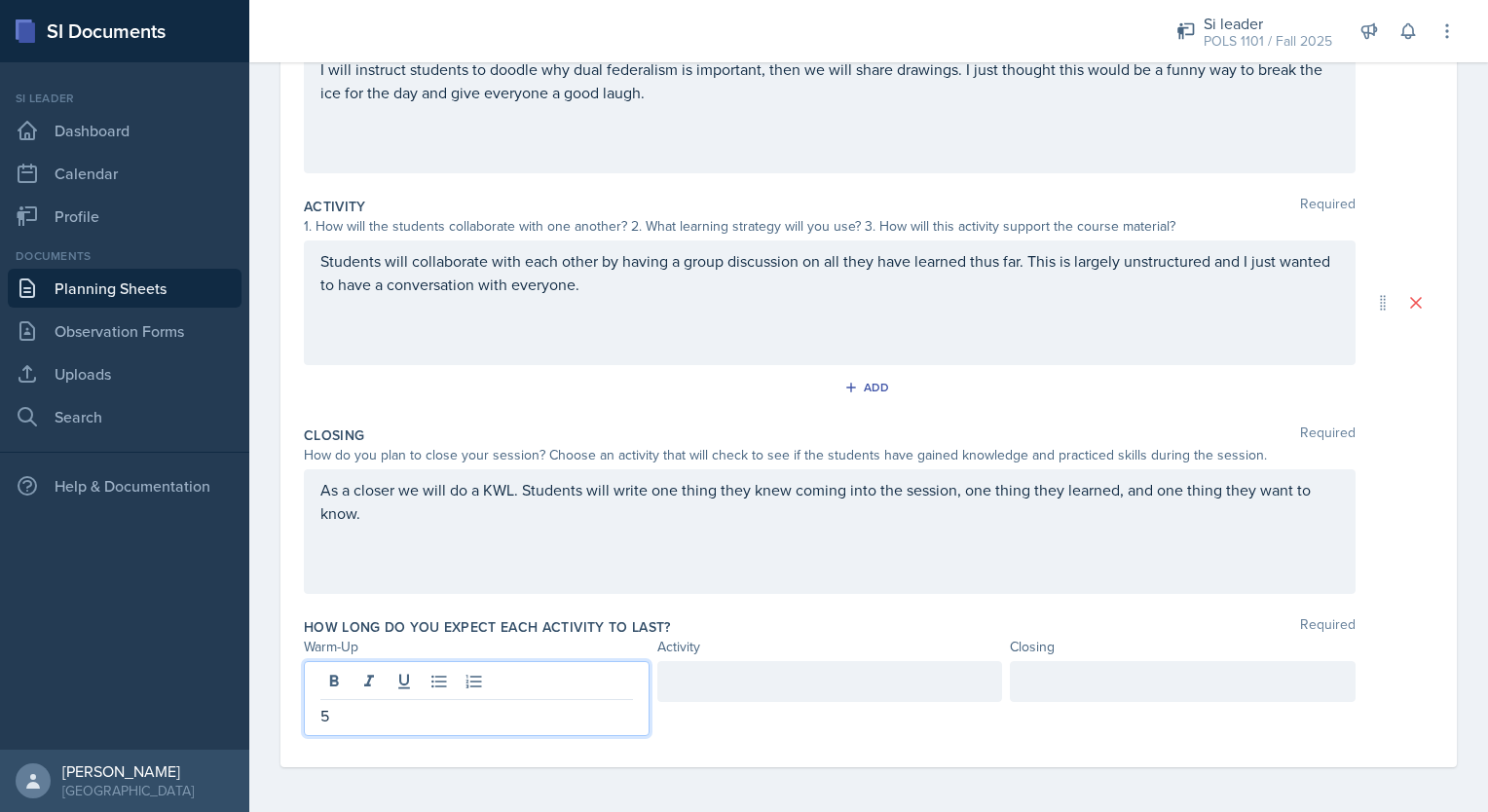
click at [694, 692] on div at bounding box center [830, 681] width 345 height 40
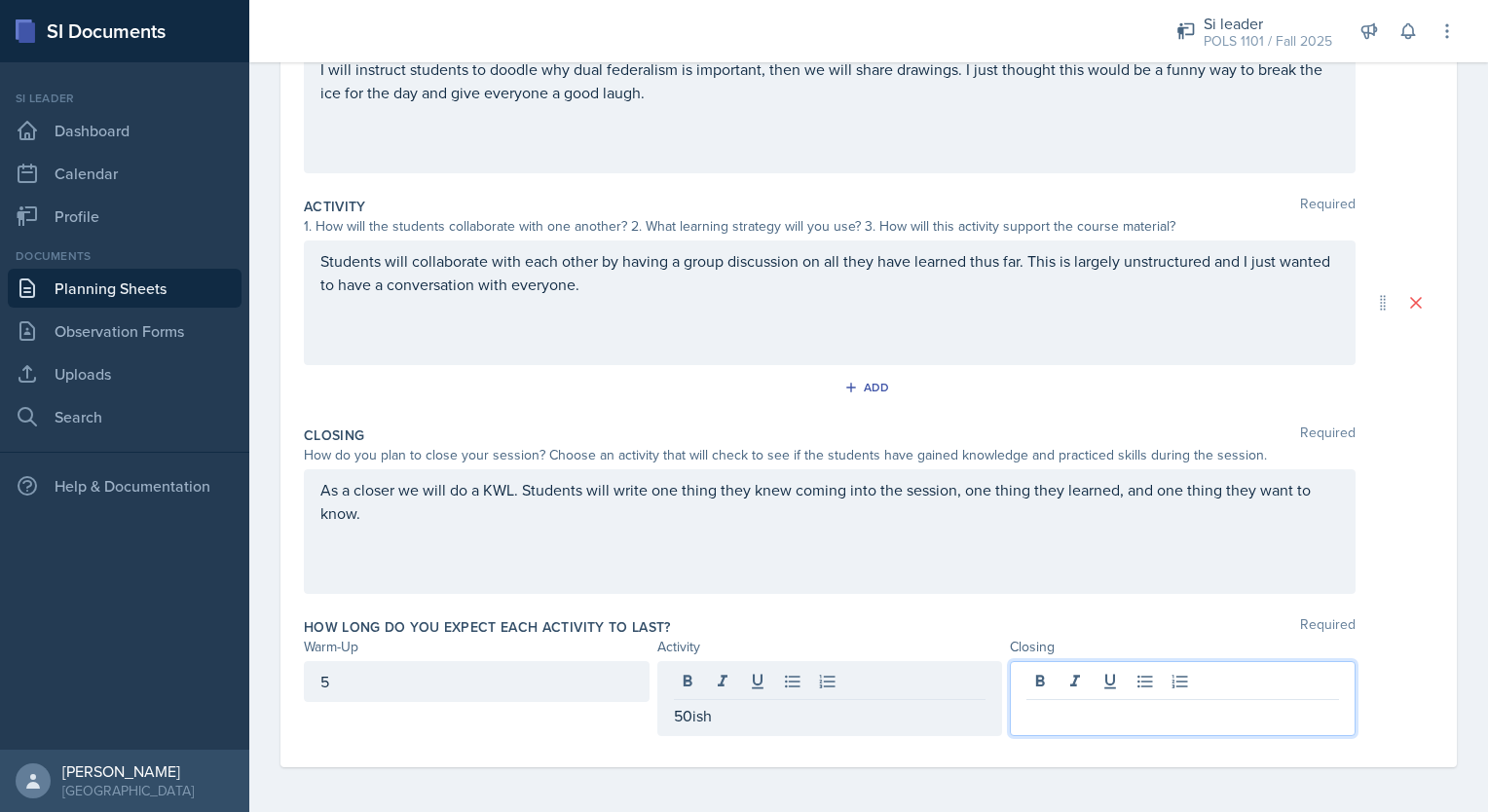
click at [1059, 683] on div at bounding box center [1183, 699] width 345 height 75
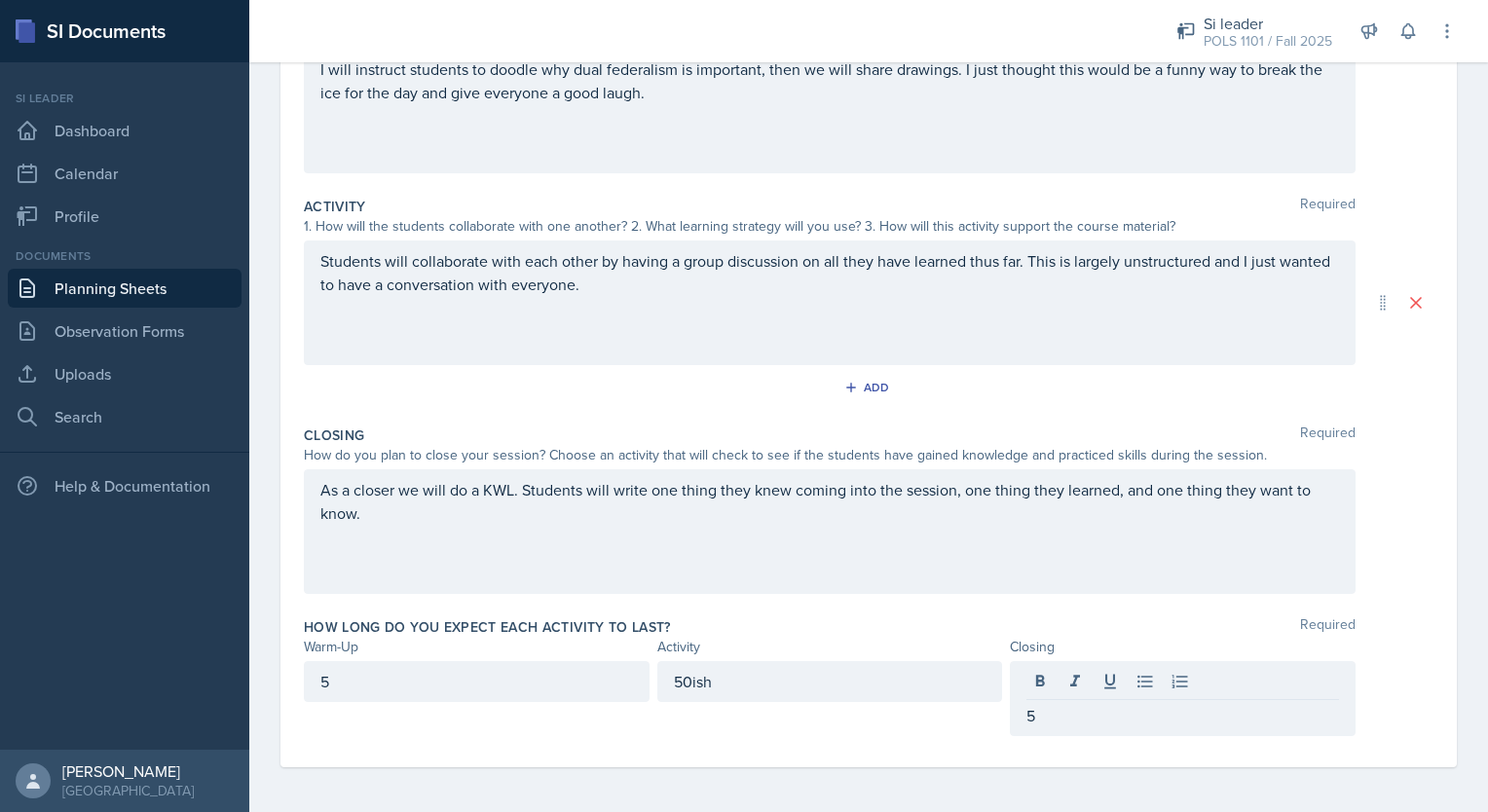
click at [1188, 258] on div "Students will collaborate with each other by having a group discussion on all t…" at bounding box center [830, 303] width 1052 height 124
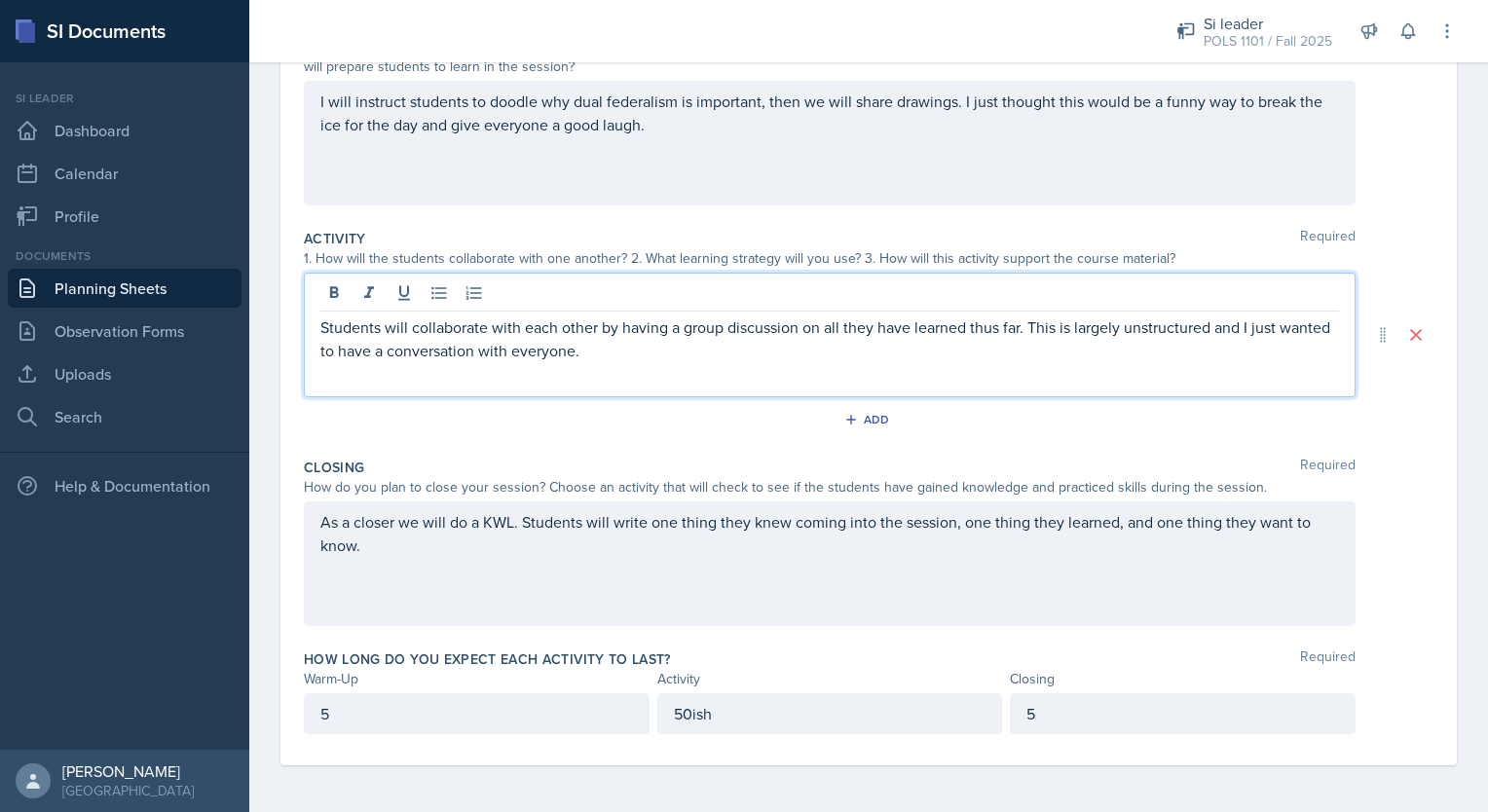
scroll to position [247, 0]
click at [1141, 350] on p "Students will collaborate with each other by having a group discussion on all t…" at bounding box center [830, 340] width 1018 height 46
click at [737, 338] on p "Students will collaborate with each other by having a group discussion on all t…" at bounding box center [830, 340] width 1018 height 46
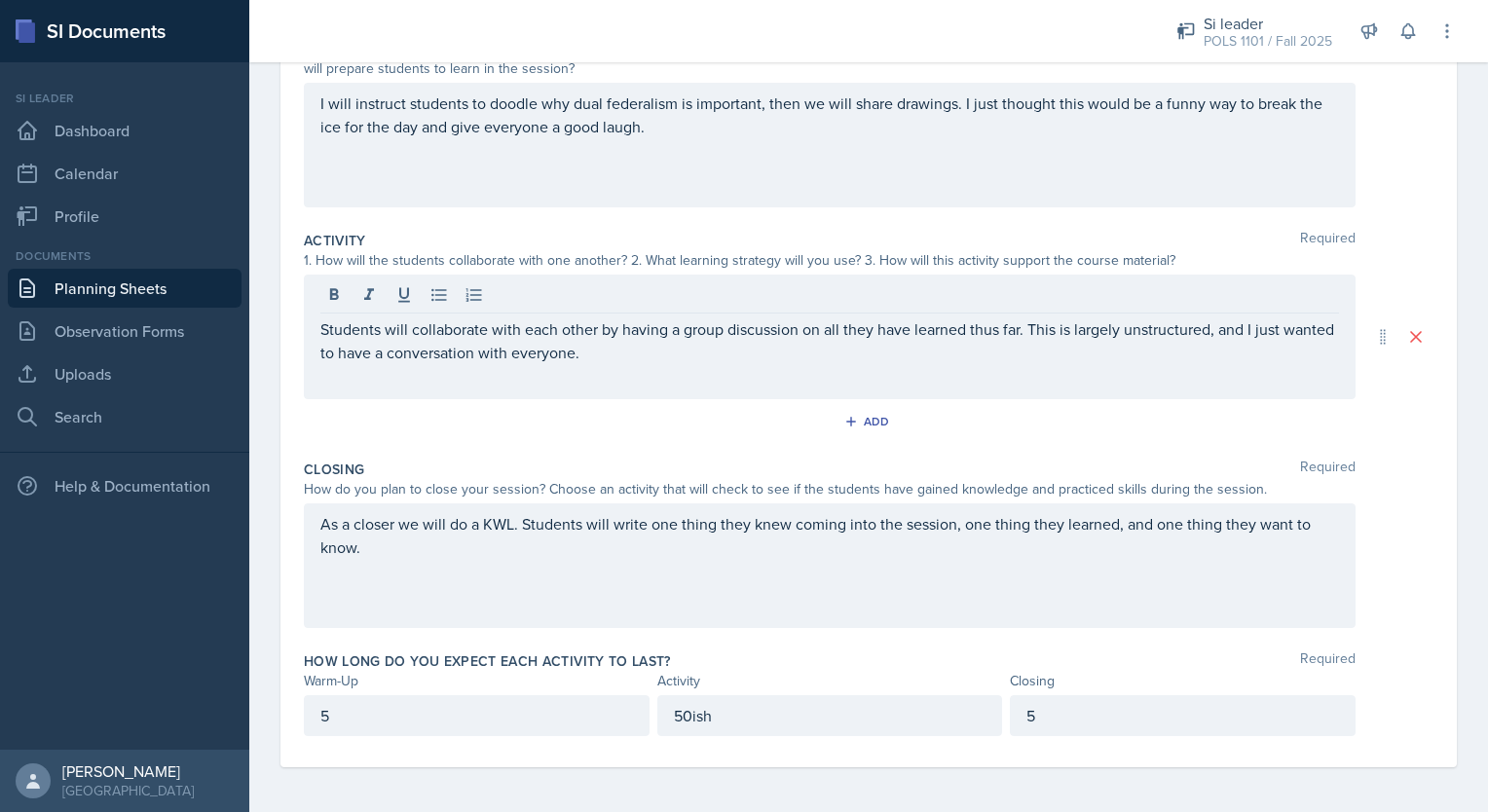
scroll to position [0, 0]
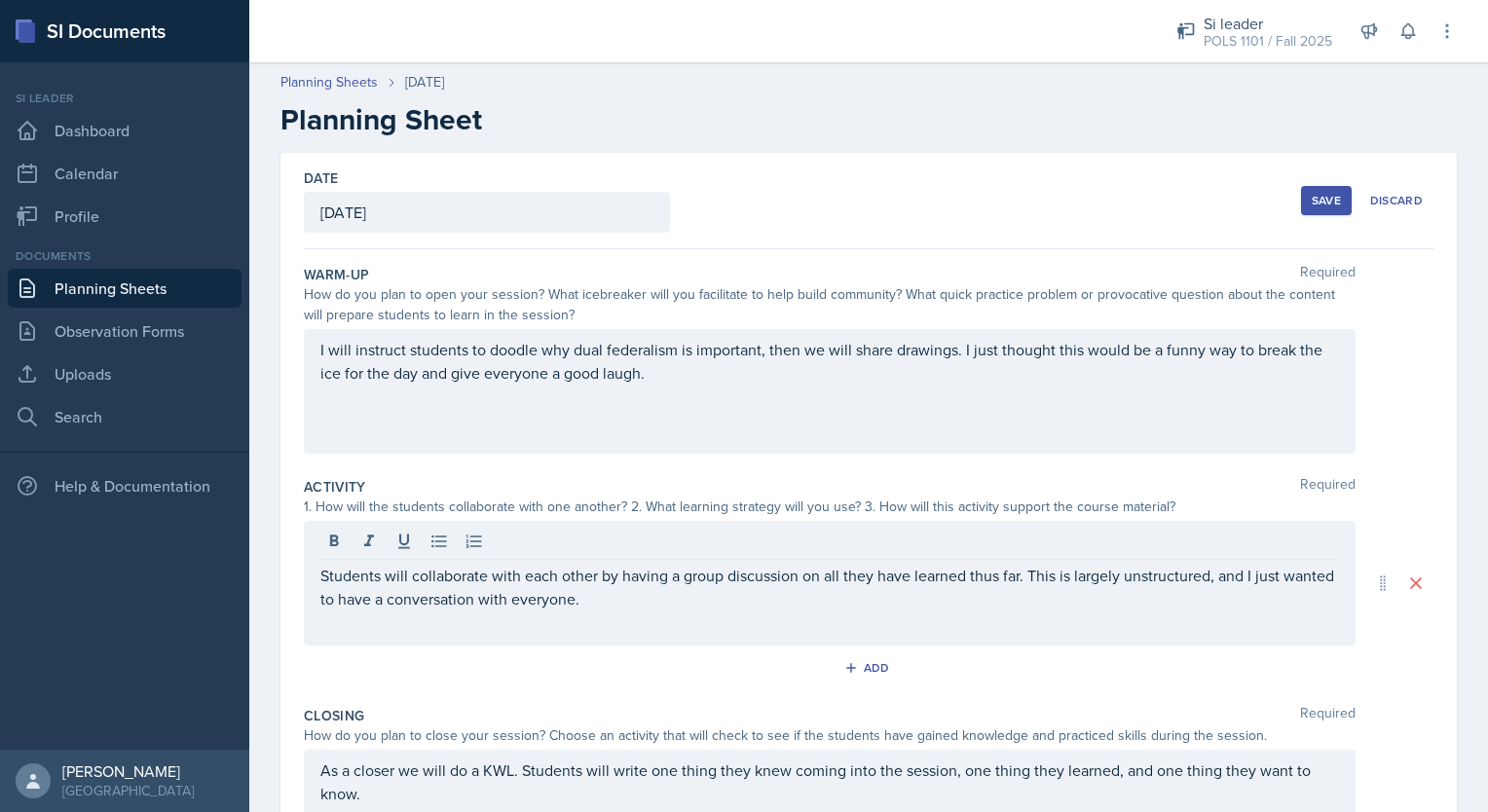
click at [1318, 192] on div "Save" at bounding box center [1327, 200] width 30 height 16
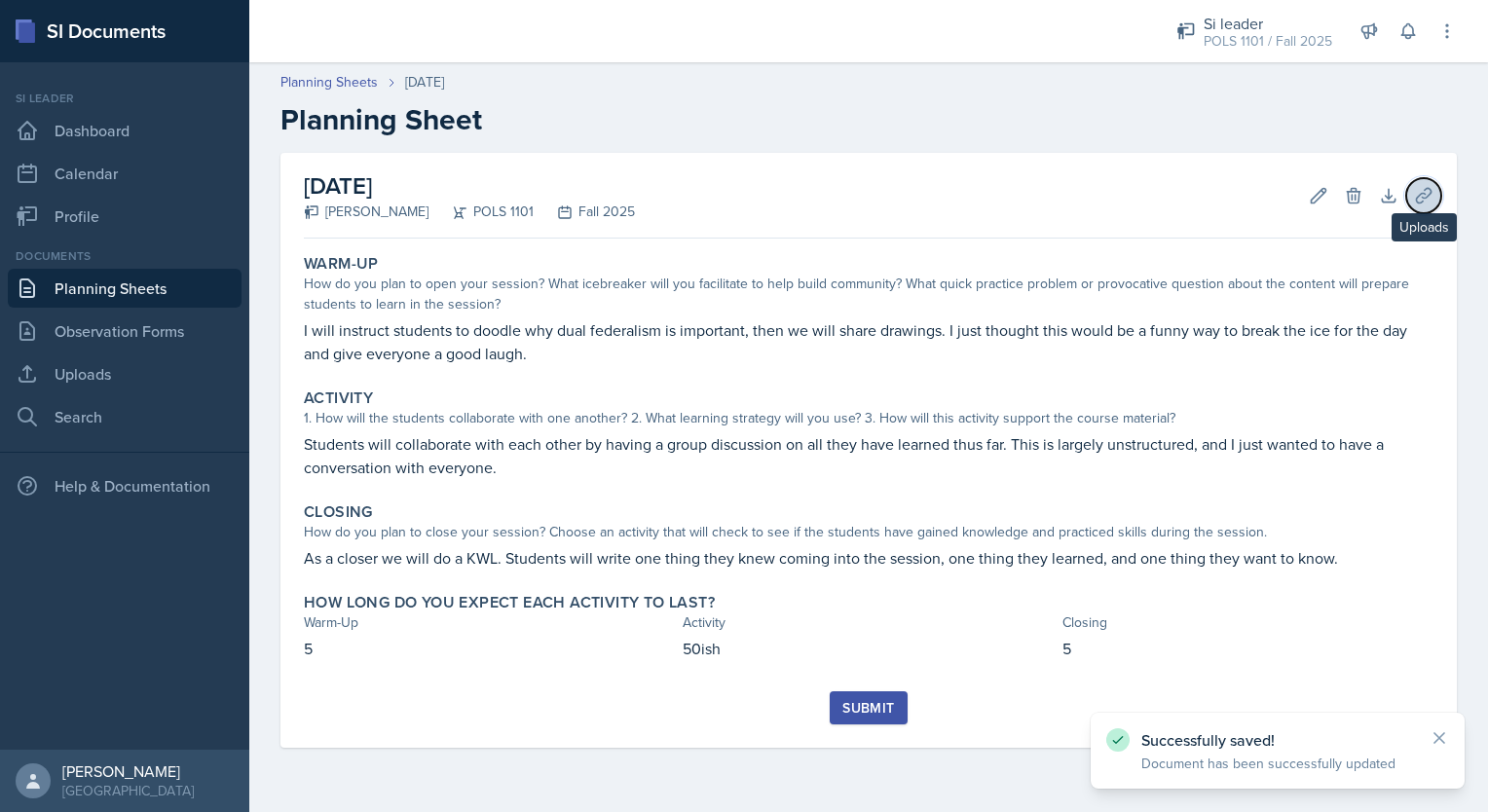
click at [1422, 196] on icon at bounding box center [1423, 195] width 15 height 15
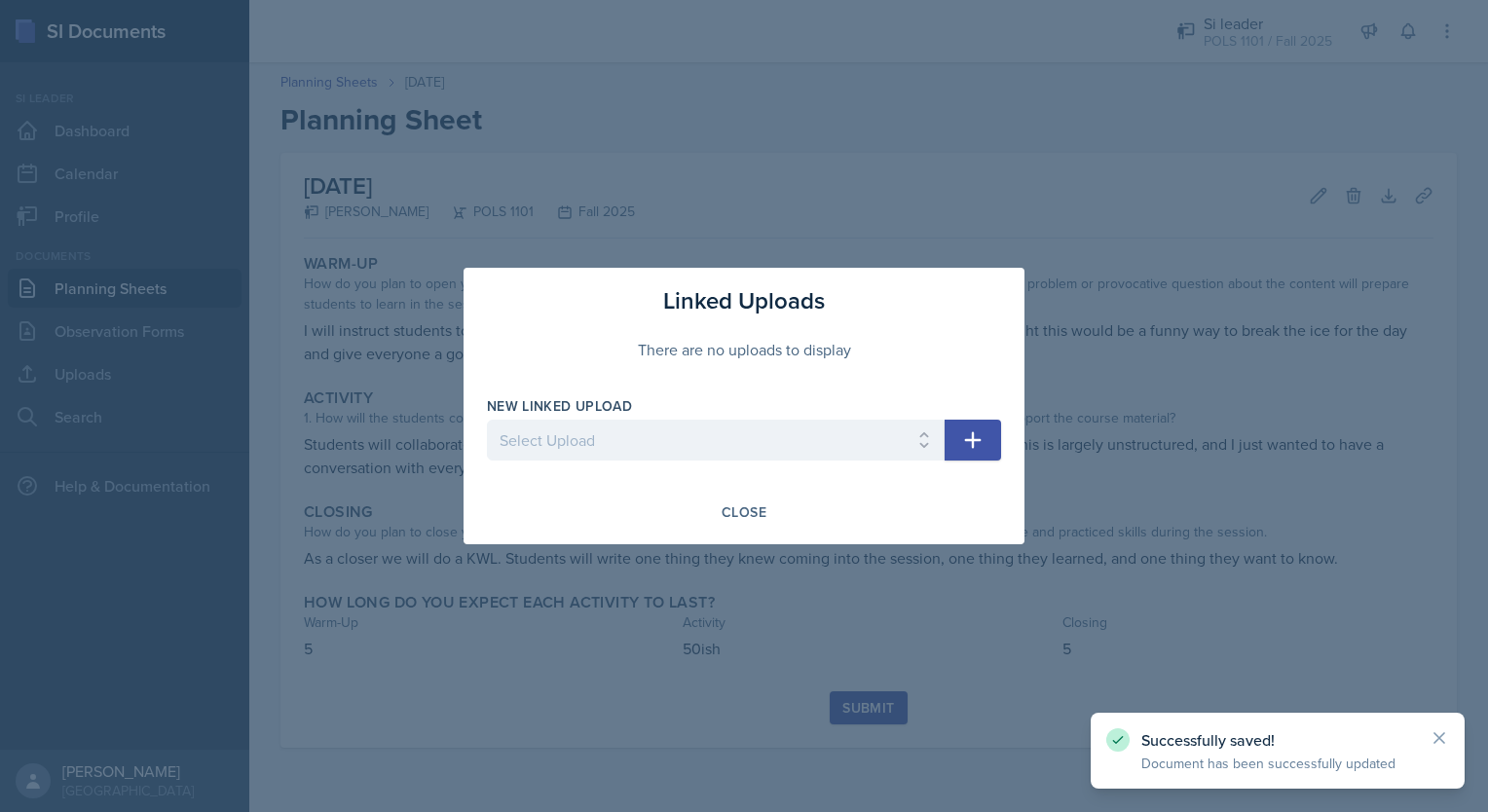
click at [1000, 438] on button "button" at bounding box center [972, 439] width 56 height 40
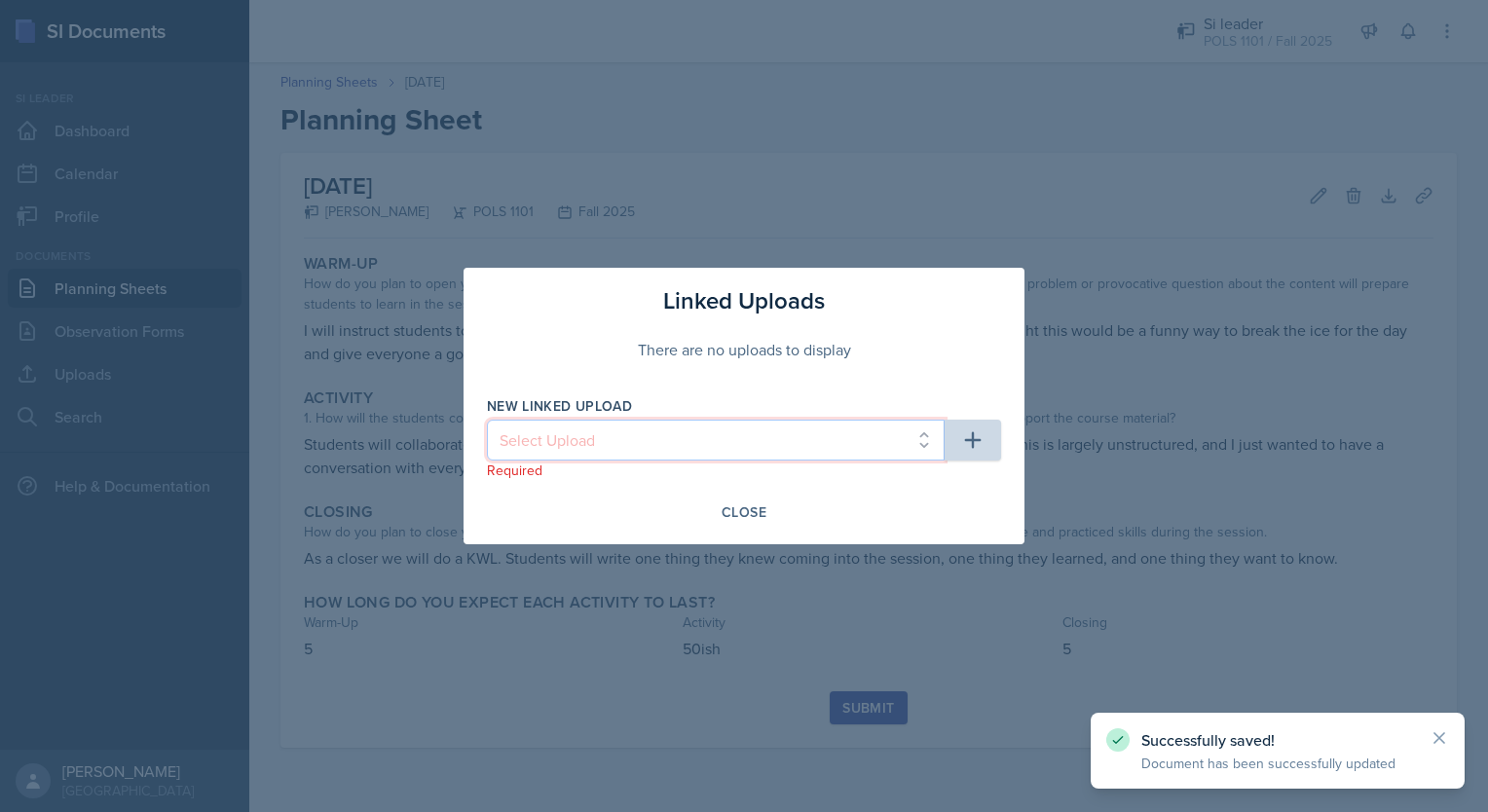
click at [791, 460] on select "Select Upload week 2 week 3 week 4" at bounding box center [716, 439] width 458 height 40
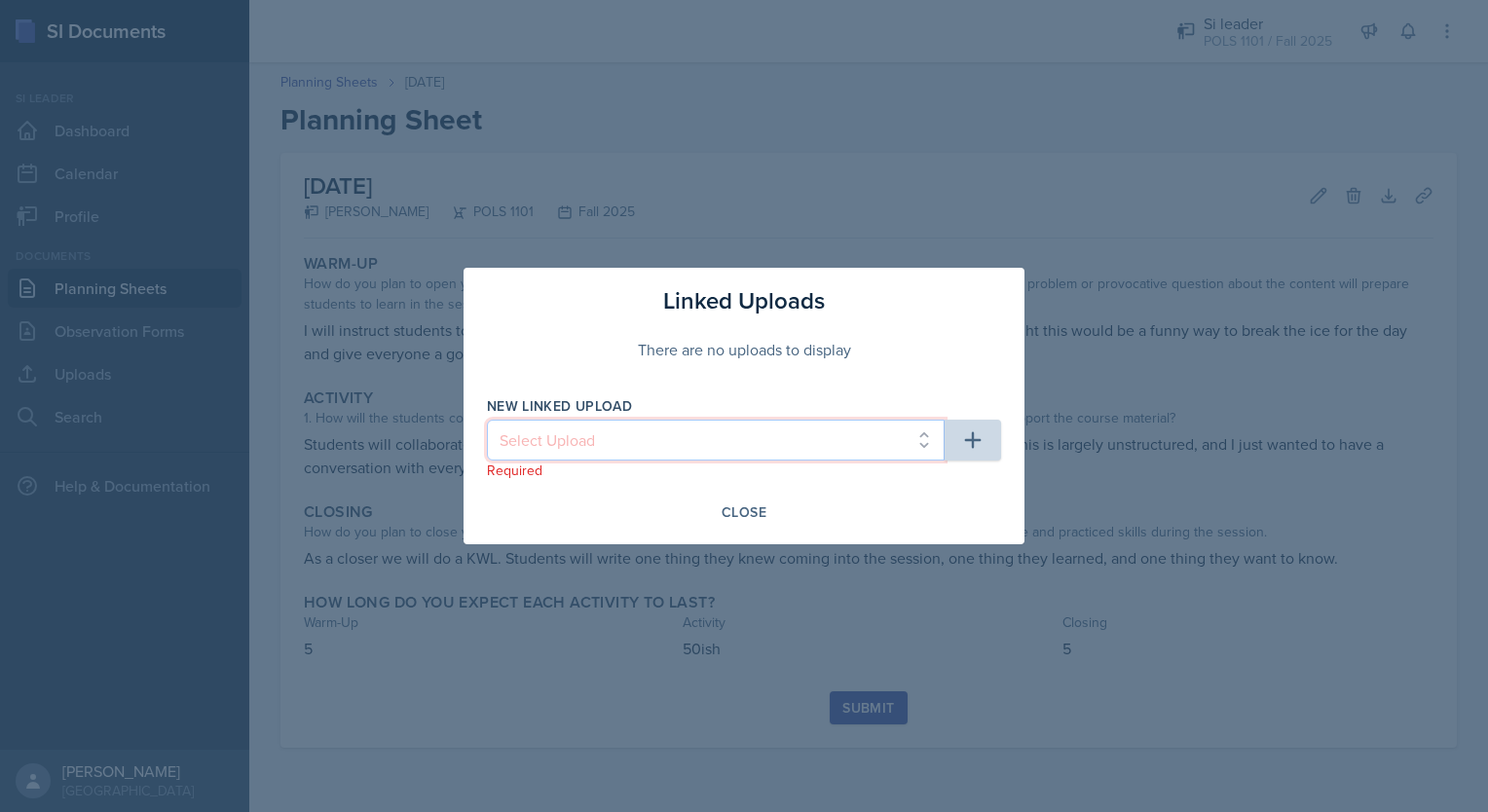
select select "4d92522d-7c72-4114-a416-89324dbda82e"
click at [487, 419] on select "Select Upload week 2 week 3 week 4" at bounding box center [716, 439] width 458 height 40
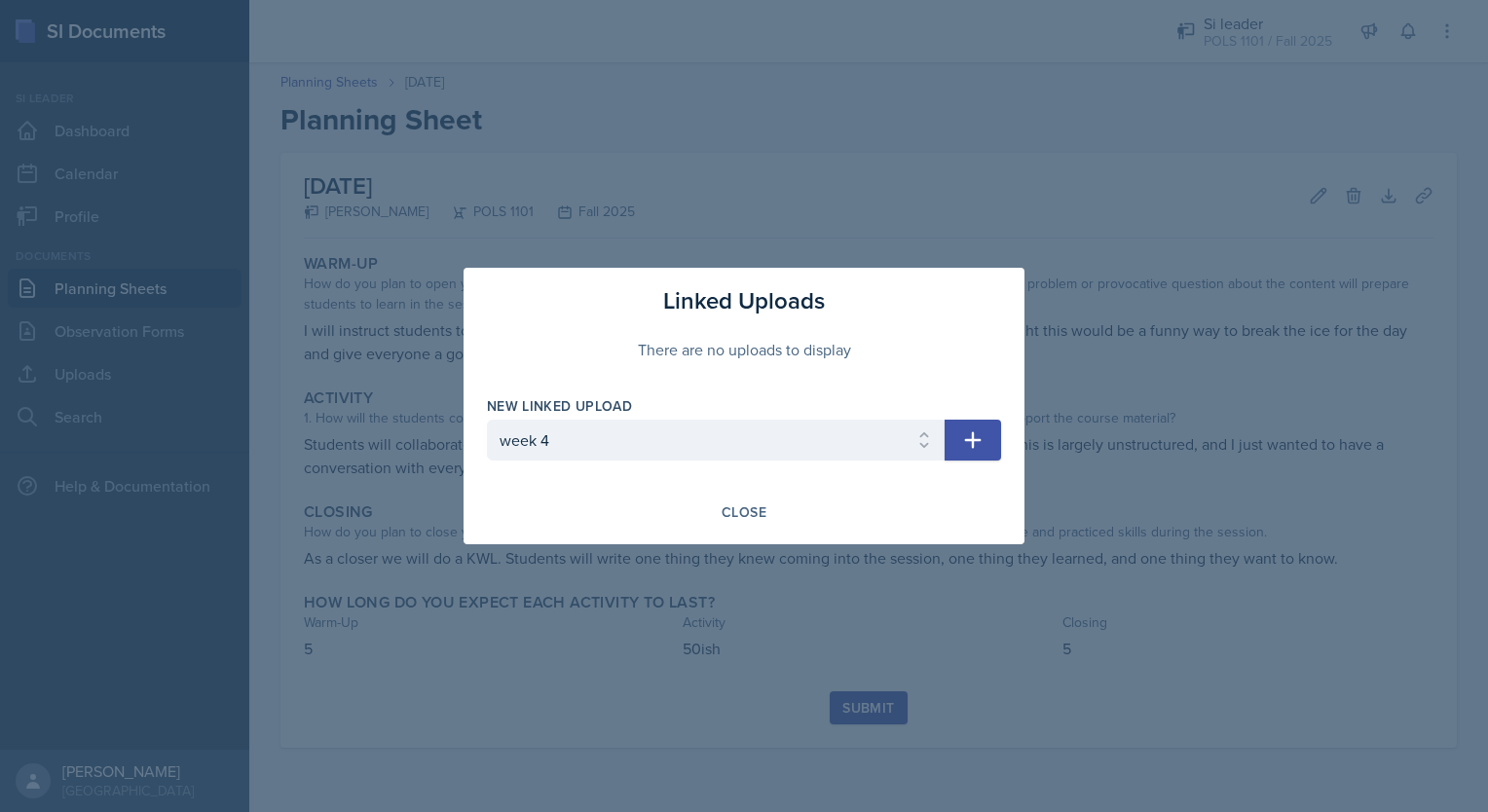
click at [985, 440] on button "button" at bounding box center [972, 439] width 56 height 40
select select
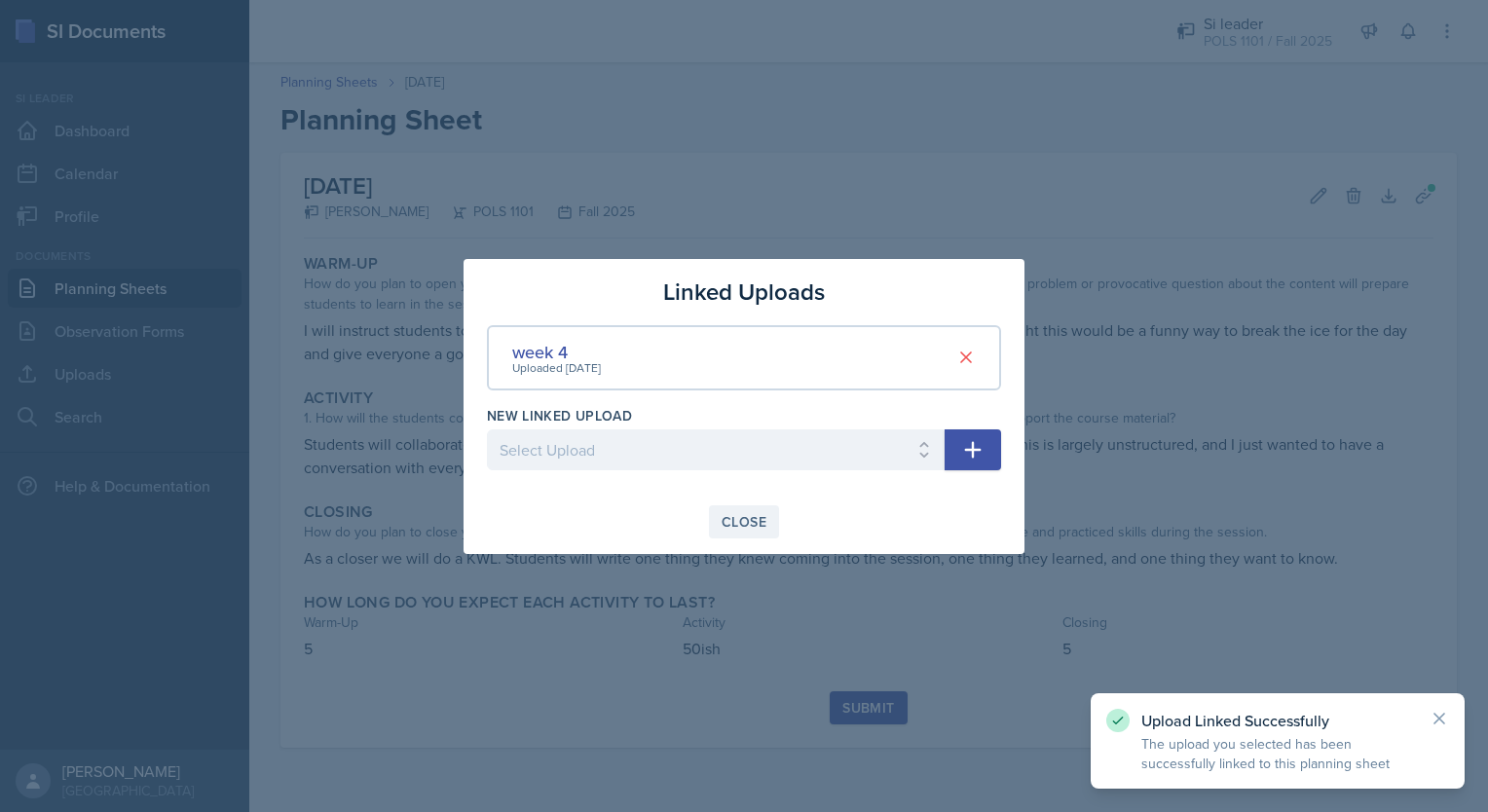
click at [739, 514] on div "Close" at bounding box center [743, 522] width 44 height 16
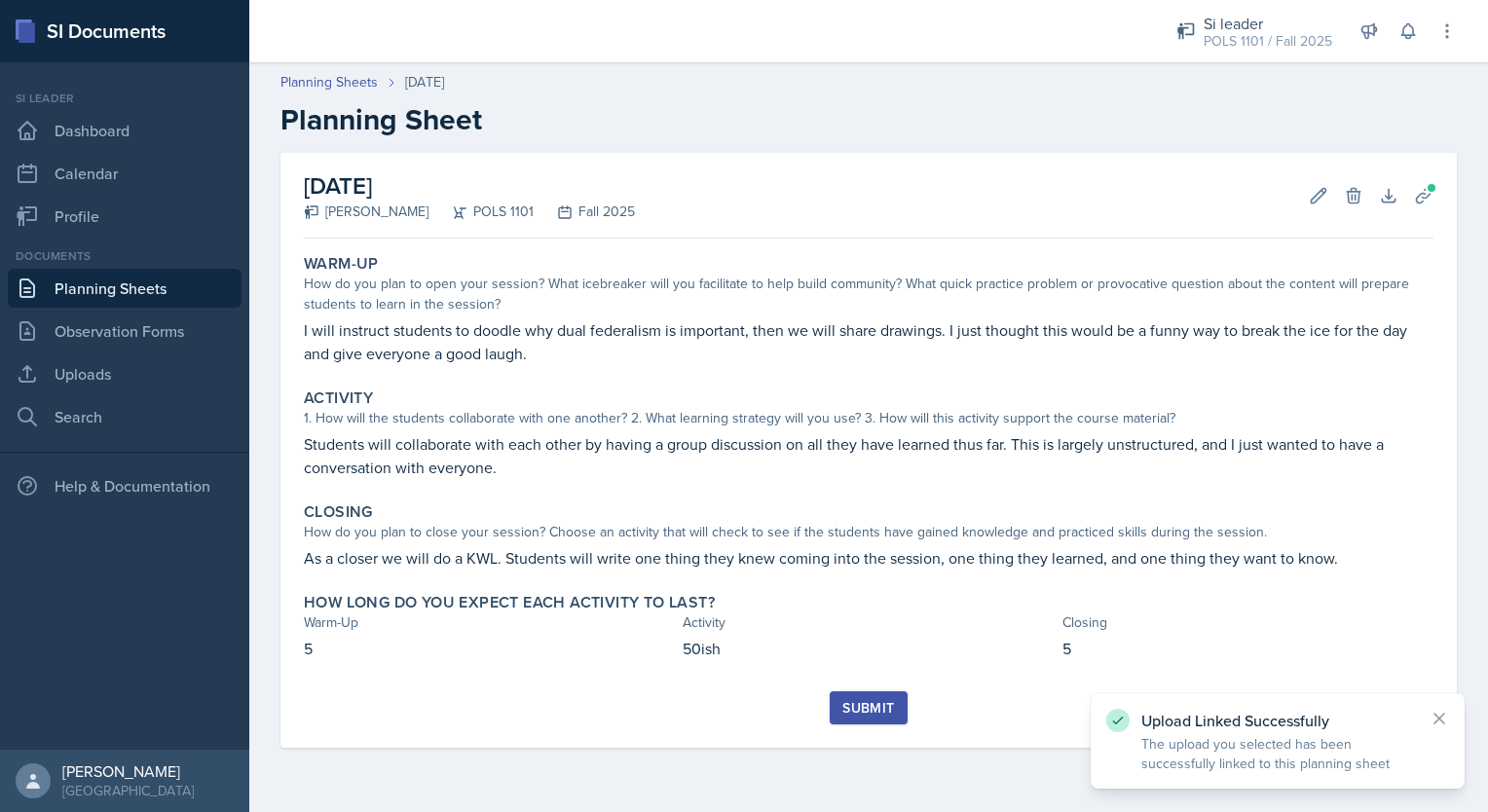
click at [864, 701] on div "Submit" at bounding box center [868, 708] width 51 height 16
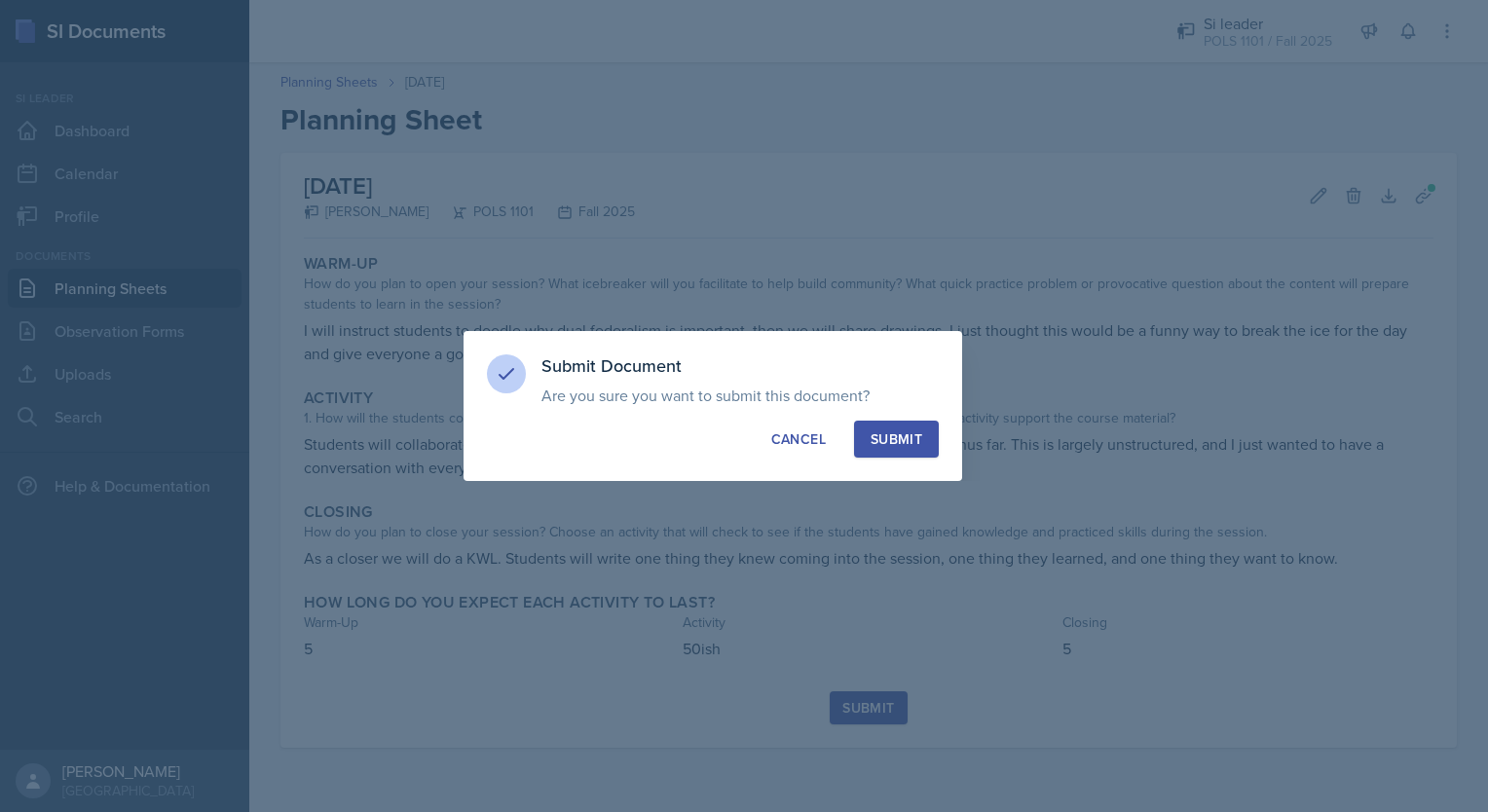
click at [887, 438] on div "Submit" at bounding box center [896, 439] width 51 height 20
